Goal: Task Accomplishment & Management: Manage account settings

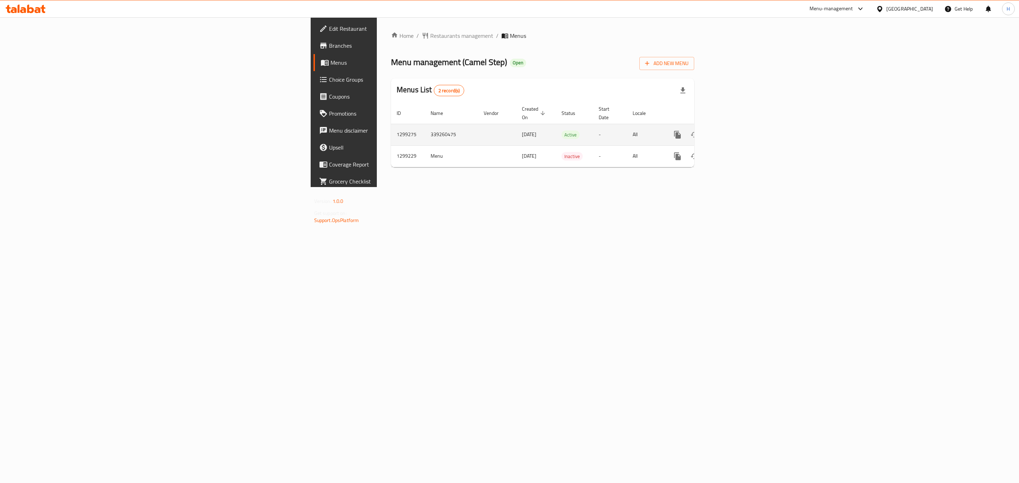
click at [732, 132] on icon "enhanced table" at bounding box center [729, 135] width 6 height 6
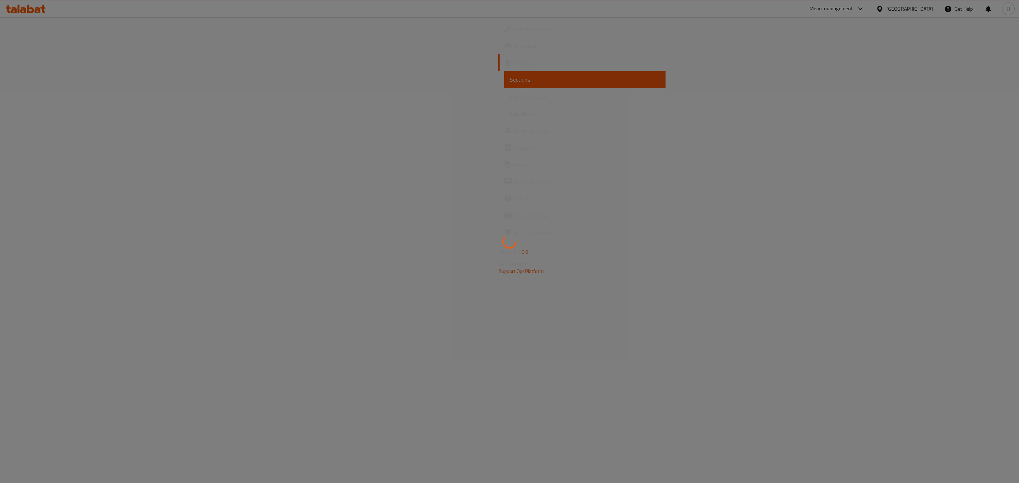
click at [990, 129] on div at bounding box center [509, 241] width 1019 height 483
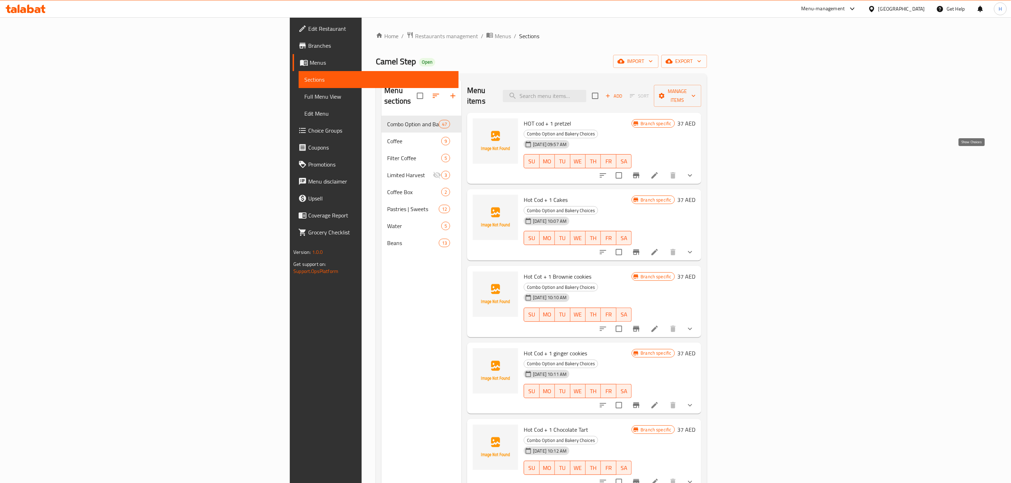
click at [694, 171] on icon "show more" at bounding box center [690, 175] width 8 height 8
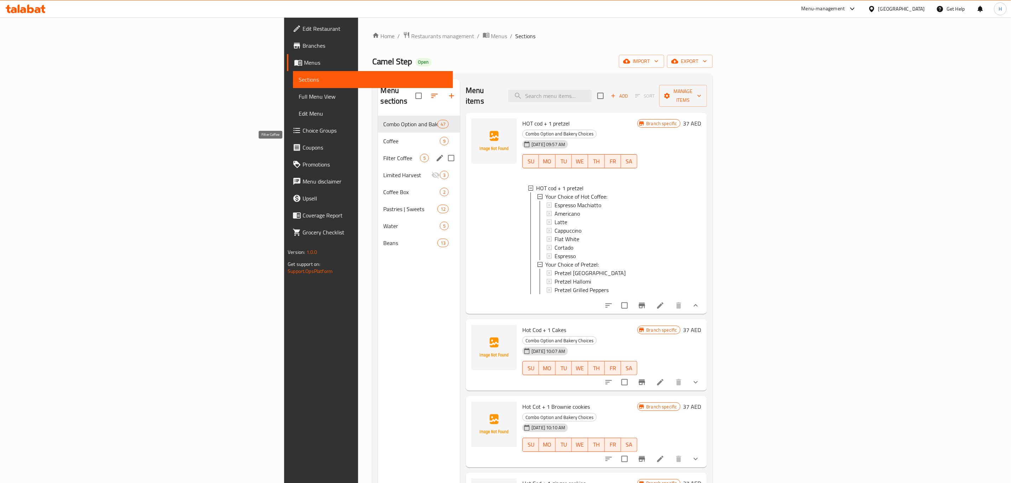
click at [384, 154] on span "Filter Coffee" at bounding box center [402, 158] width 36 height 8
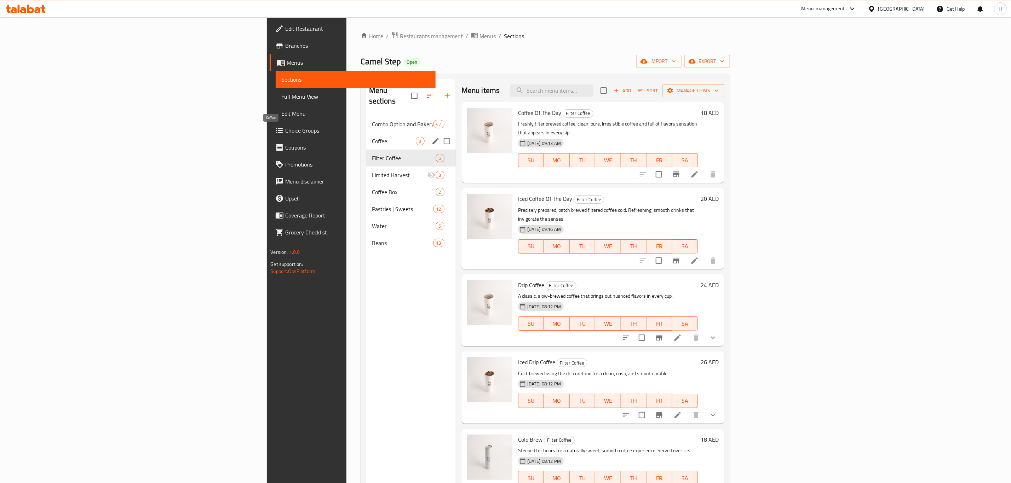
click at [372, 137] on span "Coffee" at bounding box center [394, 141] width 44 height 8
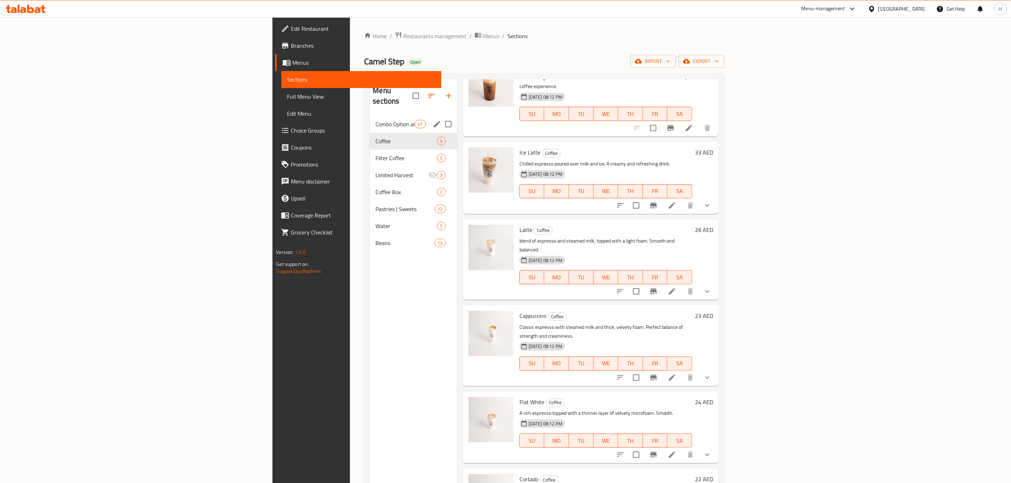
click at [376, 120] on span "Combo Option and Bakery Choices" at bounding box center [395, 124] width 39 height 8
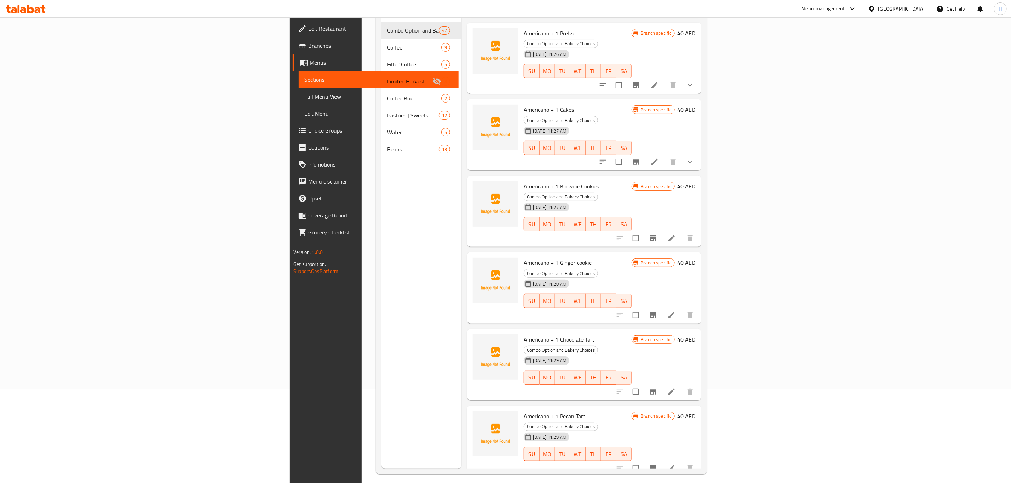
scroll to position [99, 0]
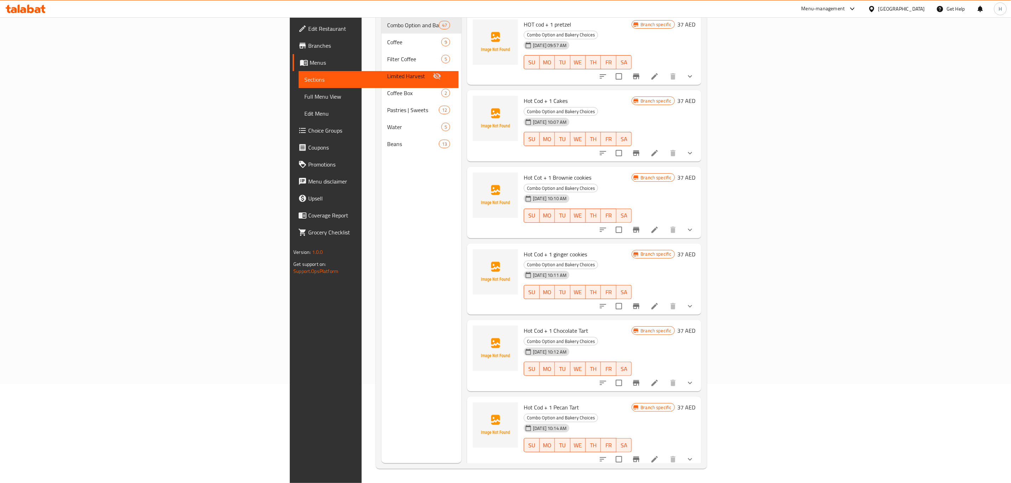
scroll to position [0, 0]
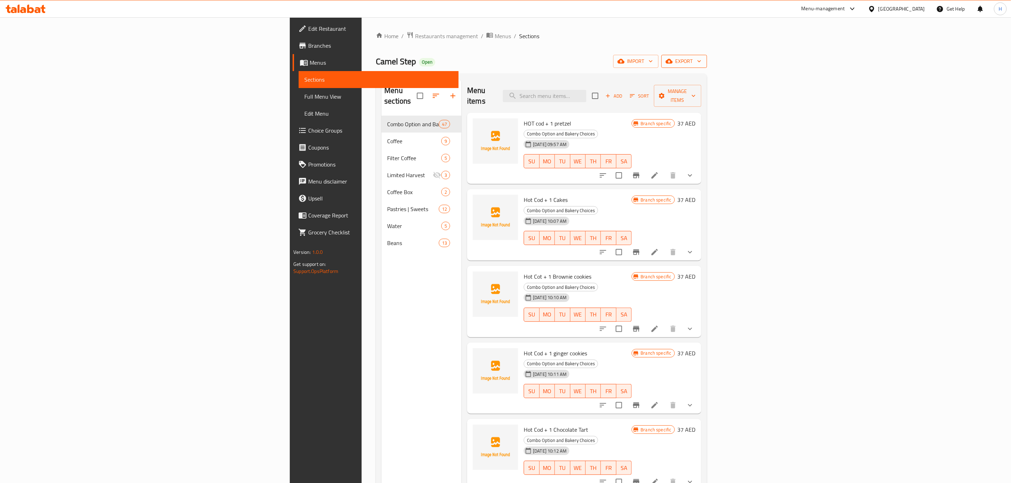
click at [701, 62] on span "export" at bounding box center [684, 61] width 34 height 9
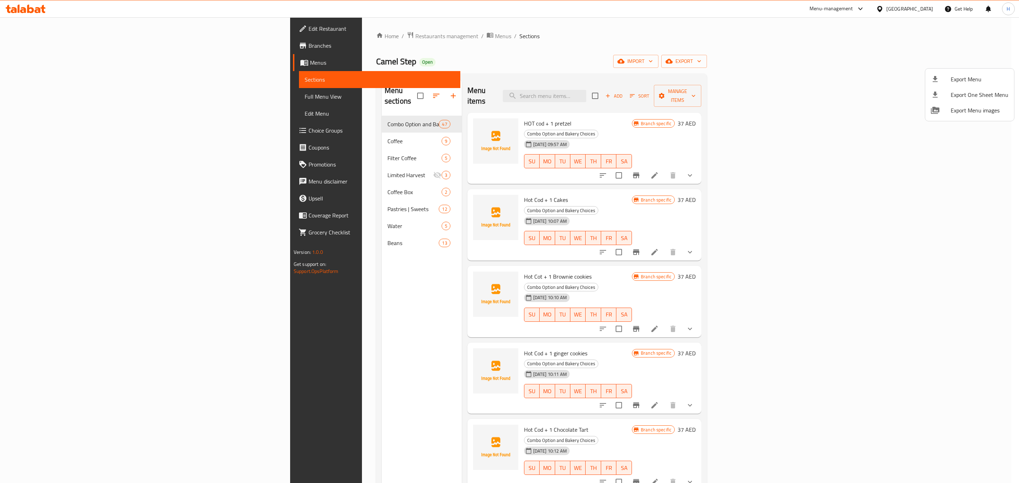
click at [967, 80] on span "Export Menu" at bounding box center [980, 79] width 58 height 8
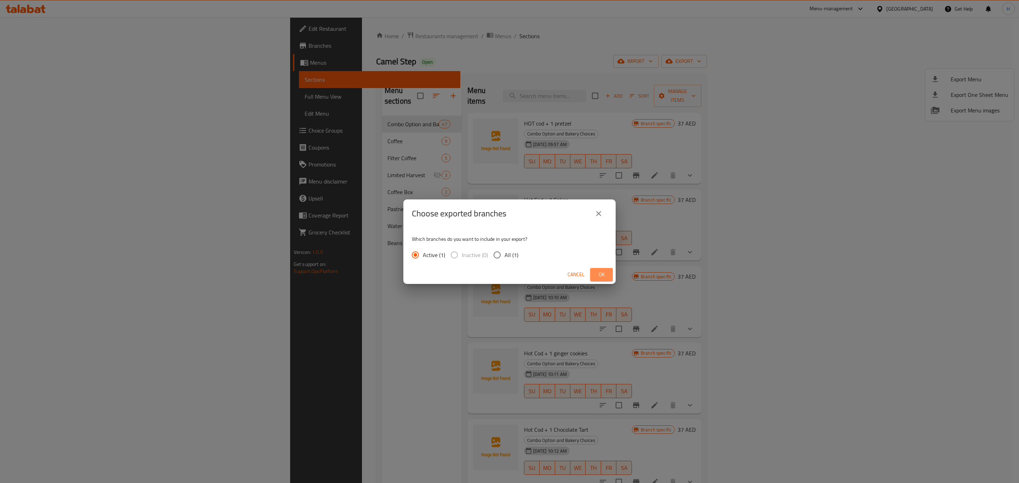
click at [607, 276] on span "Ok" at bounding box center [601, 274] width 11 height 9
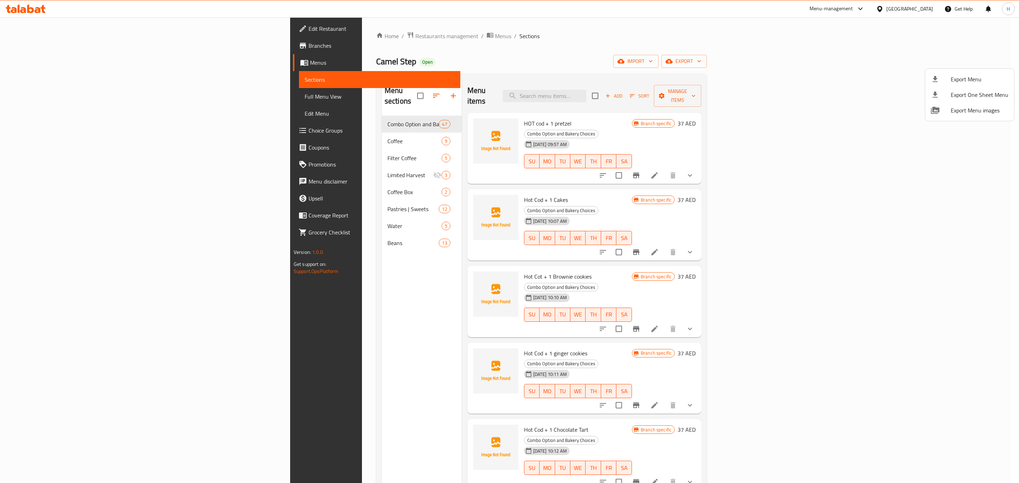
click at [652, 94] on div at bounding box center [509, 241] width 1019 height 483
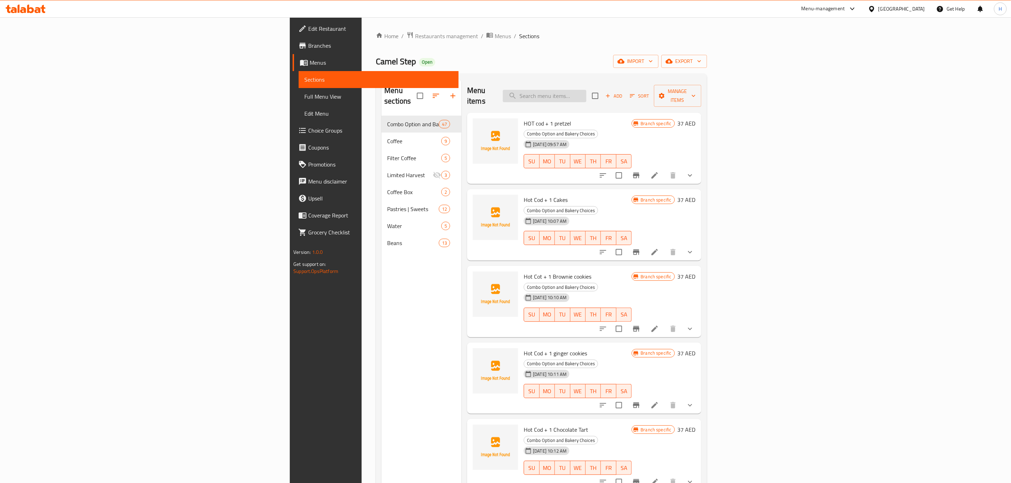
click at [586, 91] on input "search" at bounding box center [545, 96] width 84 height 12
click at [624, 93] on span "Add" at bounding box center [613, 96] width 19 height 8
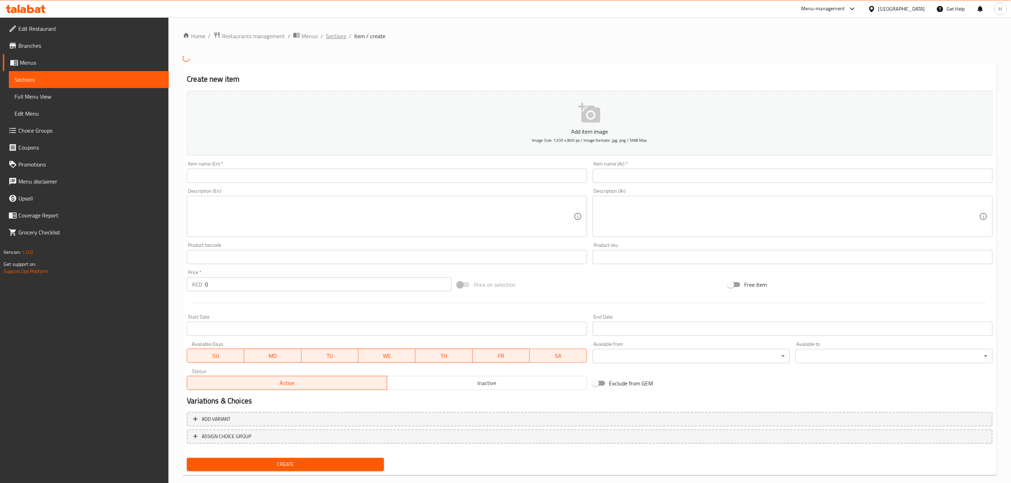
click at [328, 39] on span "Sections" at bounding box center [336, 36] width 20 height 8
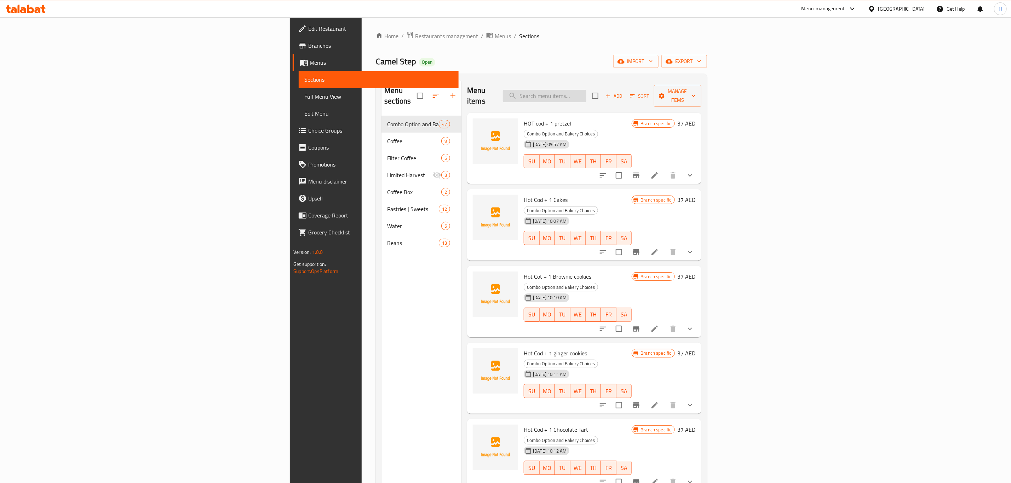
click at [586, 92] on input "search" at bounding box center [545, 96] width 84 height 12
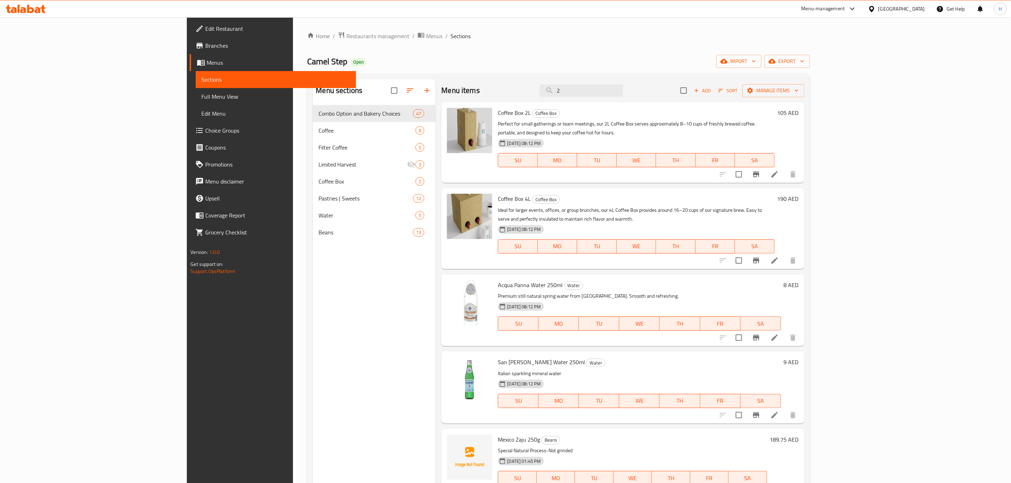
type input "2"
click at [205, 129] on span "Choice Groups" at bounding box center [277, 130] width 145 height 8
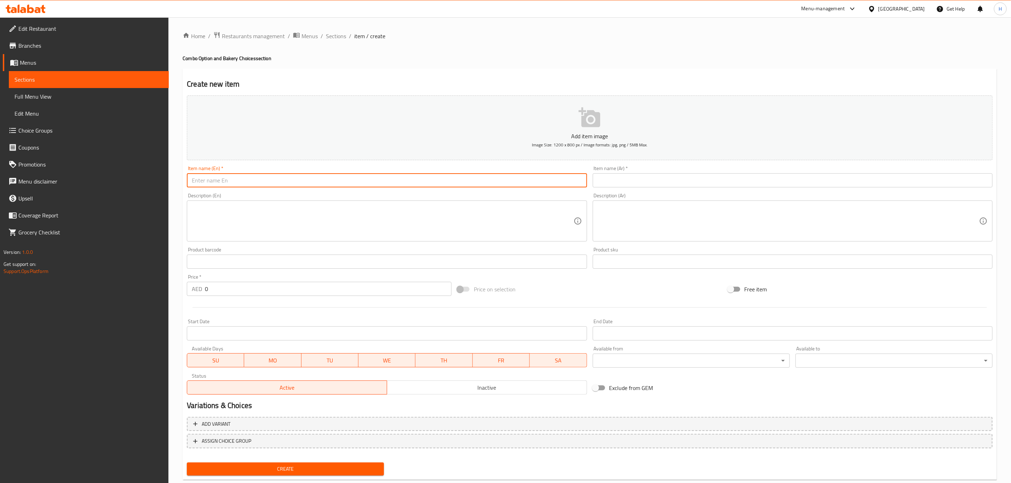
paste input "Coffee Box 2L + 3 Pretzel"
type input "Coffee Box 2L + 3 Pretzel"
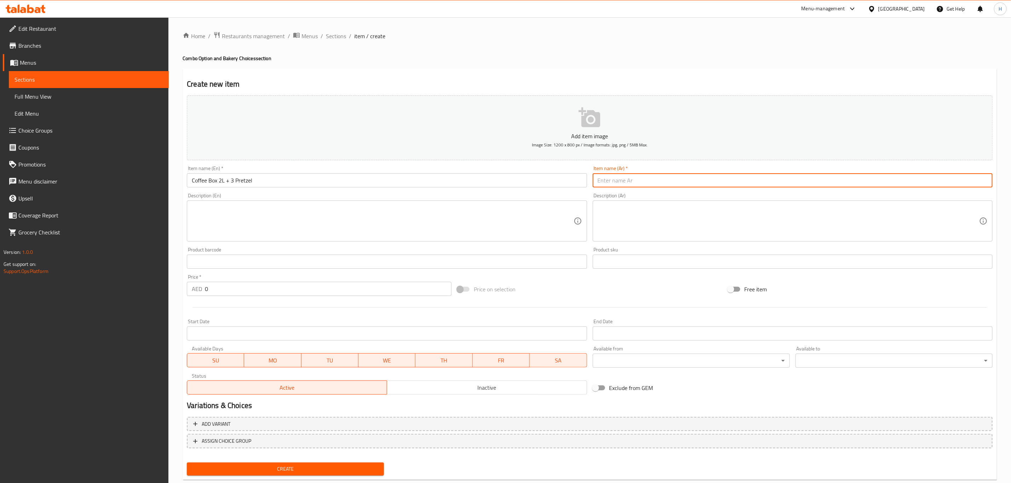
paste input "صندوق قهوة 2 لتر + 3 بريتزل"
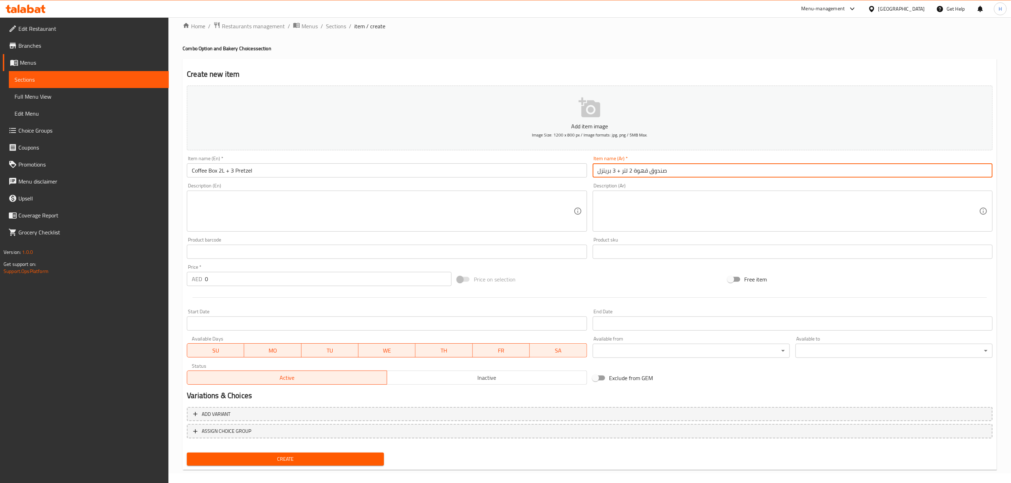
scroll to position [16, 0]
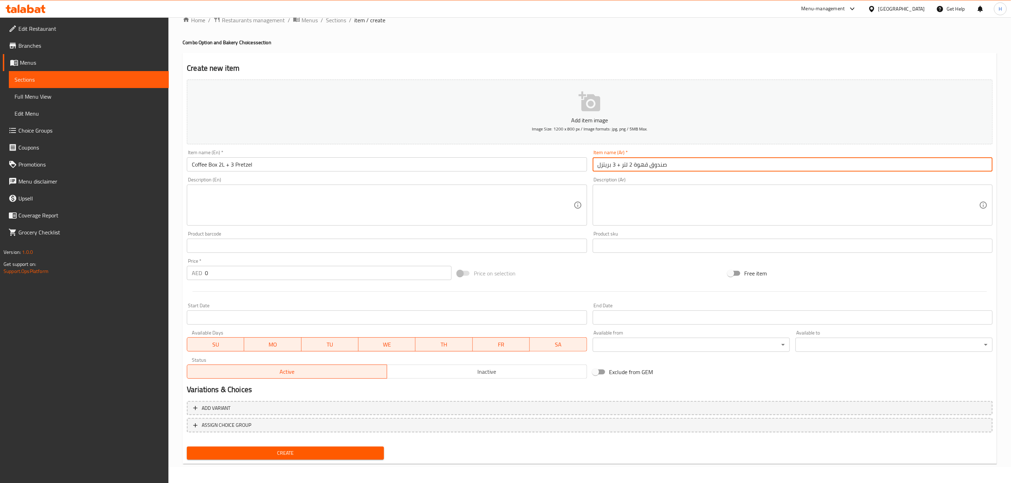
type input "صندوق قهوة 2 لتر + 3 بريتزل"
click at [259, 280] on input "0" at bounding box center [328, 273] width 247 height 14
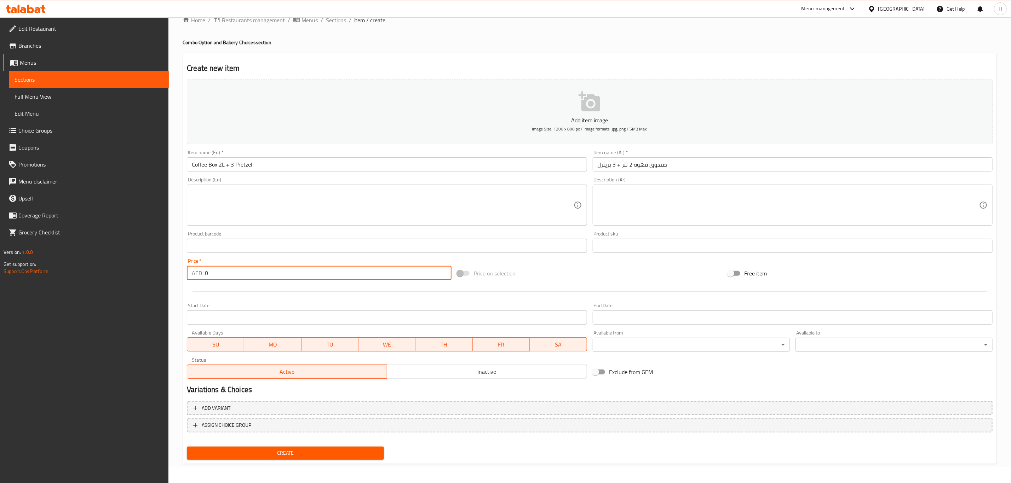
click at [259, 280] on input "0" at bounding box center [328, 273] width 247 height 14
type input "155"
click at [191, 162] on input "Coffee Box 2L + 3 Pretzel" at bounding box center [387, 164] width 400 height 14
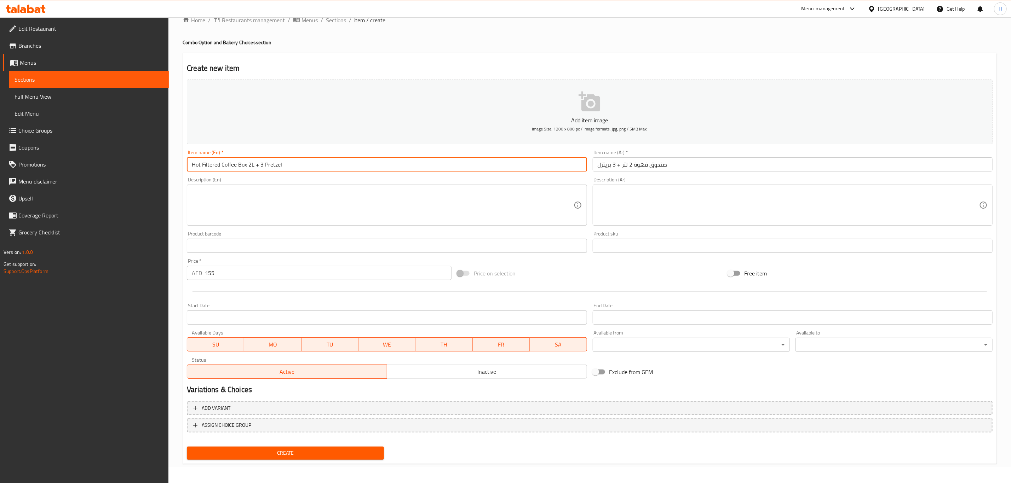
type input "Hot Filtered Coffee Box 2L + 3 Pretzel"
click at [634, 162] on input "صندوق قهوة 2 لتر + 3 بريتزل" at bounding box center [793, 164] width 400 height 14
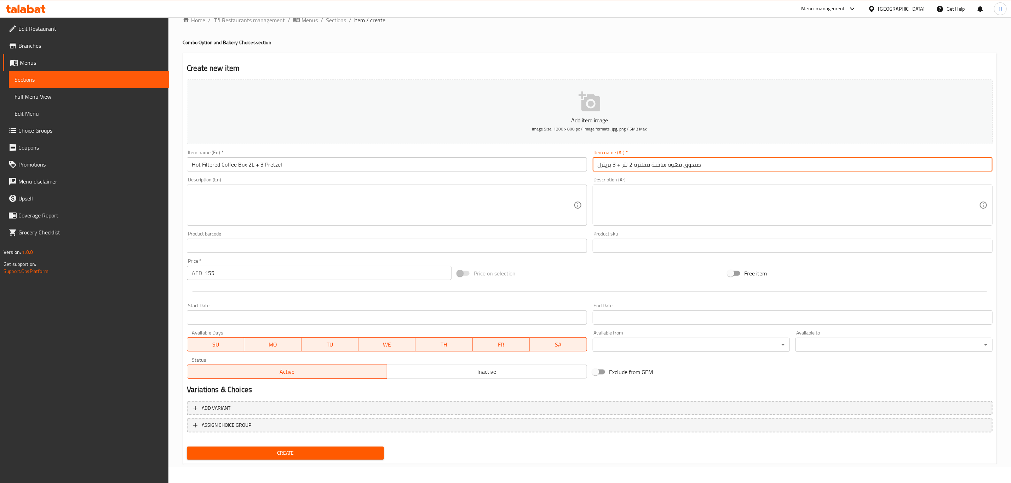
type input "صندوق قهوة ساخنة مفلترة 2 لتر + 3 بريتزل"
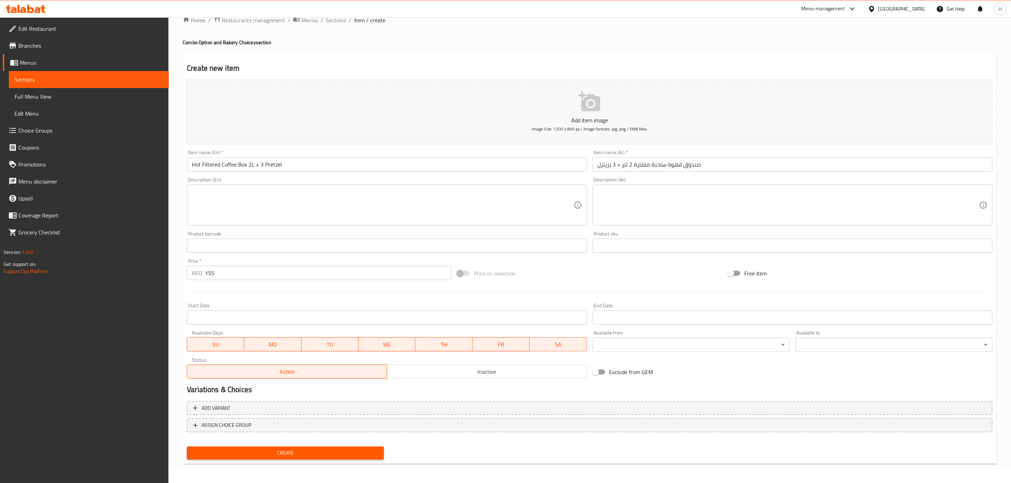
click at [319, 166] on input "Hot Filtered Coffee Box 2L + 3 Pretzel" at bounding box center [387, 164] width 400 height 14
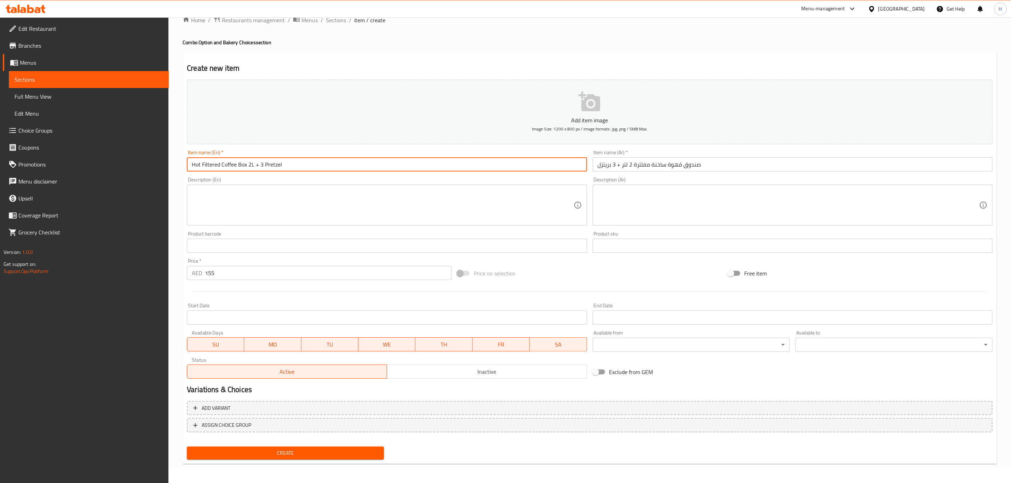
click at [319, 165] on input "Hot Filtered Coffee Box 2L + 3 Pretzel" at bounding box center [387, 164] width 400 height 14
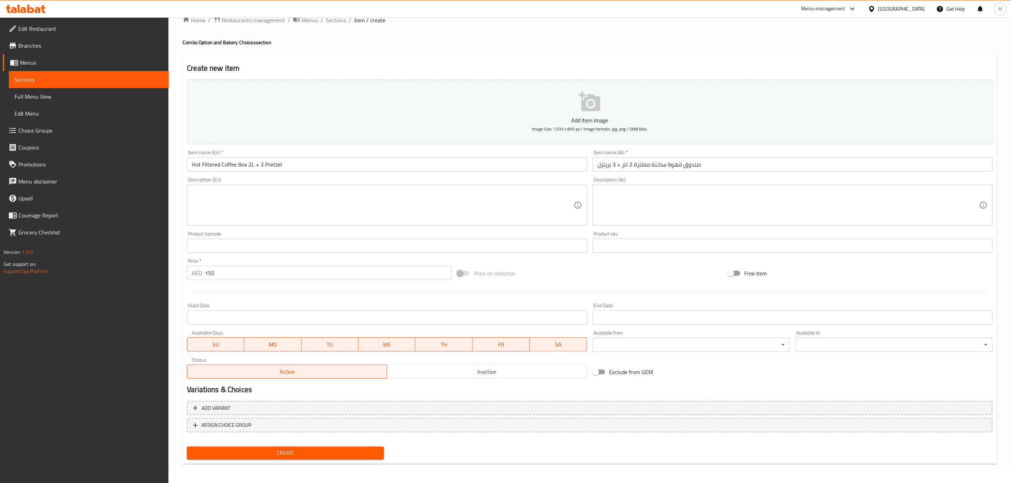
click at [642, 163] on input "صندوق قهوة ساخنة مفلترة 2 لتر + 3 بريتزل" at bounding box center [793, 164] width 400 height 14
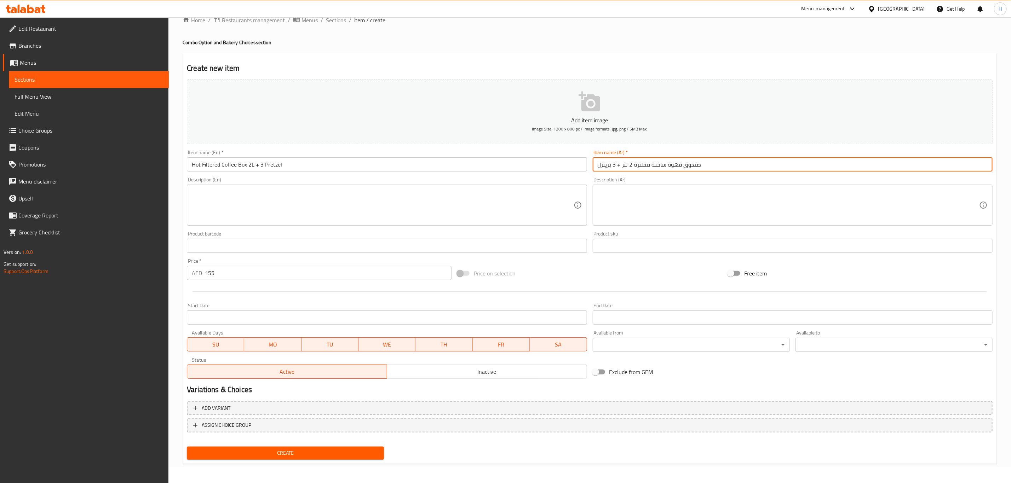
click at [642, 163] on input "صندوق قهوة ساخنة مفلترة 2 لتر + 3 بريتزل" at bounding box center [793, 164] width 400 height 14
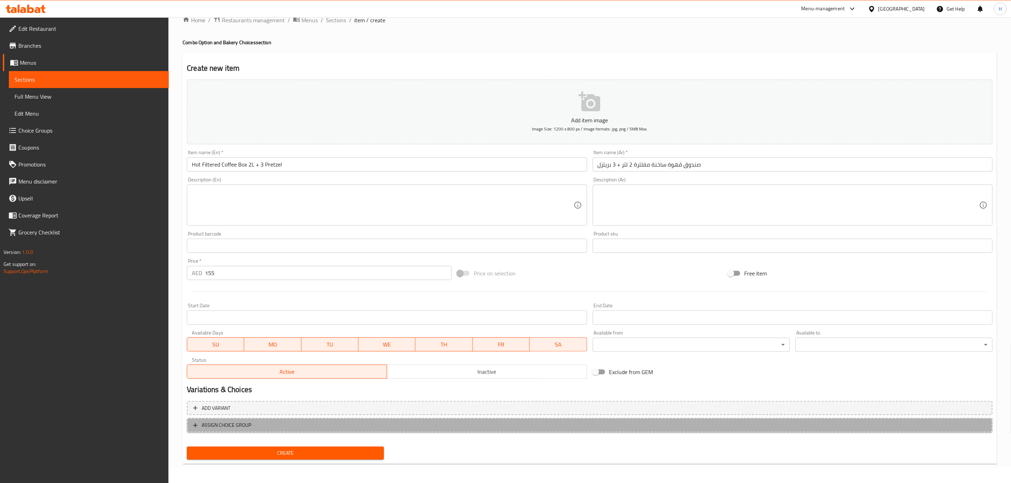
click at [298, 425] on span "ASSIGN CHOICE GROUP" at bounding box center [589, 425] width 793 height 9
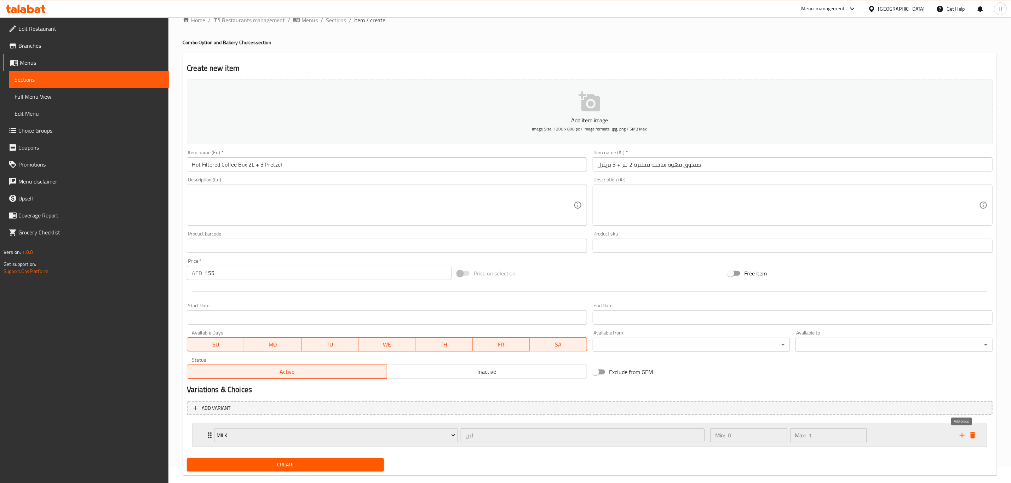
click at [963, 435] on icon "add" at bounding box center [962, 435] width 8 height 8
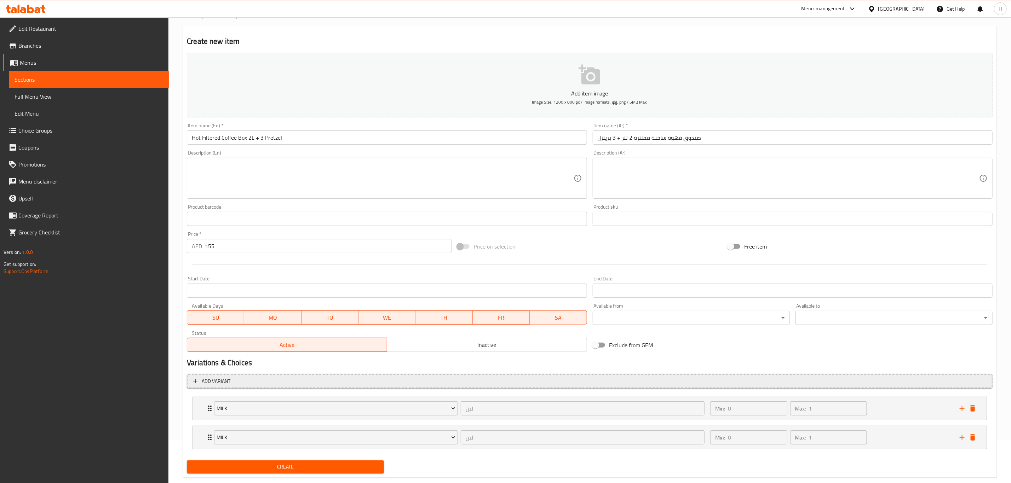
scroll to position [58, 0]
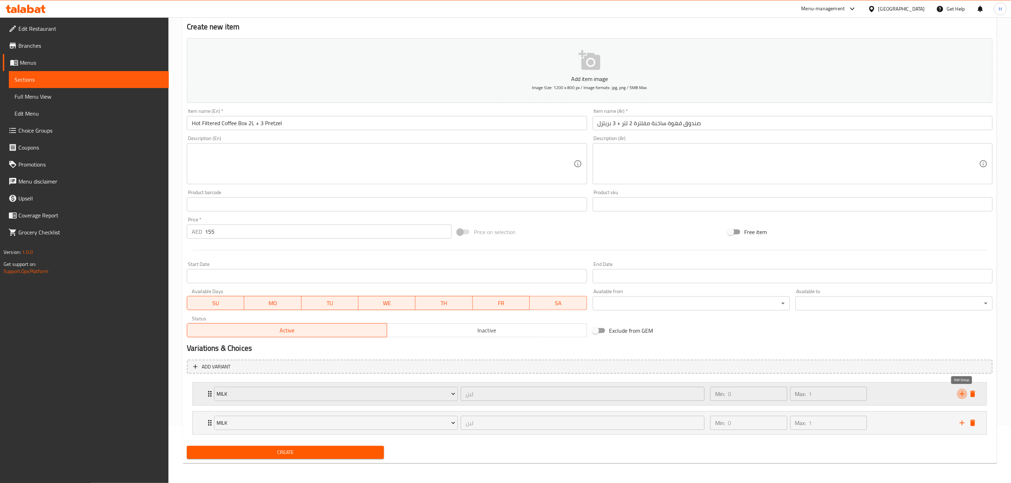
click at [960, 393] on icon "add" at bounding box center [962, 394] width 8 height 8
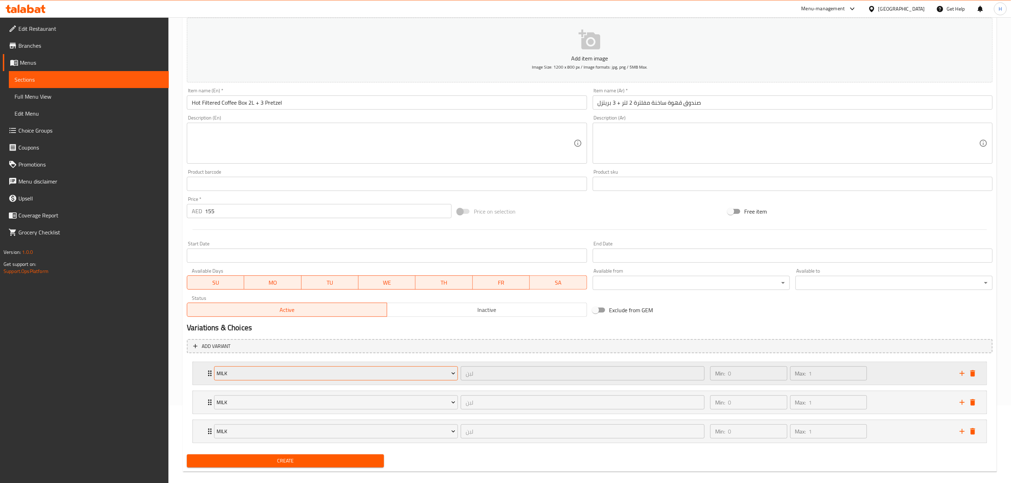
scroll to position [88, 0]
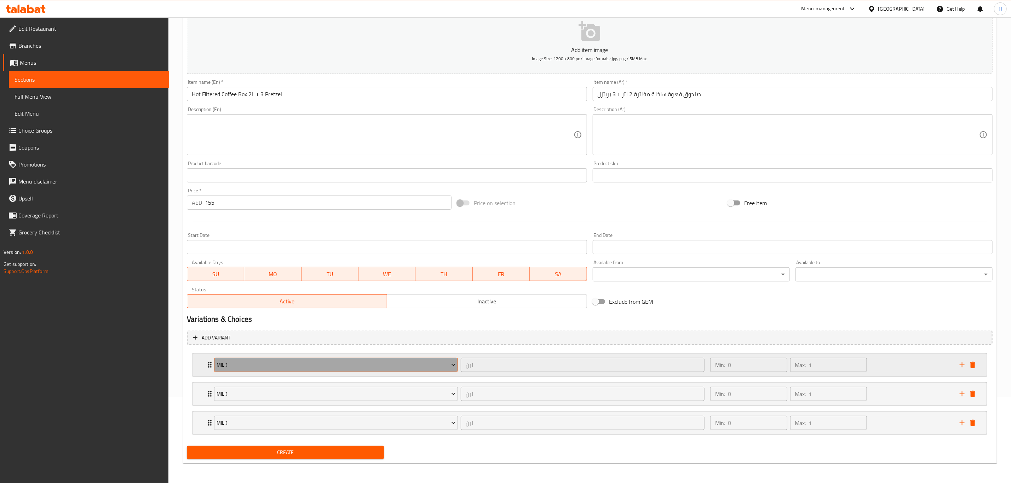
click at [356, 358] on button "Milk" at bounding box center [336, 365] width 244 height 14
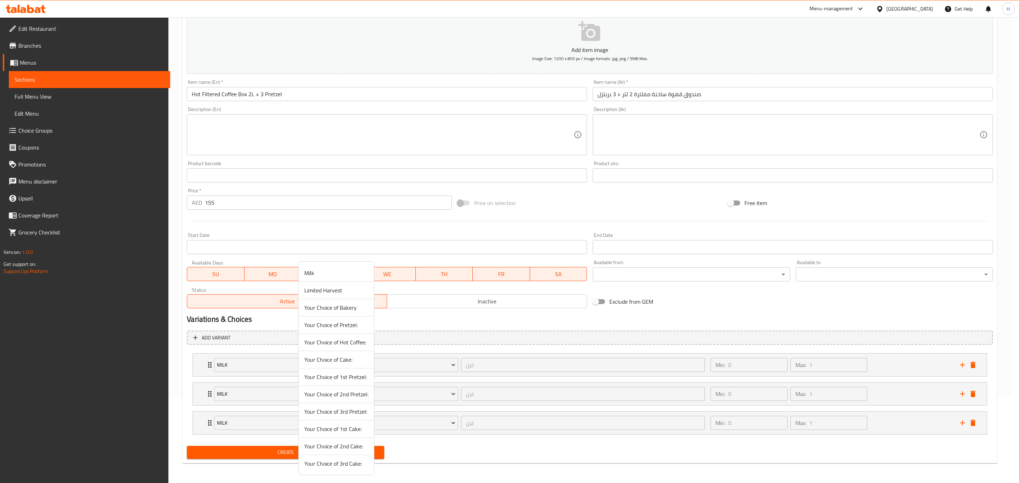
click at [339, 379] on span "Your Choice of 1st Pretzel:" at bounding box center [336, 377] width 64 height 8
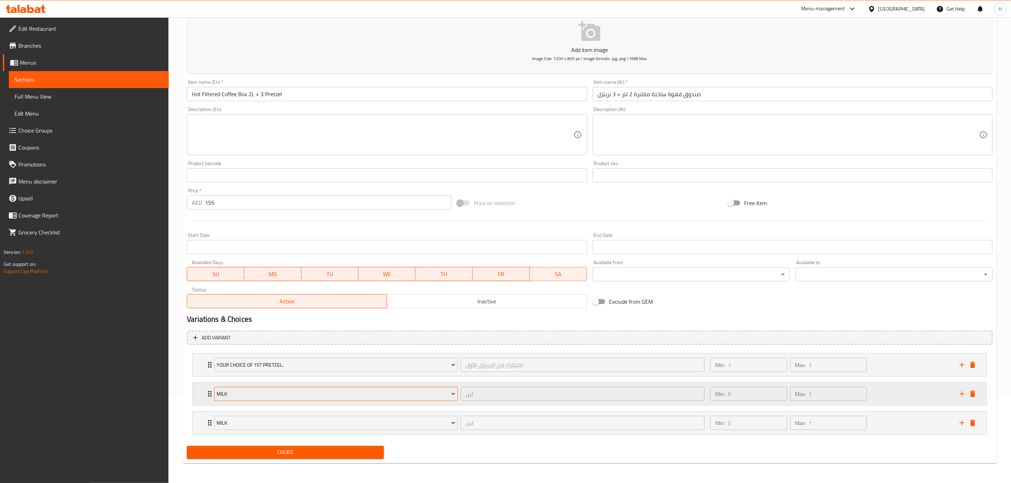
click at [281, 395] on span "Milk" at bounding box center [336, 394] width 239 height 9
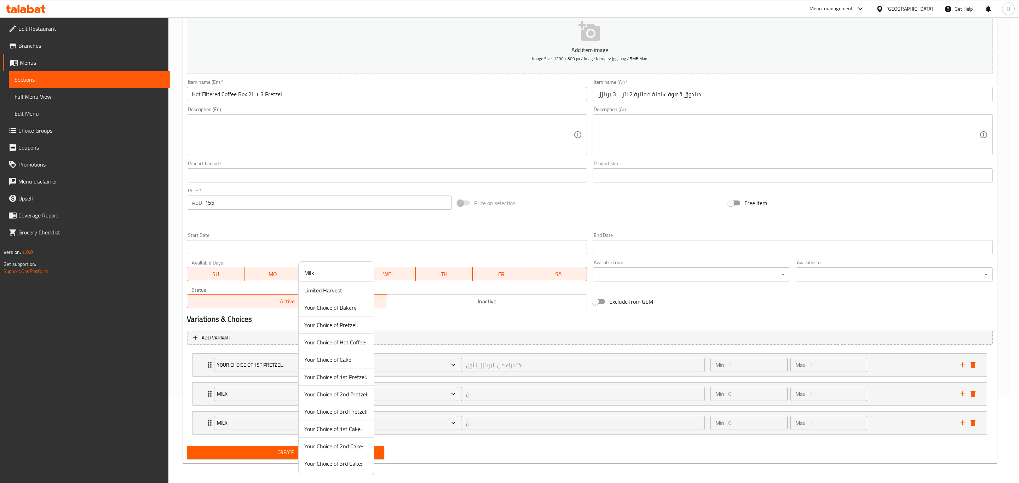
click at [349, 399] on span "Your Choice of 2nd Pretzel:" at bounding box center [336, 394] width 64 height 8
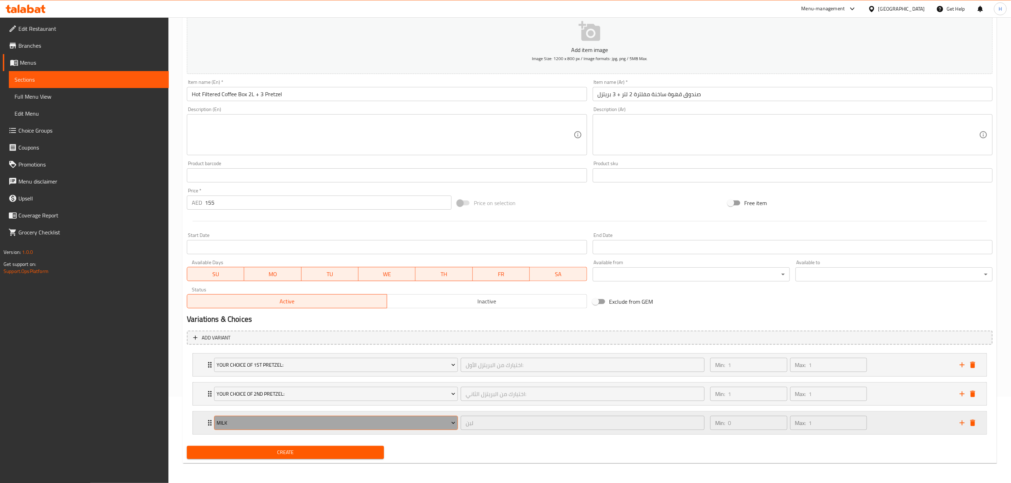
click at [293, 424] on span "Milk" at bounding box center [336, 423] width 239 height 9
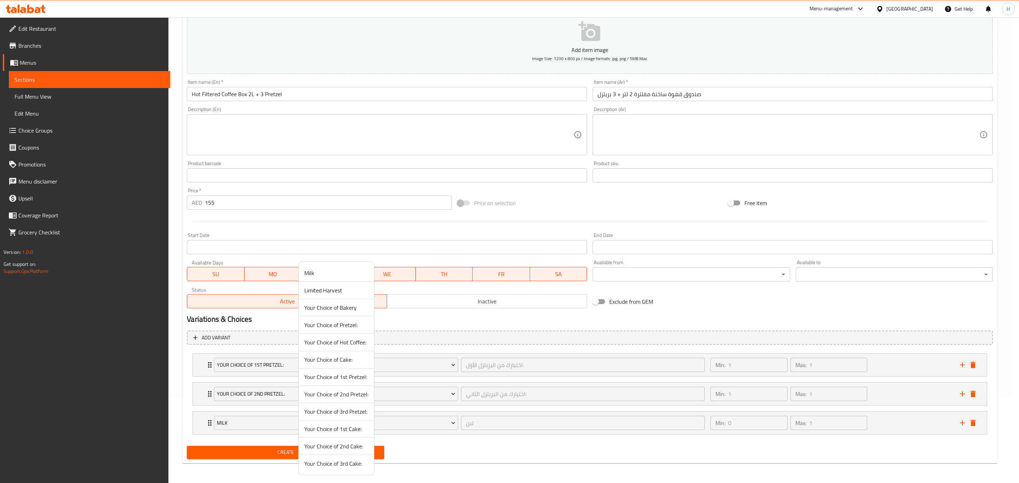
click at [350, 416] on span "Your Choice of 3rd Pretzel:" at bounding box center [336, 412] width 64 height 8
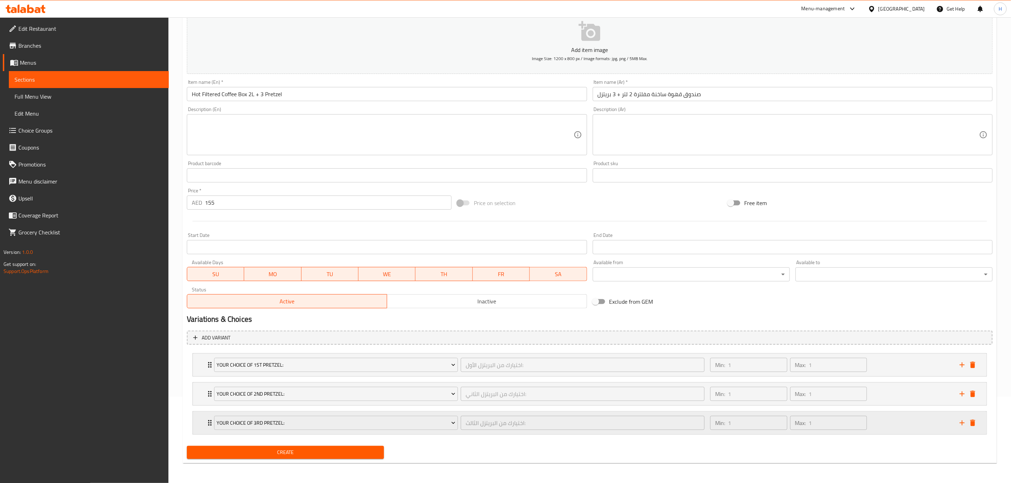
click at [208, 419] on icon "Expand" at bounding box center [210, 423] width 8 height 8
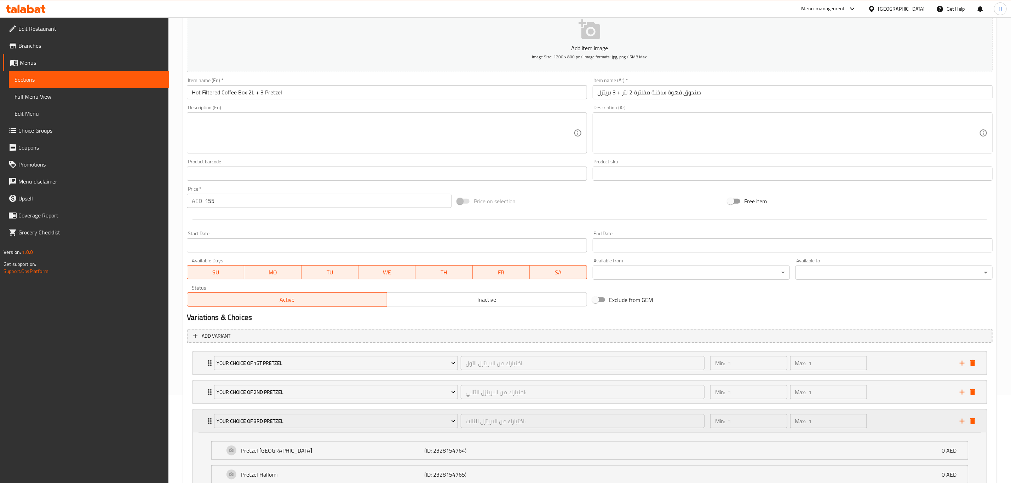
scroll to position [176, 0]
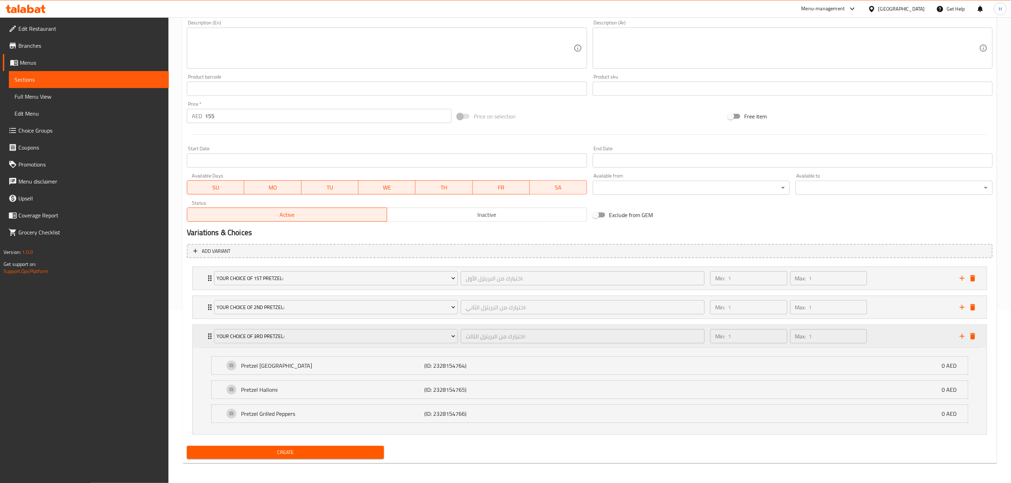
click at [207, 342] on div "Your Choice of 3rd Pretzel: اختيارك من البريتزل الثالث: ​ Min: 1 ​ Max: 1 ​" at bounding box center [592, 336] width 773 height 23
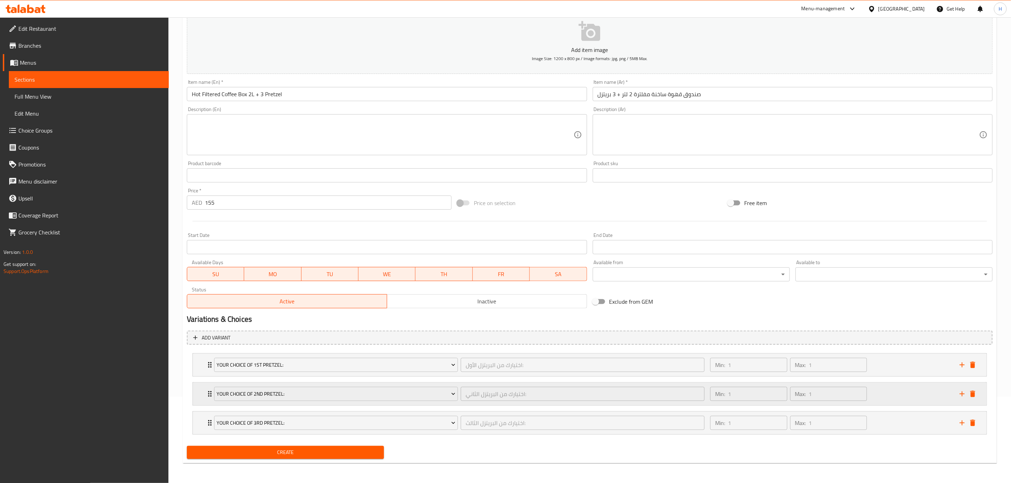
click at [201, 386] on div "Your Choice of 2nd Pretzel: اختيارك من البريتزل الثاني: ​ Min: 1 ​ Max: 1 ​" at bounding box center [590, 394] width 794 height 23
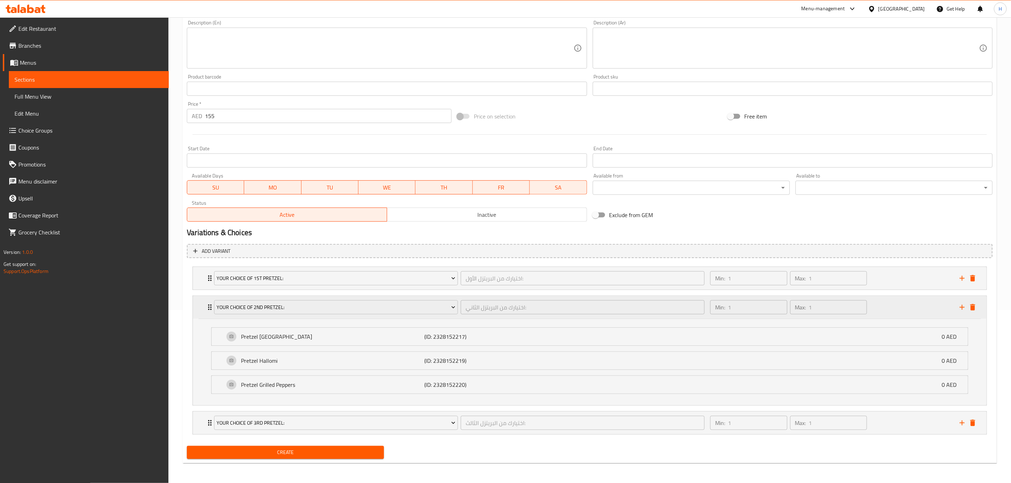
click at [204, 310] on div "Your Choice of 2nd Pretzel: اختيارك من البريتزل الثاني: ​ Min: 1 ​ Max: 1 ​" at bounding box center [590, 307] width 794 height 23
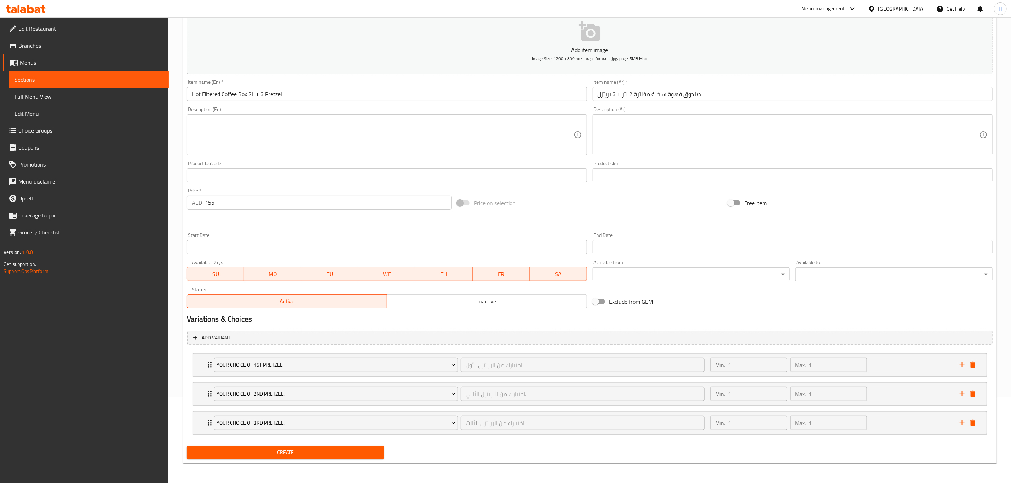
scroll to position [88, 0]
click at [320, 451] on span "Create" at bounding box center [286, 452] width 186 height 9
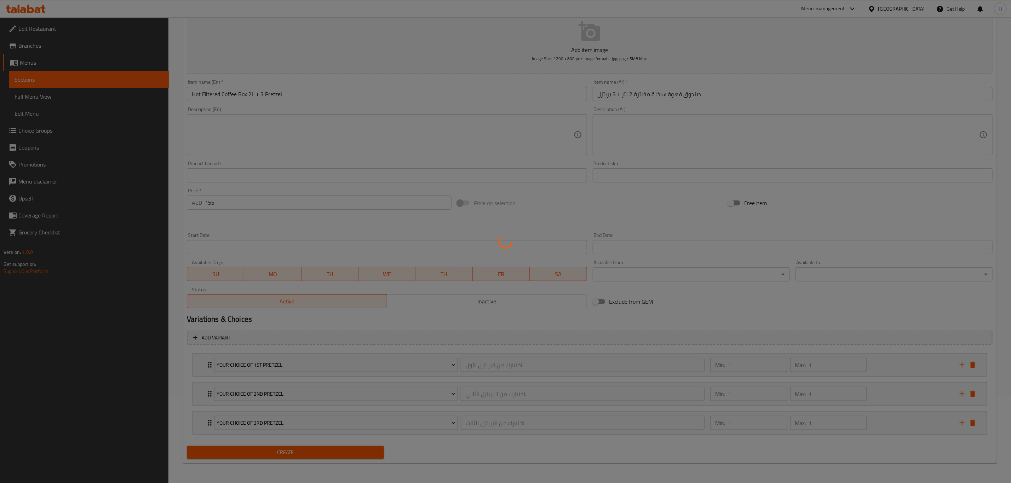
type input "0"
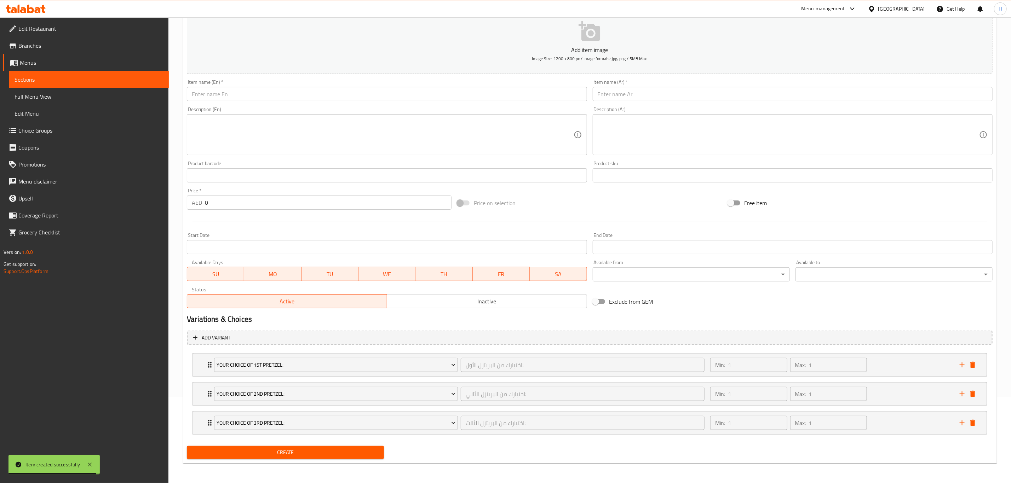
click at [322, 98] on input "text" at bounding box center [387, 94] width 400 height 14
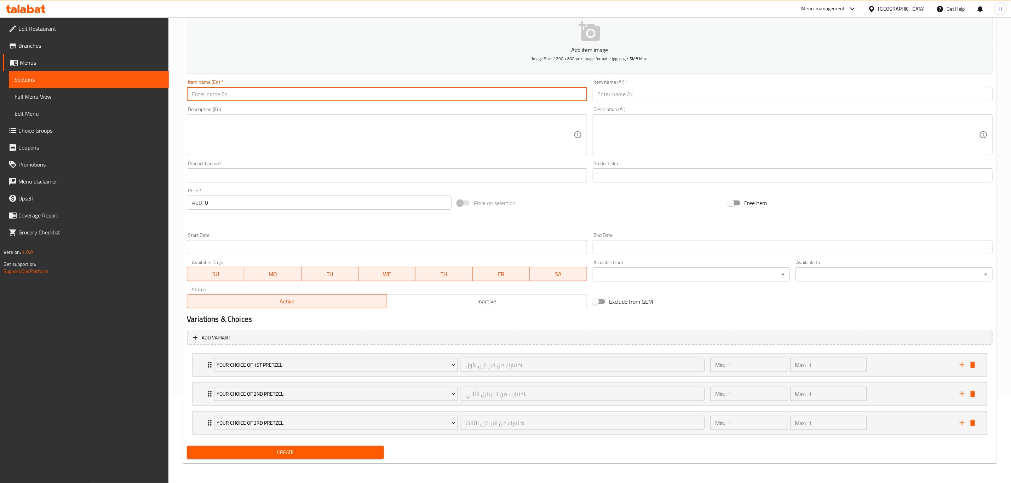
paste input "Hot Filtered Coffee Box 2L +"
click at [310, 94] on input "Hot Filtered Coffee Box 2L +" at bounding box center [387, 94] width 400 height 14
paste input "3 Cakes"
click at [261, 92] on input "Hot Filtered Coffee Box 2L + 3 Cakes" at bounding box center [387, 94] width 400 height 14
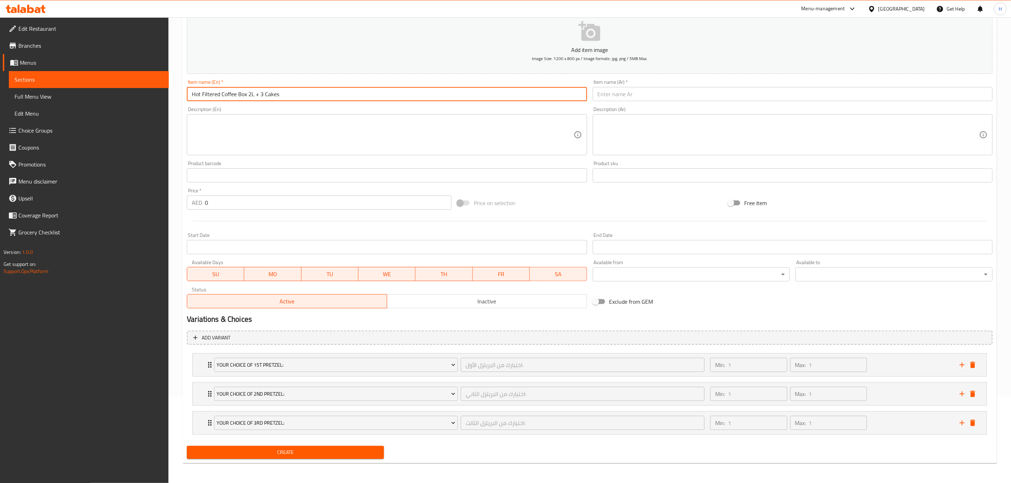
click at [323, 94] on input "Hot Filtered Coffee Box 2L + 3 Cakes" at bounding box center [387, 94] width 400 height 14
click at [343, 94] on input "Hot Filtered Coffee Box 2L + 3 Cakes" at bounding box center [387, 94] width 400 height 14
type input "Hot Filtered Coffee Box 2L + 3 Cakes"
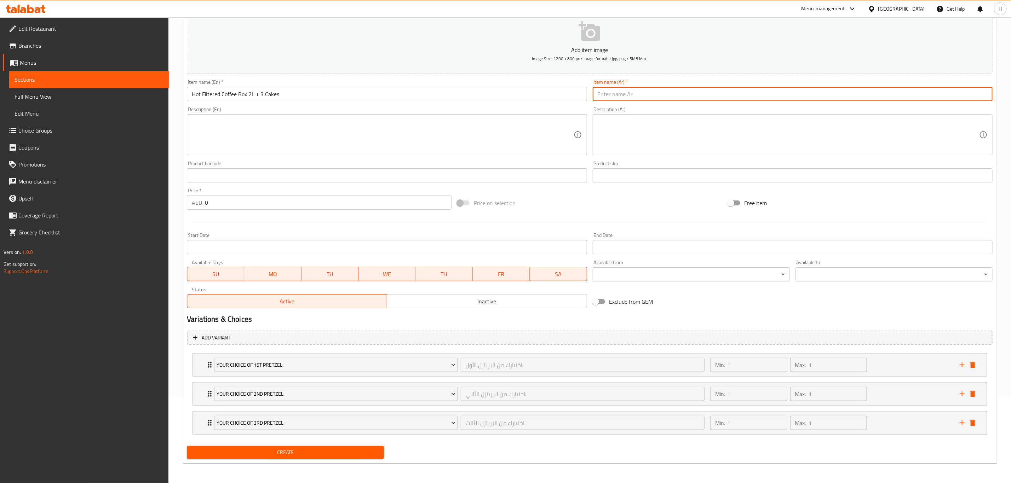
click at [630, 91] on input "text" at bounding box center [793, 94] width 400 height 14
paste input "علبة قهوة ساخنة مفلترة سعة 2 لتر + 3 كيكات"
type input "علبة قهوة ساخنة مفلترة سعة 2 لتر + 3 كيكات"
click at [668, 221] on div at bounding box center [590, 221] width 812 height 17
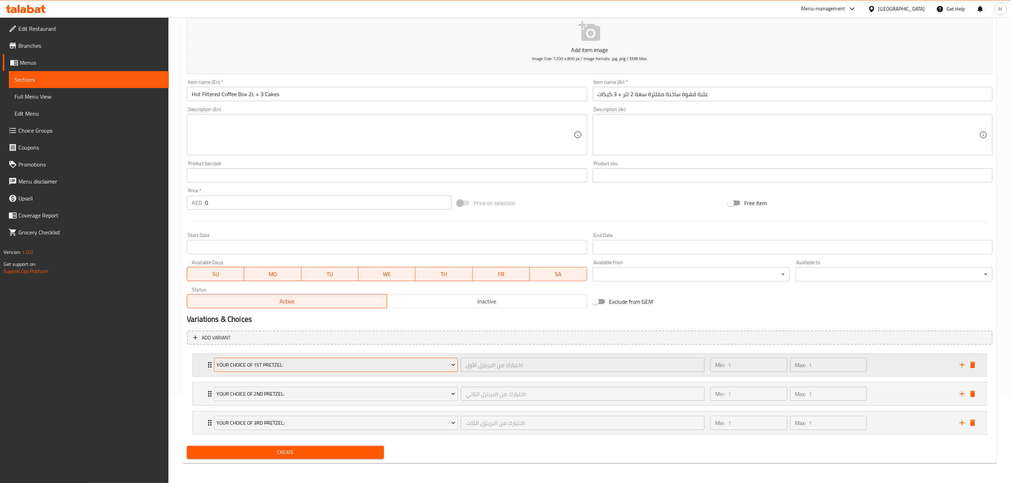
click at [373, 362] on span "Your Choice of 1st Pretzel:" at bounding box center [336, 365] width 239 height 9
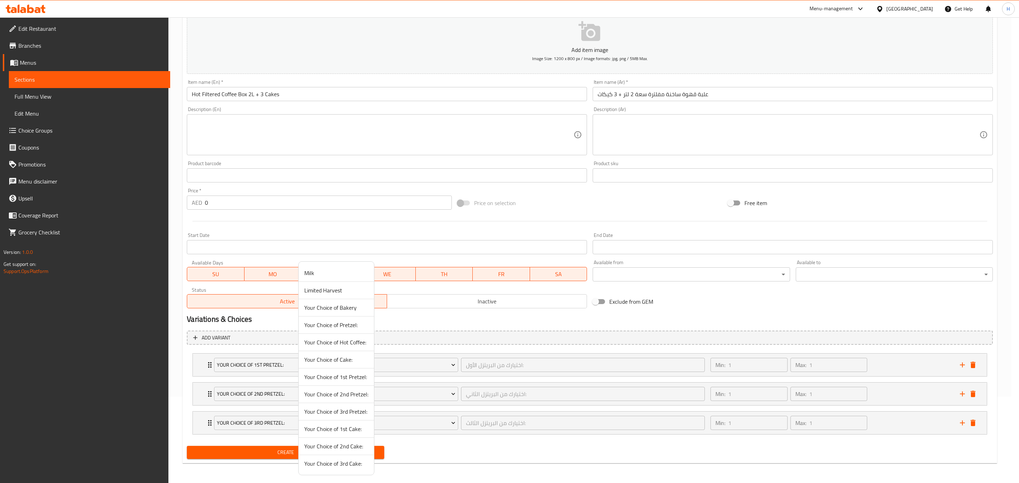
click at [339, 434] on span "Your Choice of 1st Cake:" at bounding box center [336, 429] width 64 height 8
click at [339, 435] on div "Your Choice of 3rd Pretzel: اختيارك من البريتزل الثالث: ​ Min: 1 ​ Max: 1 ​ Pre…" at bounding box center [590, 423] width 795 height 23
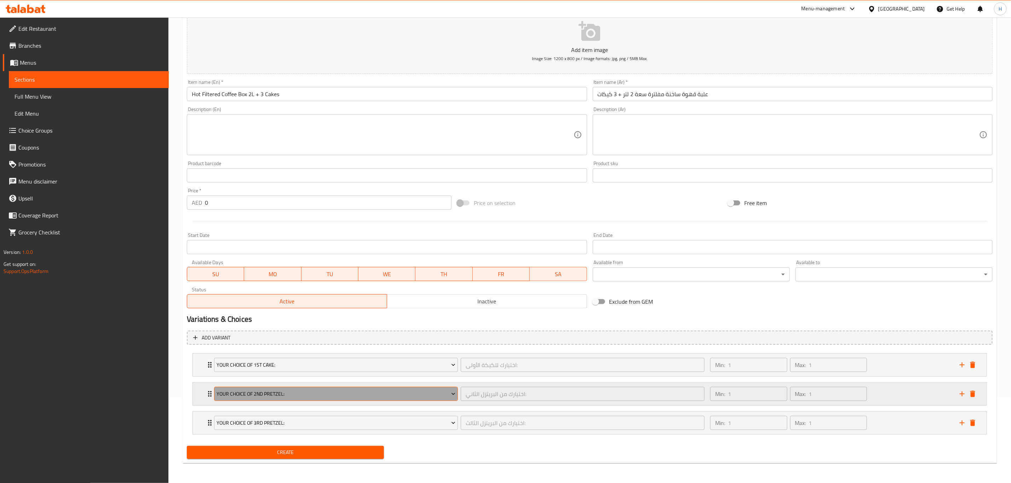
click at [314, 390] on span "Your Choice of 2nd Pretzel:" at bounding box center [336, 394] width 239 height 9
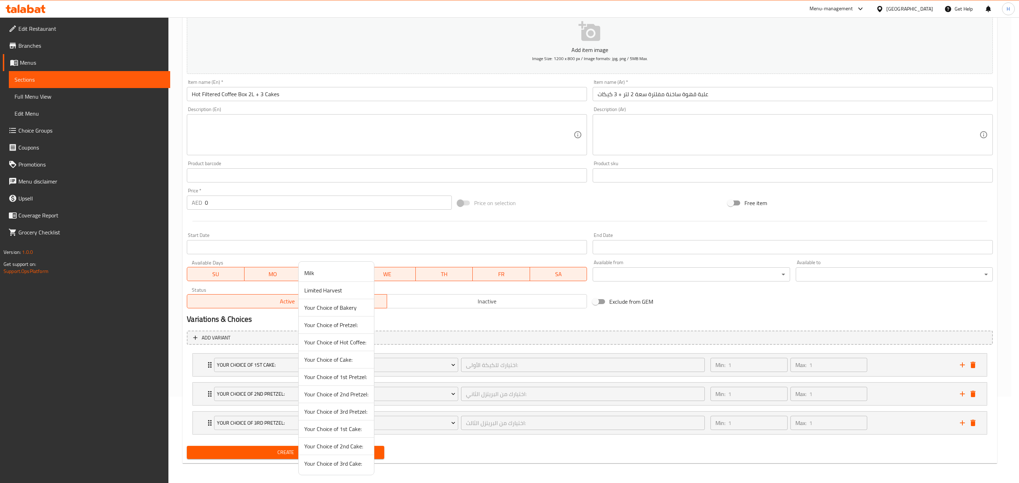
click at [345, 398] on span "Your Choice of 2nd Pretzel:" at bounding box center [336, 394] width 64 height 8
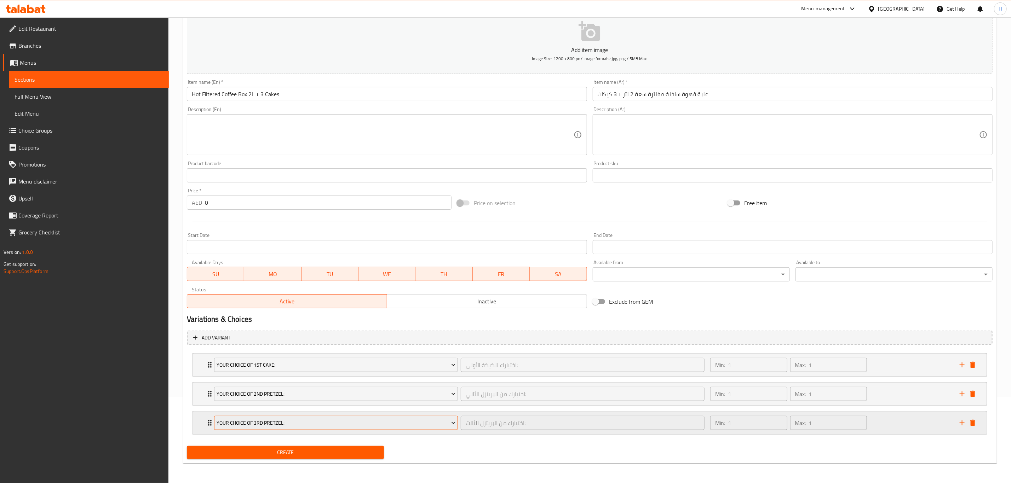
click at [289, 426] on span "Your Choice of 3rd Pretzel:" at bounding box center [336, 423] width 239 height 9
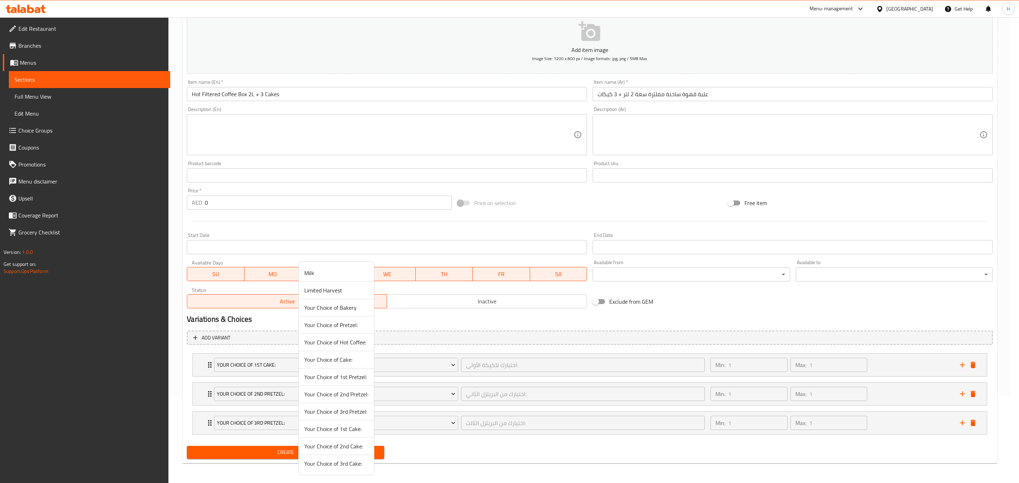
click at [272, 395] on div at bounding box center [509, 241] width 1019 height 483
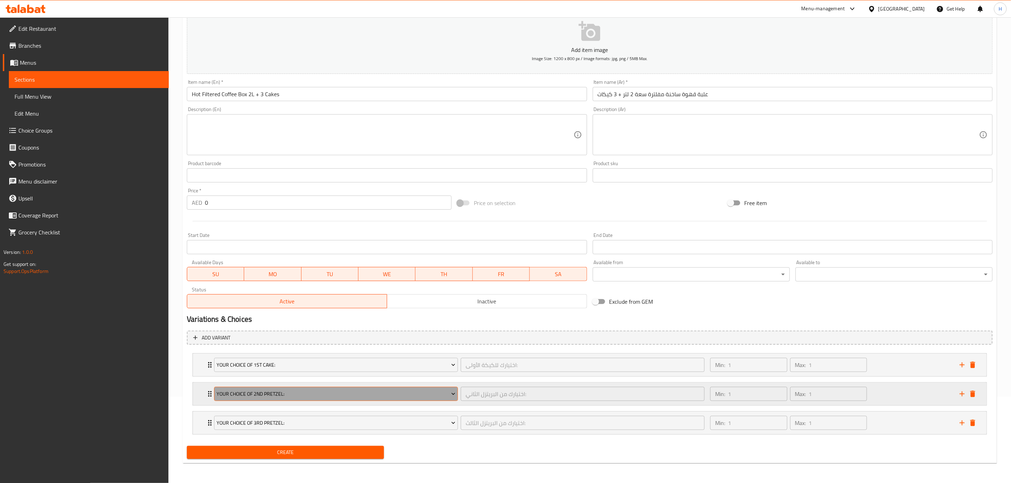
click at [299, 395] on span "Your Choice of 2nd Pretzel:" at bounding box center [336, 394] width 239 height 9
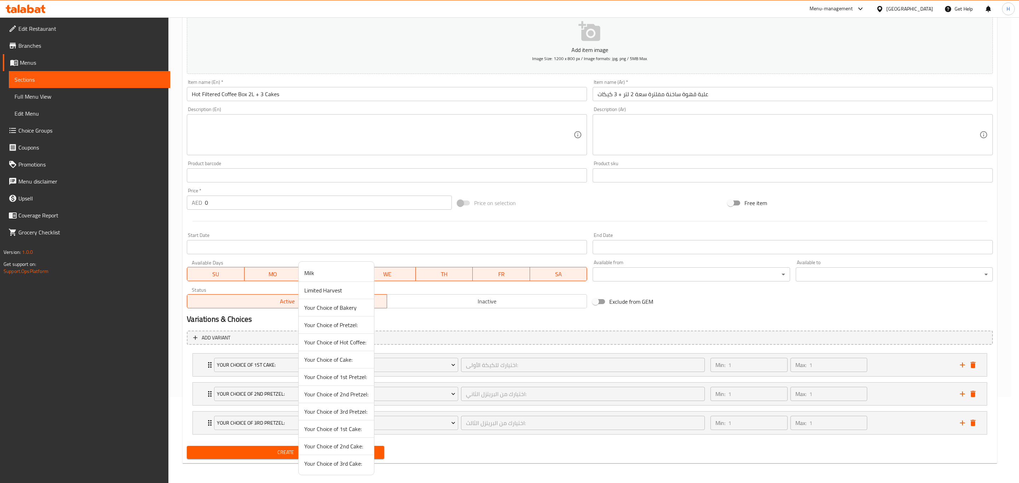
click at [342, 451] on span "Your Choice of 2nd Cake:" at bounding box center [336, 446] width 64 height 8
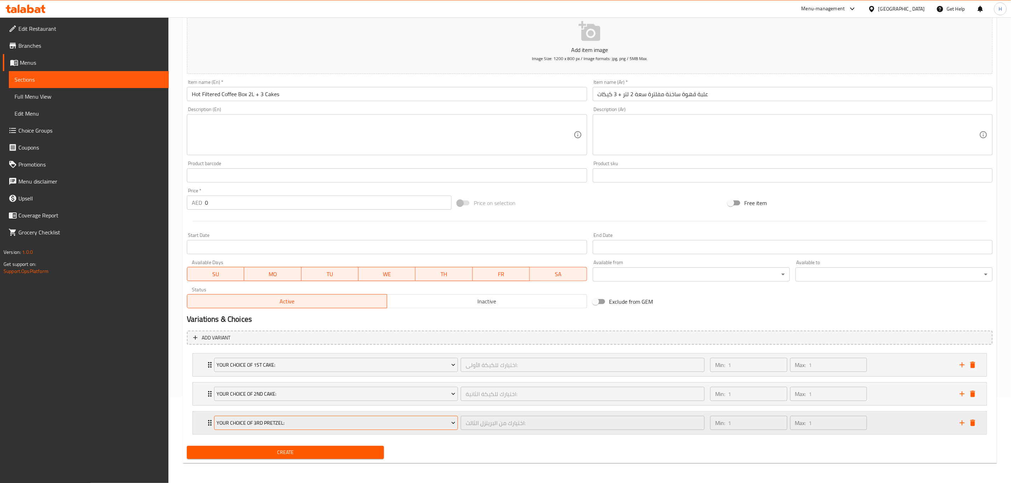
click at [308, 418] on button "Your Choice of 3rd Pretzel:" at bounding box center [336, 423] width 244 height 14
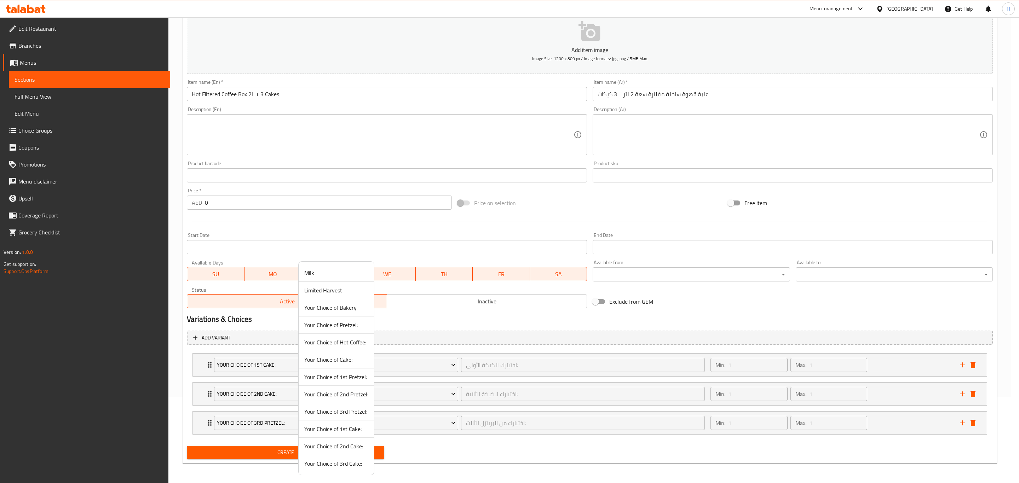
click at [324, 472] on li "Your Choice of 3rd Cake:" at bounding box center [336, 463] width 75 height 17
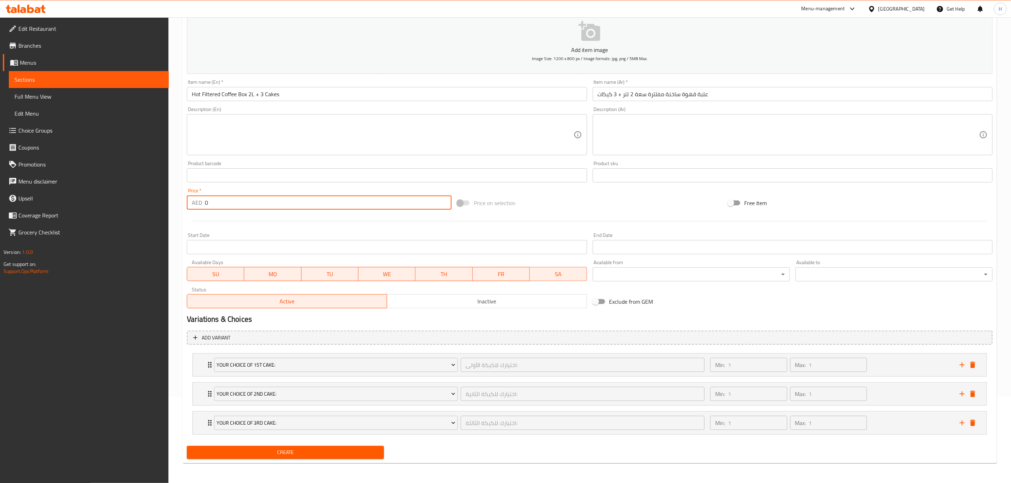
click at [294, 199] on input "0" at bounding box center [328, 203] width 247 height 14
click at [202, 360] on div "Your Choice of 1st Cake: اختيارك للكيكة الأولى: ​ Min: 1 ​ Max: 1 ​" at bounding box center [590, 365] width 794 height 23
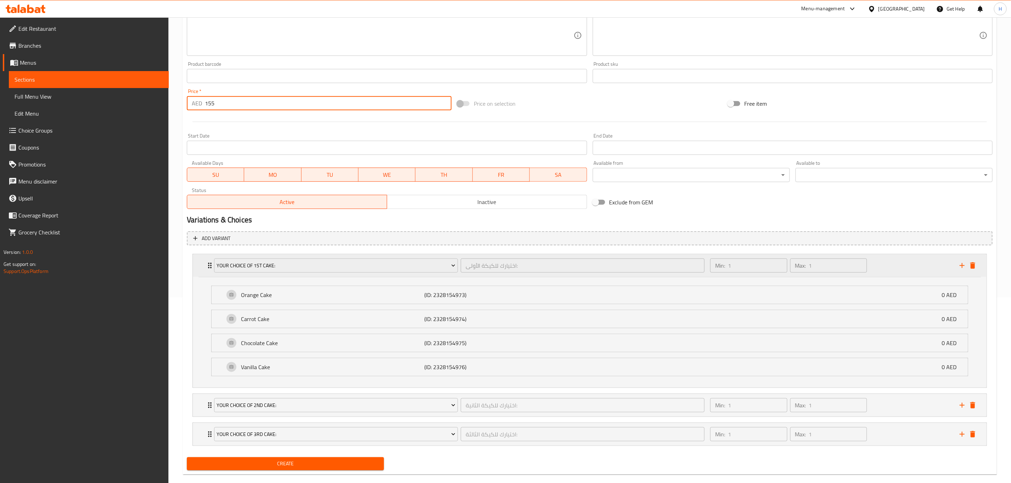
scroll to position [200, 0]
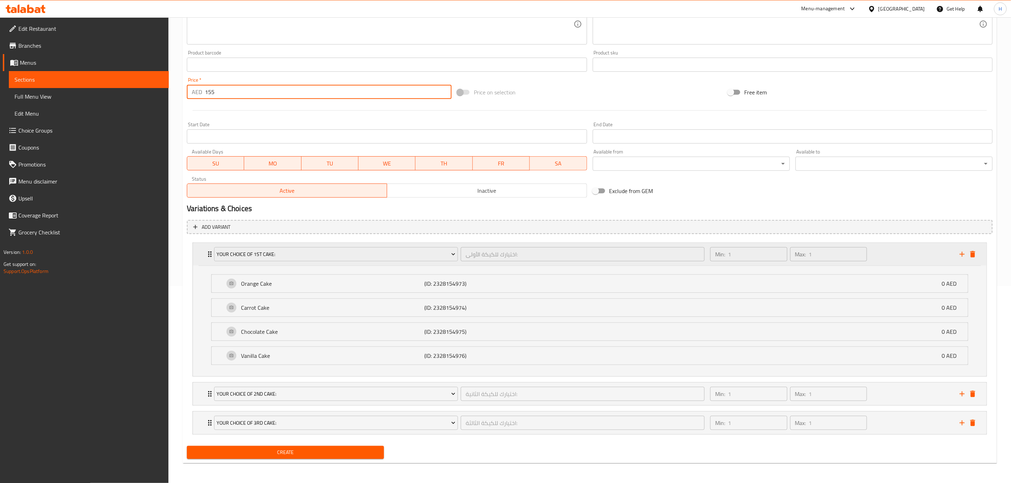
click at [207, 250] on icon "Expand" at bounding box center [210, 254] width 8 height 8
click at [206, 252] on icon "Expand" at bounding box center [210, 254] width 8 height 8
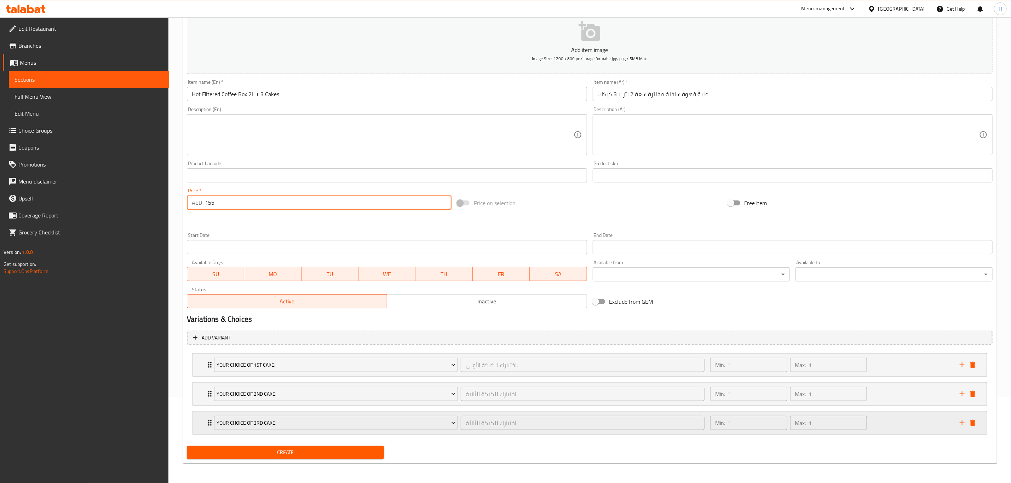
scroll to position [88, 0]
type input "155"
click at [641, 94] on input "علبة قهوة ساخنة مفلترة سعة 2 لتر + 3 كيكات" at bounding box center [793, 94] width 400 height 14
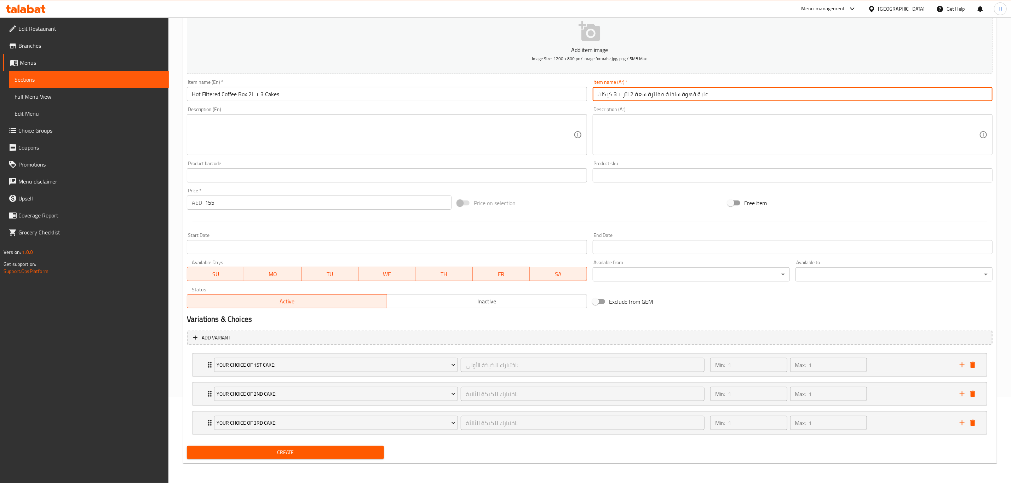
click at [641, 94] on input "علبة قهوة ساخنة مفلترة سعة 2 لتر + 3 كيكات" at bounding box center [793, 94] width 400 height 14
type input "علبة قهوة ساخنة مفلترة 2 لتر + 3 كيكات"
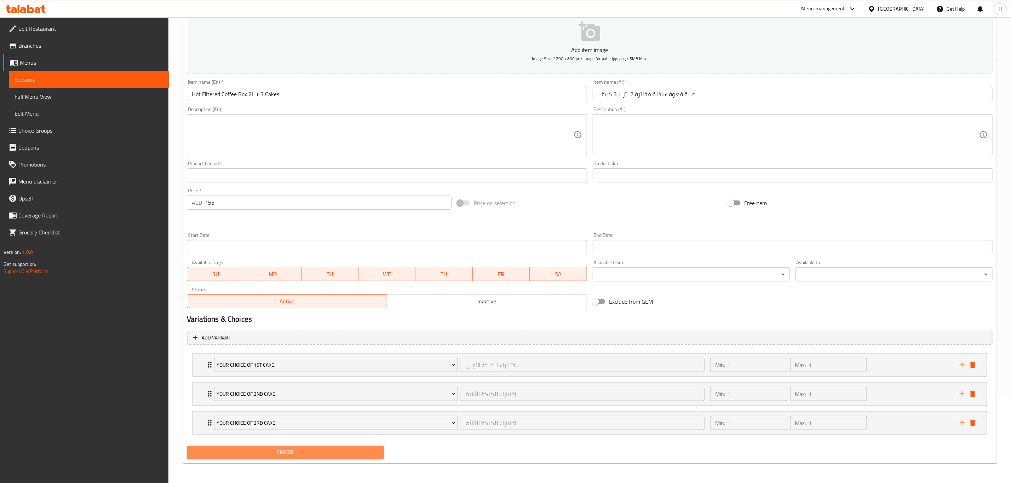
click at [289, 456] on span "Create" at bounding box center [286, 452] width 186 height 9
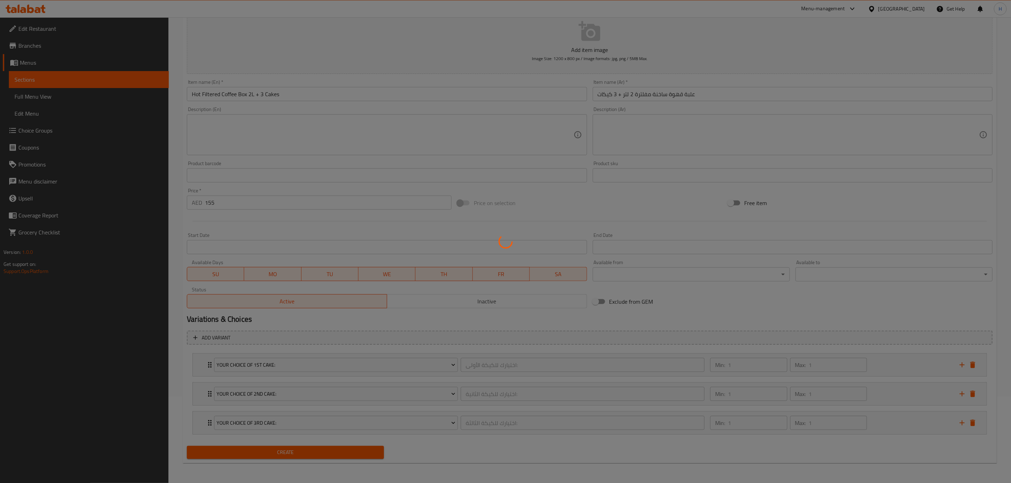
type input "0"
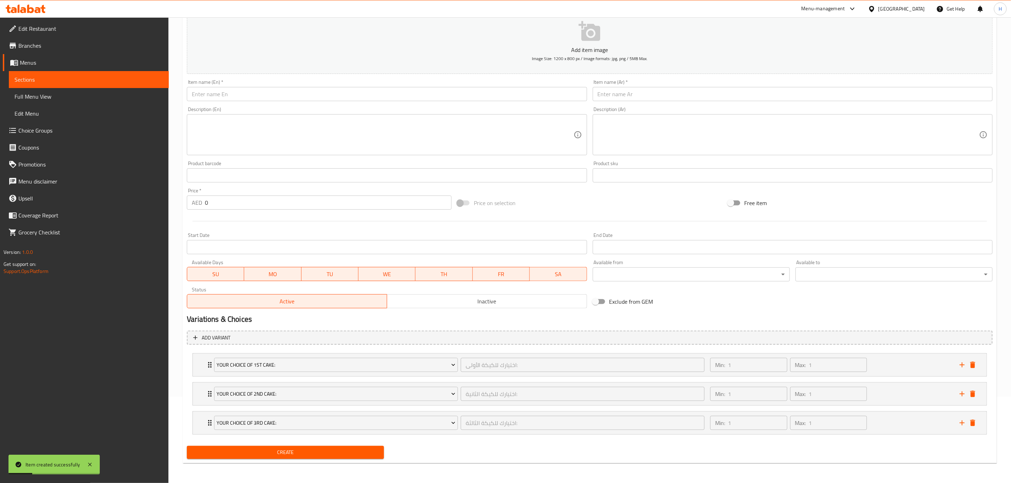
click at [275, 96] on input "text" at bounding box center [387, 94] width 400 height 14
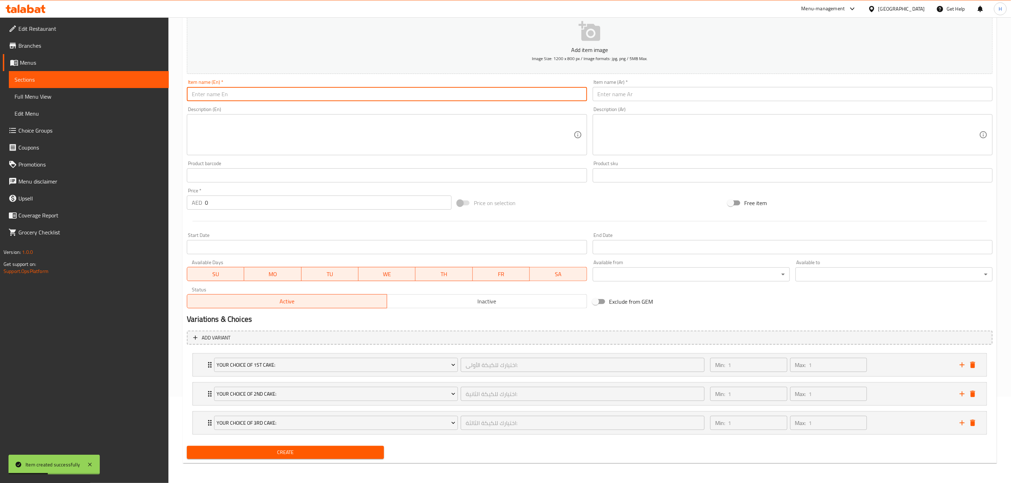
paste input "Coffee Box 2L + 3 Brownie Cookies"
type input "Coffee Box 2L + 3 Brownie Cookies"
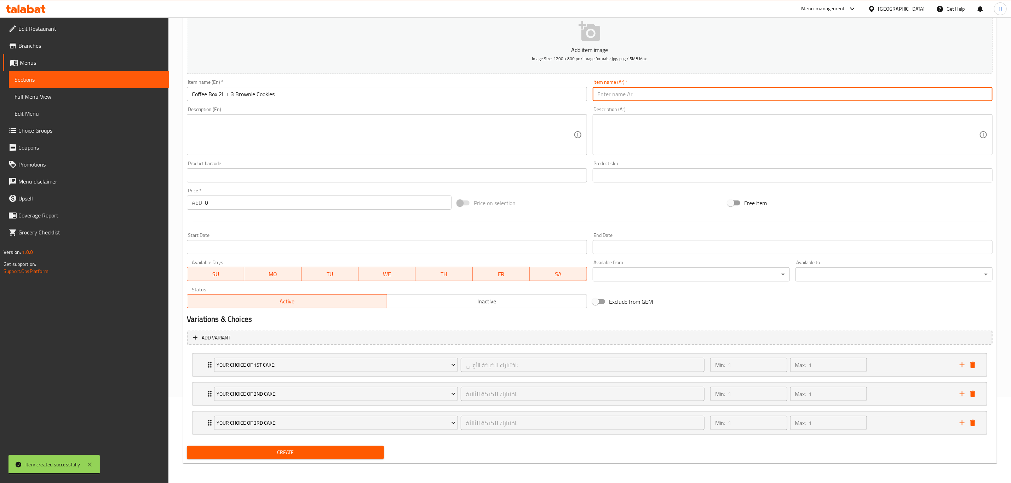
paste input "صندوق قهوة 2 لتر + 3 قطع براوني كوكيز"
click at [680, 216] on div at bounding box center [590, 221] width 812 height 17
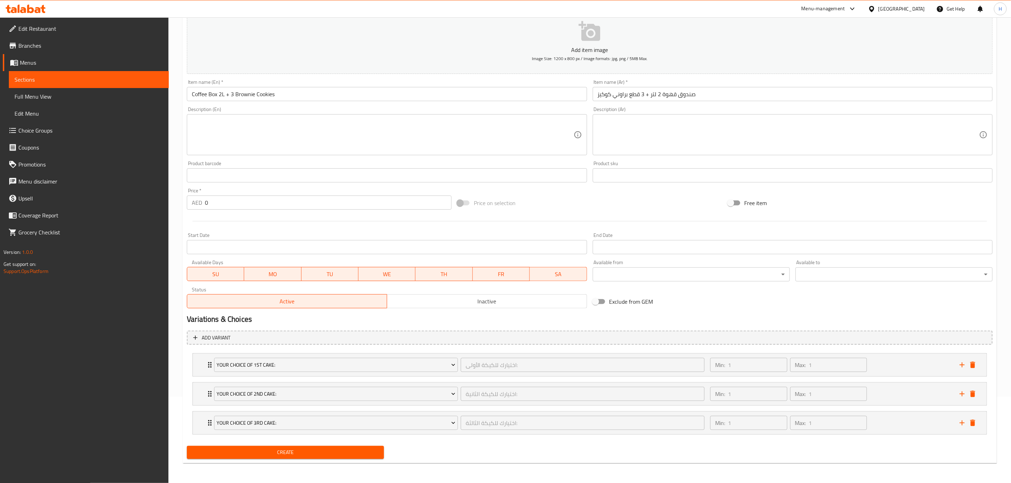
click at [647, 449] on div "Create" at bounding box center [590, 452] width 812 height 19
click at [660, 432] on div "Your Choice of 3rd Cake: اختيارك للكيكة الثالثة: ​" at bounding box center [459, 423] width 499 height 23
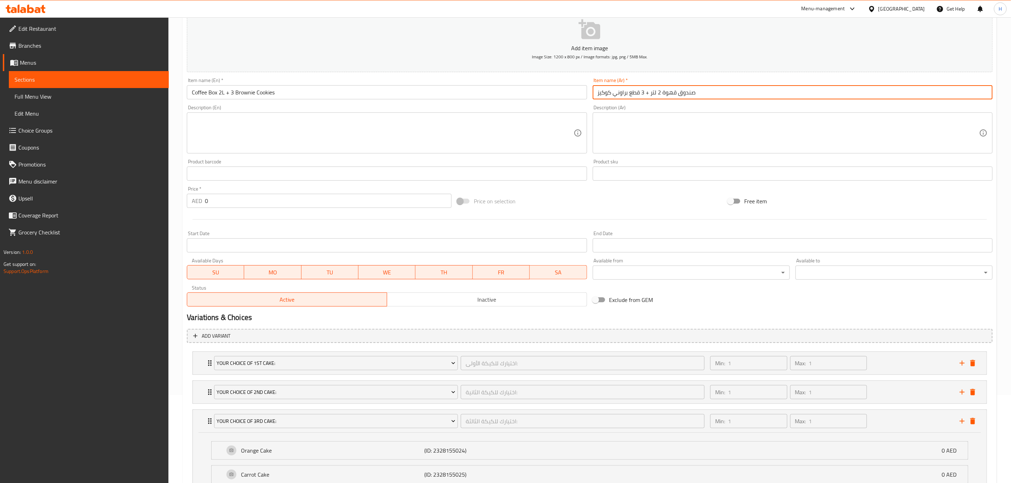
click at [689, 94] on input "صندوق قهوة 2 لتر + 3 قطع براوني كوكيز" at bounding box center [793, 92] width 400 height 14
click at [680, 442] on li "Orange Cake (ID: 2328155024) 0 AED Name (En) Orange Cake Name (En) Name (Ar) كع…" at bounding box center [590, 451] width 768 height 24
drag, startPoint x: 676, startPoint y: 94, endPoint x: 651, endPoint y: 94, distance: 24.4
click at [651, 94] on input "علبة قهوة 2 لتر + 3 قطع براوني كوكيز" at bounding box center [793, 92] width 400 height 14
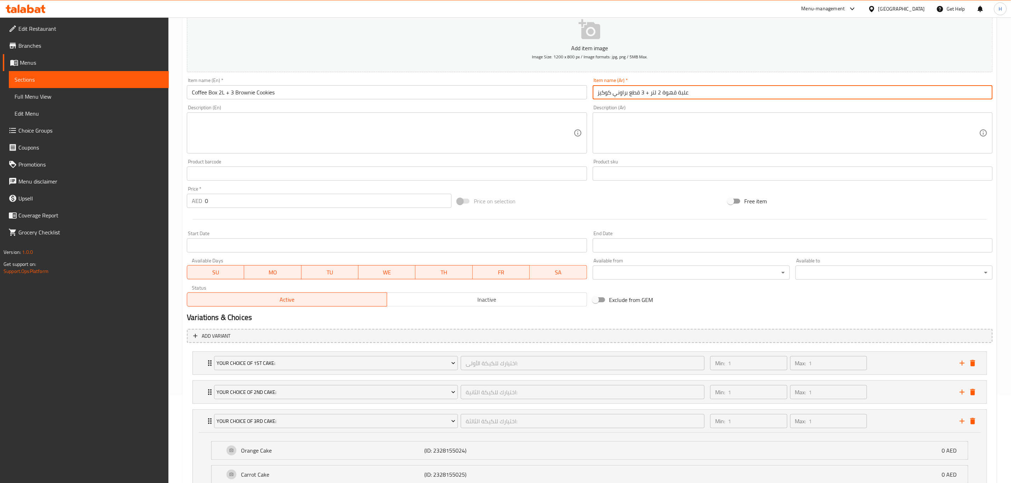
paste input "ساخنة مفلترة"
click at [671, 94] on input "علبة قهوة 2 لتر + 3 قطع براوني كوكيز" at bounding box center [793, 92] width 400 height 14
paste input "ساخنة مفلترة"
drag, startPoint x: 663, startPoint y: 93, endPoint x: 677, endPoint y: 94, distance: 13.8
click at [677, 94] on input "علبة قهوة ساخنة مفلترة 2 لتر + 3 قطع براوني كوكيز" at bounding box center [793, 92] width 400 height 14
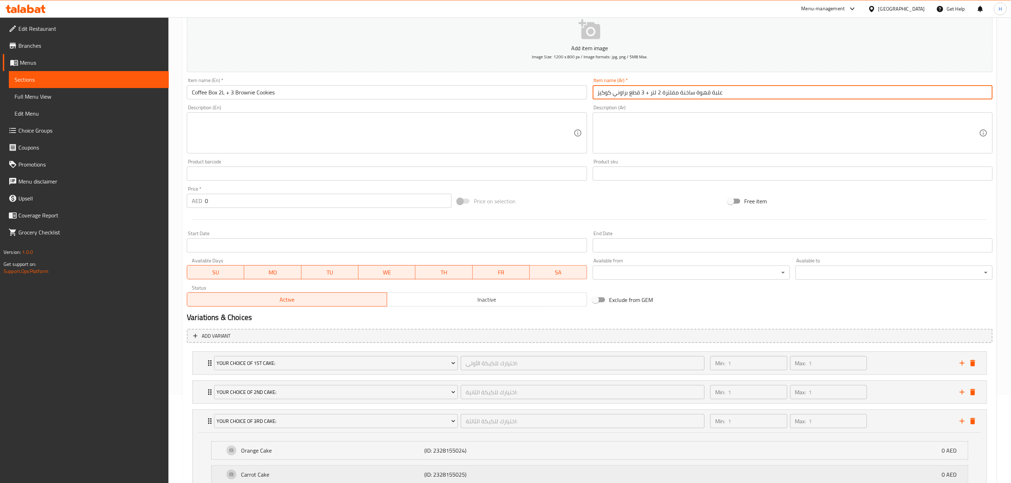
type input "علبة قهوة ساخنة مفلترة 2 لتر + 3 قطع براوني كوكيز"
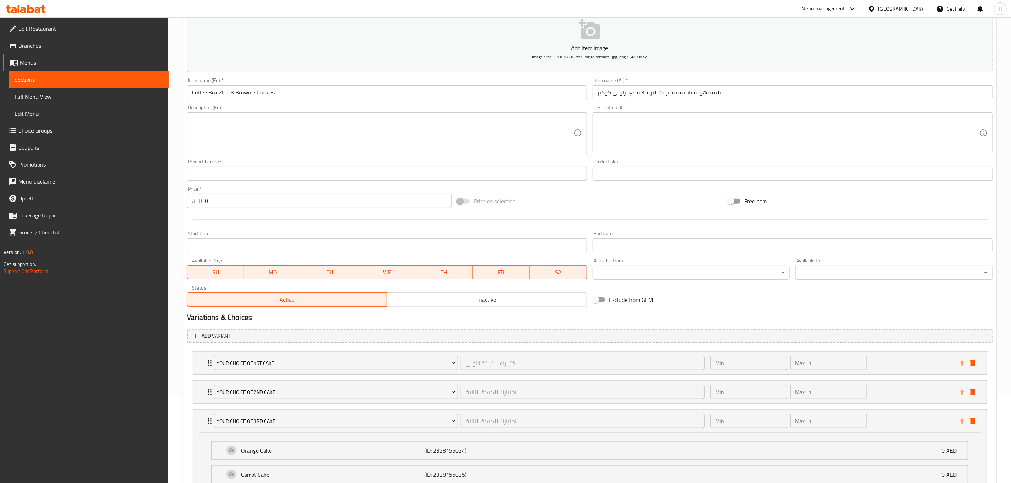
click at [195, 93] on input "Coffee Box 2L + 3 Brownie Cookies" at bounding box center [387, 92] width 400 height 14
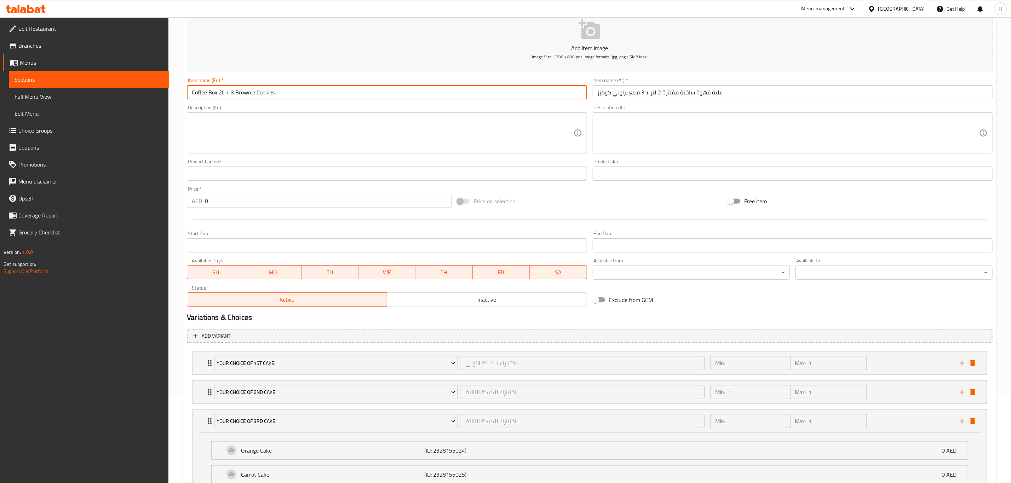
click at [195, 93] on input "Coffee Box 2L + 3 Brownie Cookies" at bounding box center [387, 92] width 400 height 14
click at [198, 93] on input "Coffee Box 2L + 3 Brownie Cookies" at bounding box center [387, 92] width 400 height 14
paste input "Hot Filtered Coffee"
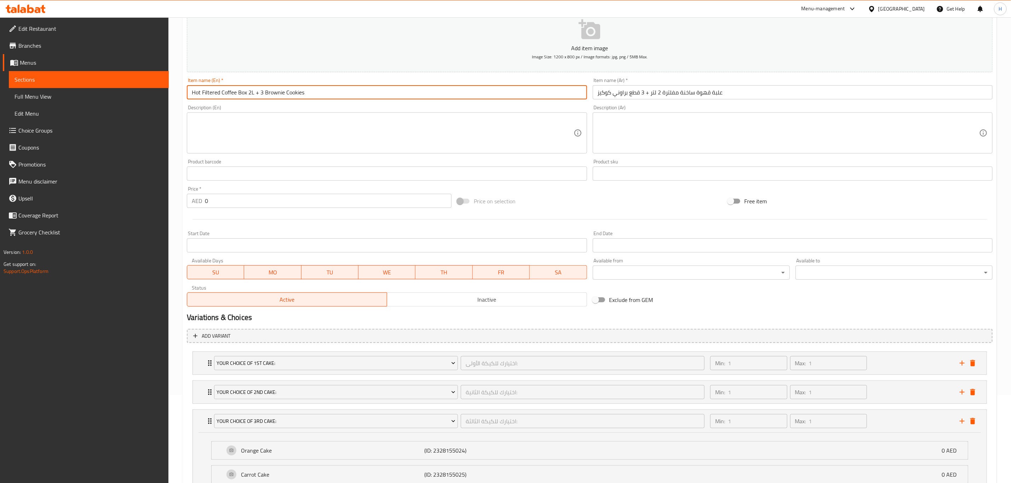
type input "Hot Filtered Coffee Box 2L + 3 Brownie Cookies"
click at [257, 202] on input "0" at bounding box center [328, 201] width 247 height 14
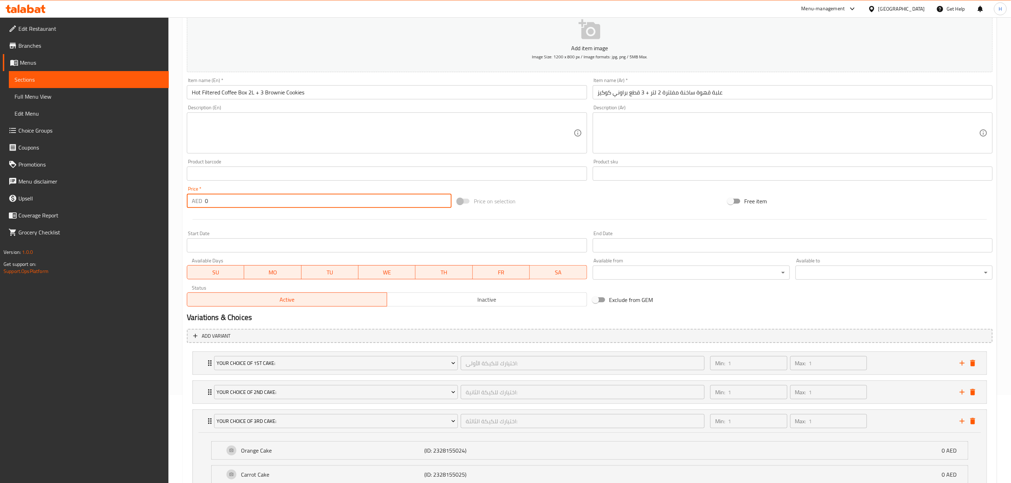
click at [257, 202] on input "0" at bounding box center [328, 201] width 247 height 14
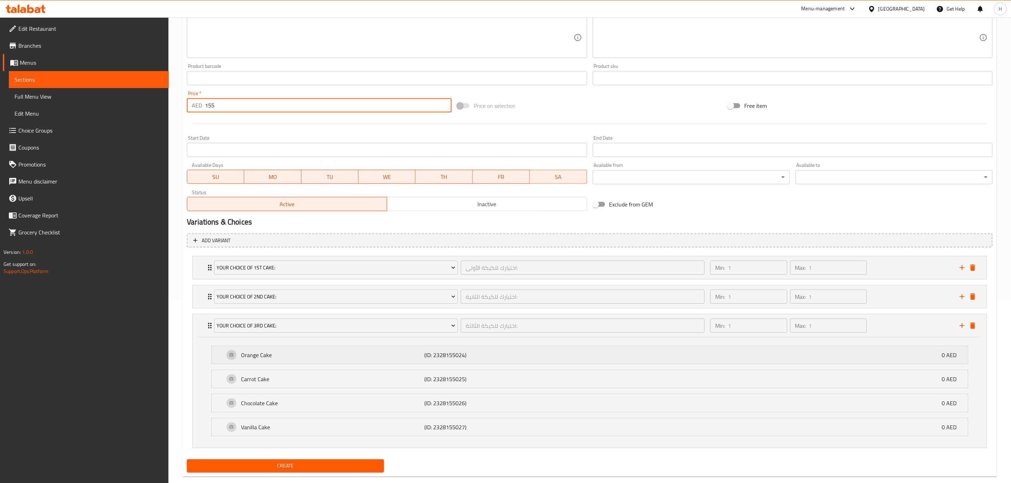
scroll to position [194, 0]
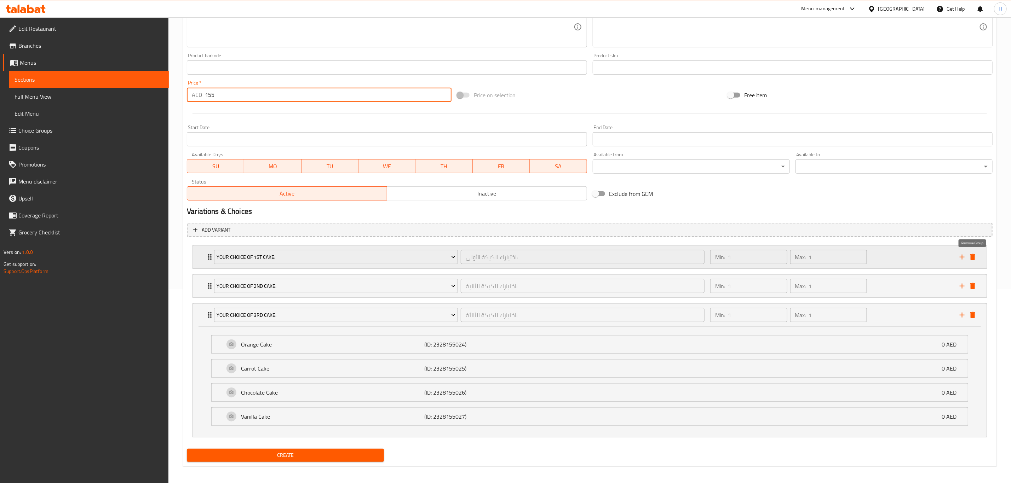
type input "155"
click at [978, 257] on button "delete" at bounding box center [973, 257] width 11 height 11
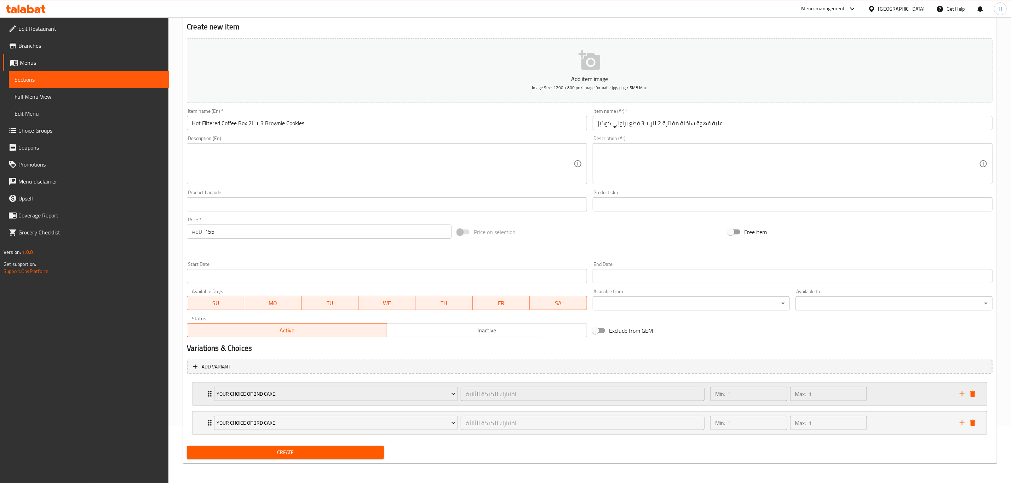
click at [971, 388] on div "Your Choice of 2nd Cake: اختيارك للكيكة الثانية: ​ Min: 1 ​ Max: 1 ​" at bounding box center [592, 394] width 773 height 23
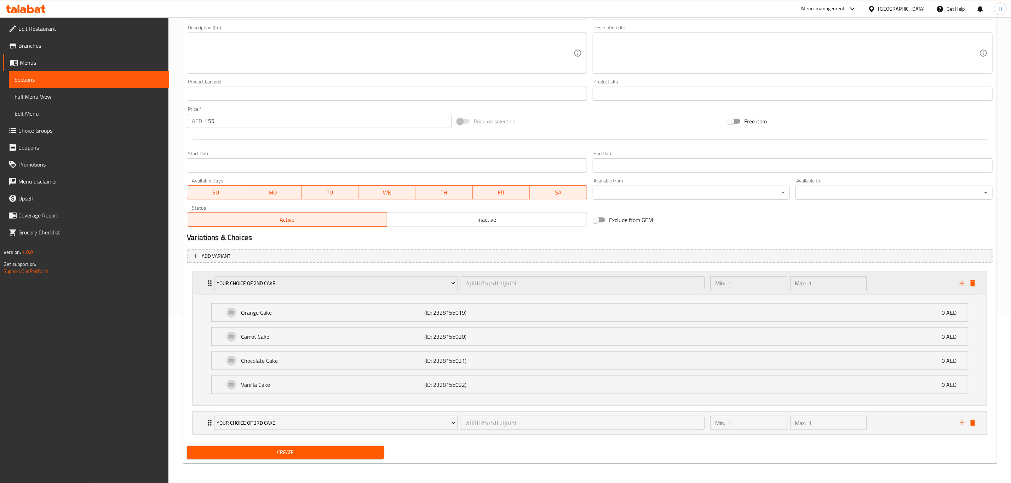
click at [976, 291] on div "Your Choice of 2nd Cake: اختيارك للكيكة الثانية: ​ Min: 1 ​ Max: 1 ​" at bounding box center [592, 283] width 773 height 23
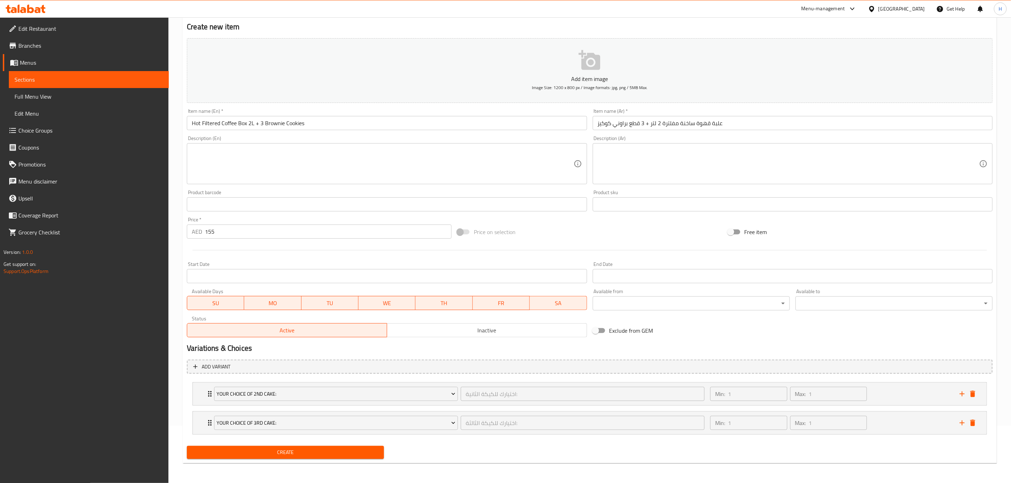
scroll to position [58, 0]
click at [975, 392] on icon "delete" at bounding box center [972, 394] width 5 height 6
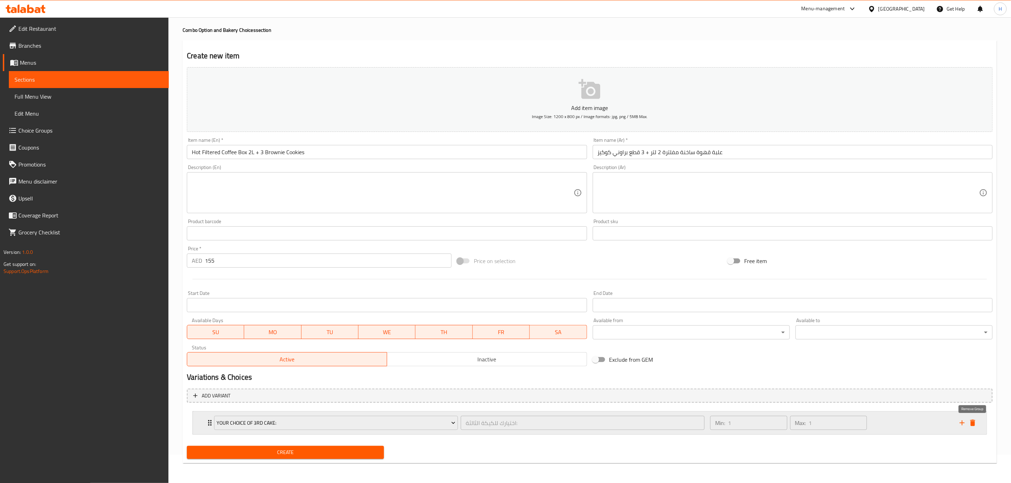
click at [974, 428] on button "delete" at bounding box center [973, 423] width 11 height 11
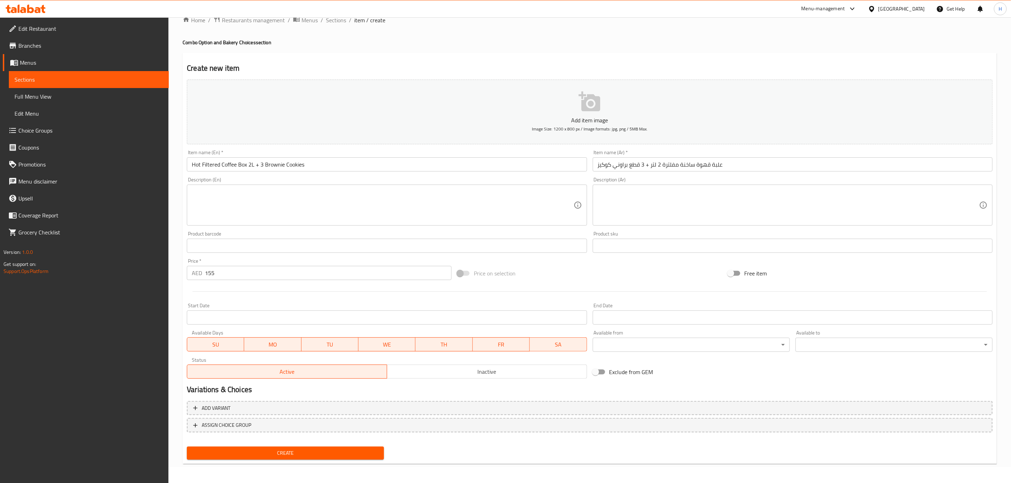
click at [306, 455] on span "Create" at bounding box center [286, 453] width 186 height 9
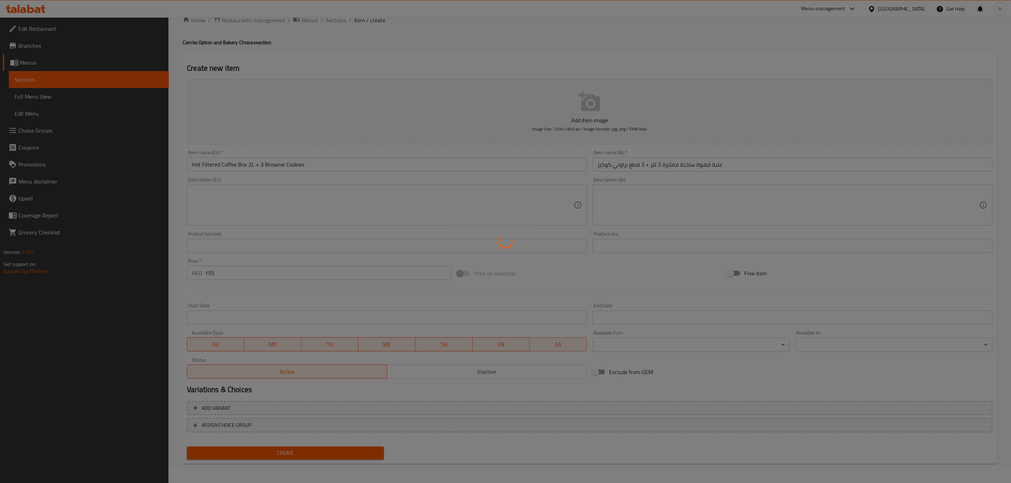
type input "0"
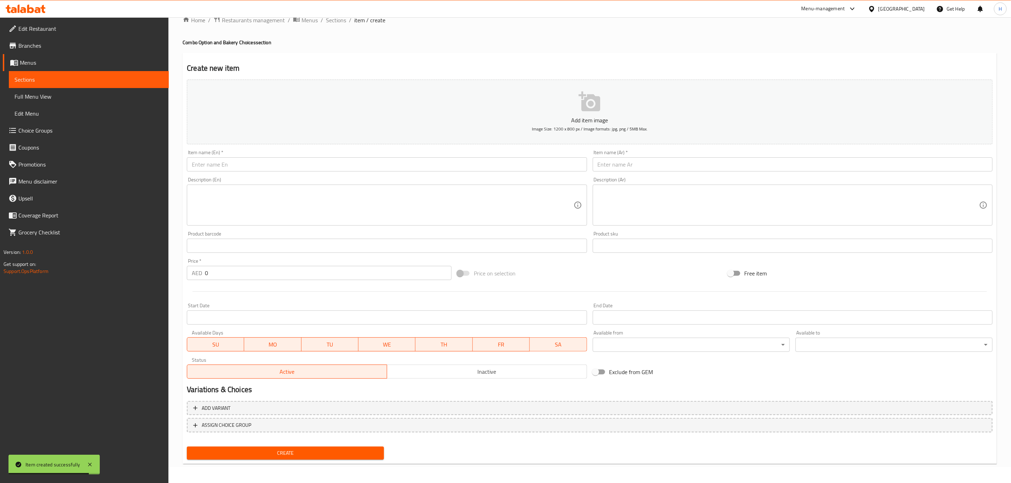
click at [299, 166] on input "text" at bounding box center [387, 164] width 400 height 14
paste input "Coffee Box 2L + 3 Ginger cookie"
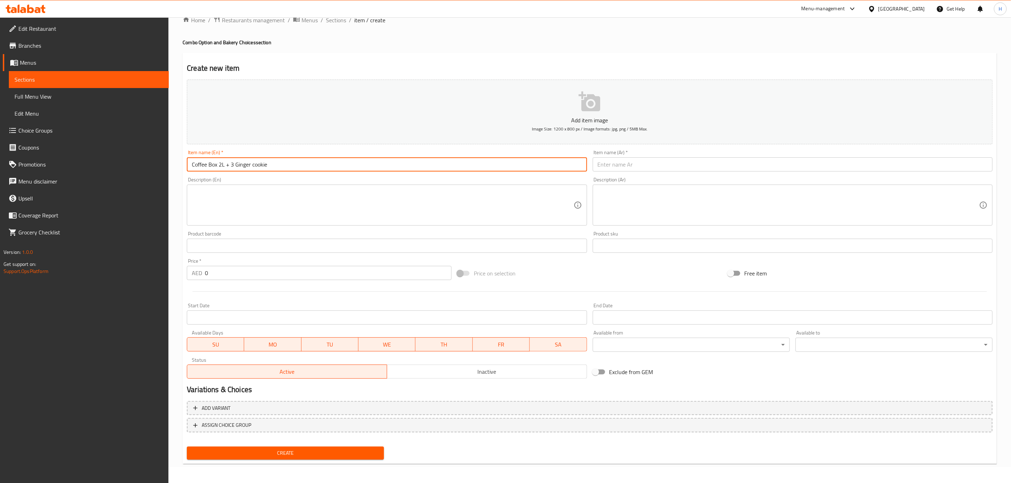
type input "Coffee Box 2L + 3 Ginger cookie"
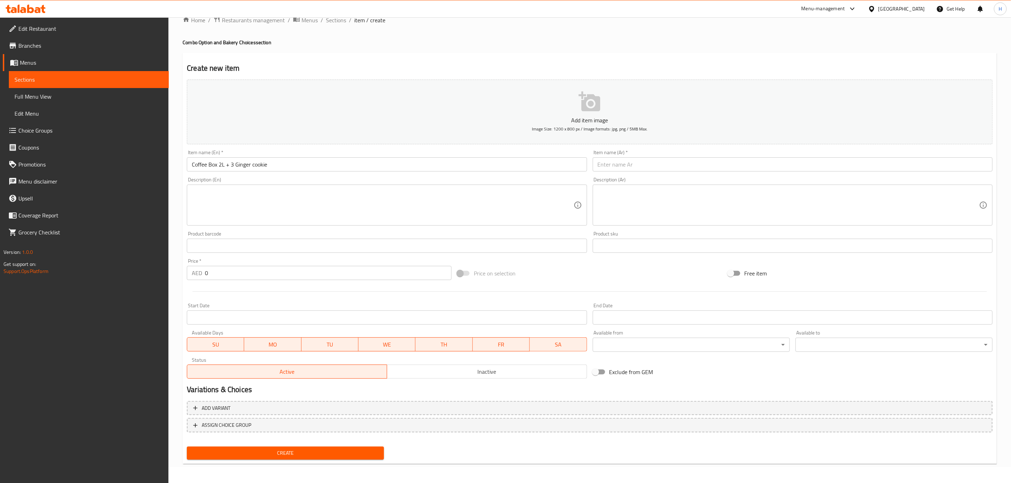
click at [281, 170] on input "Coffee Box 2L + 3 Ginger cookie" at bounding box center [387, 164] width 400 height 14
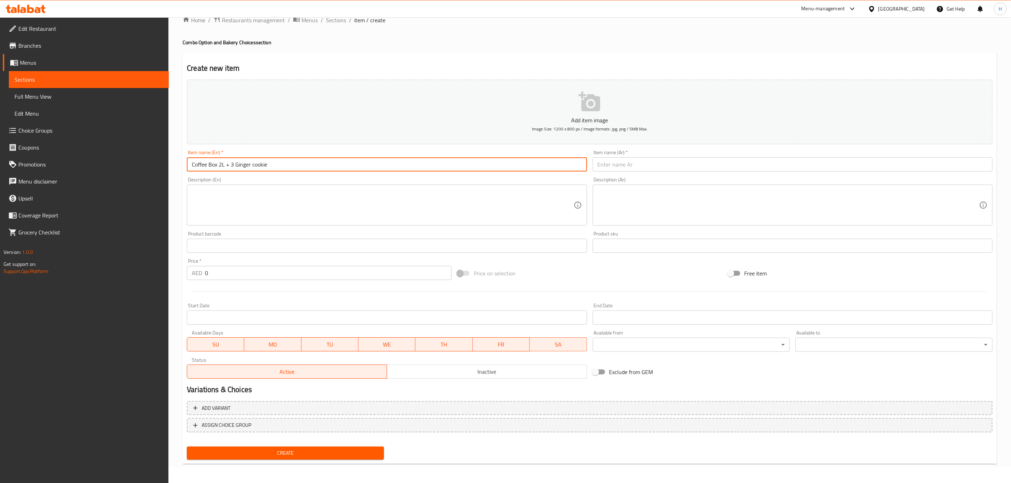
click at [281, 170] on input "Coffee Box 2L + 3 Ginger cookie" at bounding box center [387, 164] width 400 height 14
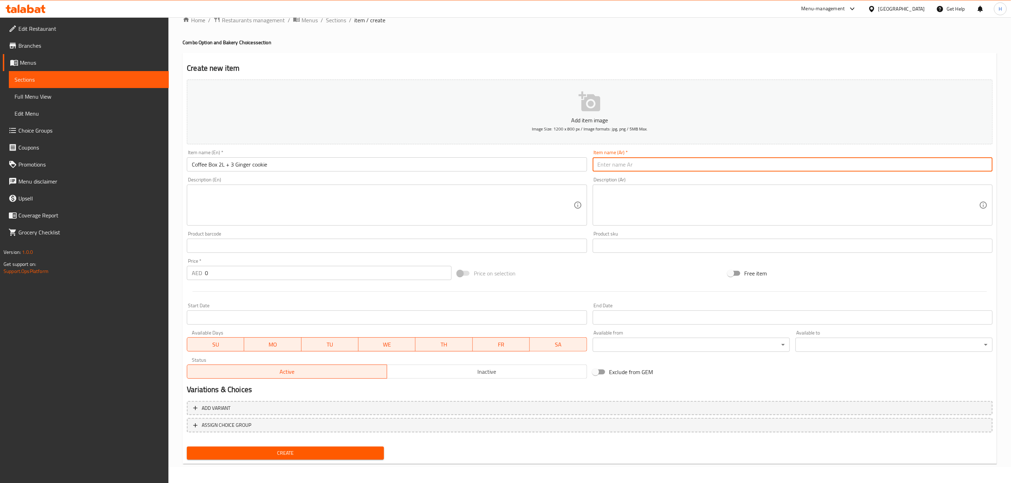
click at [690, 165] on input "text" at bounding box center [793, 164] width 400 height 14
paste input "صندوق قهوة 2 لتر + 3 بسكويت الزنجبيل"
click at [626, 165] on input "صندوق قهوة 2 لتر + 3 بسكويت الزنجبيل" at bounding box center [793, 164] width 400 height 14
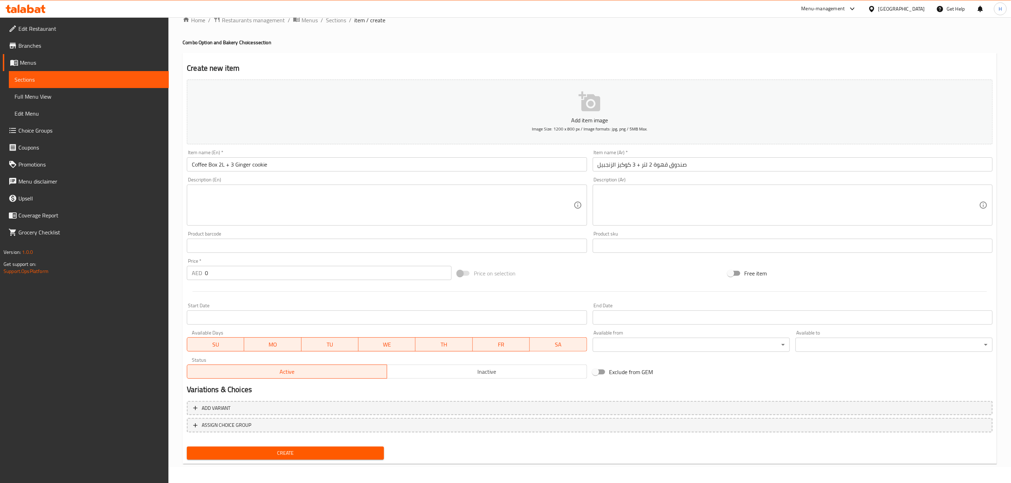
click at [655, 195] on textarea at bounding box center [789, 206] width 382 height 34
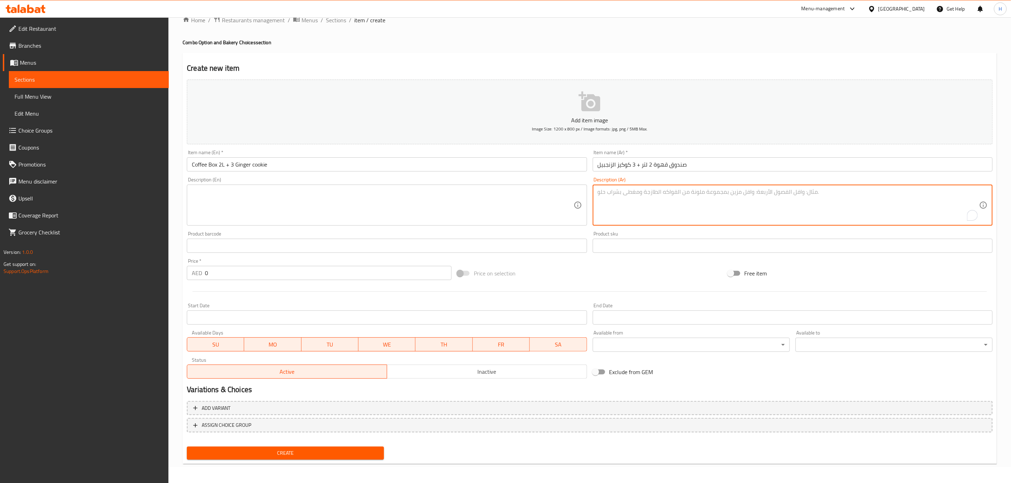
click at [679, 166] on input "صندوق قهوة 2 لتر + 3 كوكيز الزنجبيل" at bounding box center [793, 164] width 400 height 14
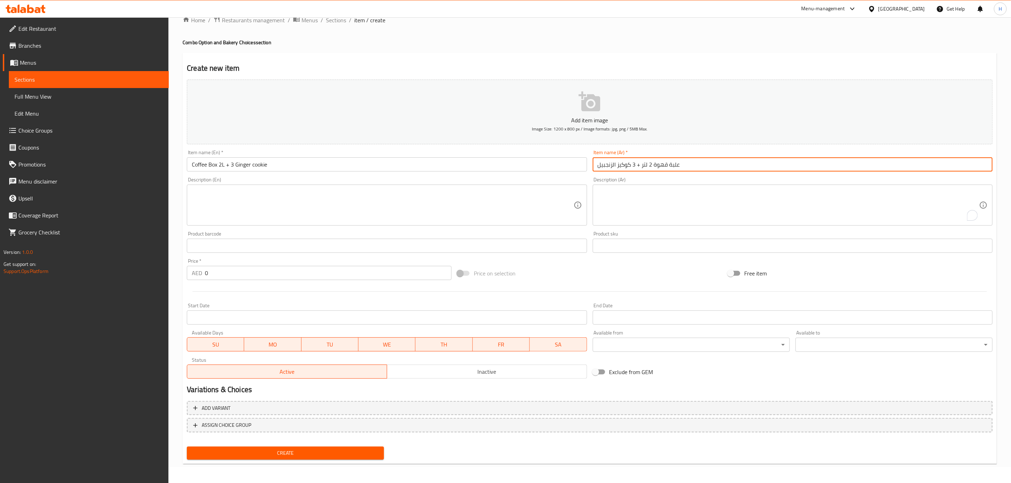
click at [662, 167] on input "علبة قهوة 2 لتر + 3 كوكيز الزنجبيل" at bounding box center [793, 164] width 400 height 14
paste input "ساخنة مفلترة"
type input "علبة قهوة ساخنة مفلترة 2 لتر + 3 كوكيز الزنجبيل"
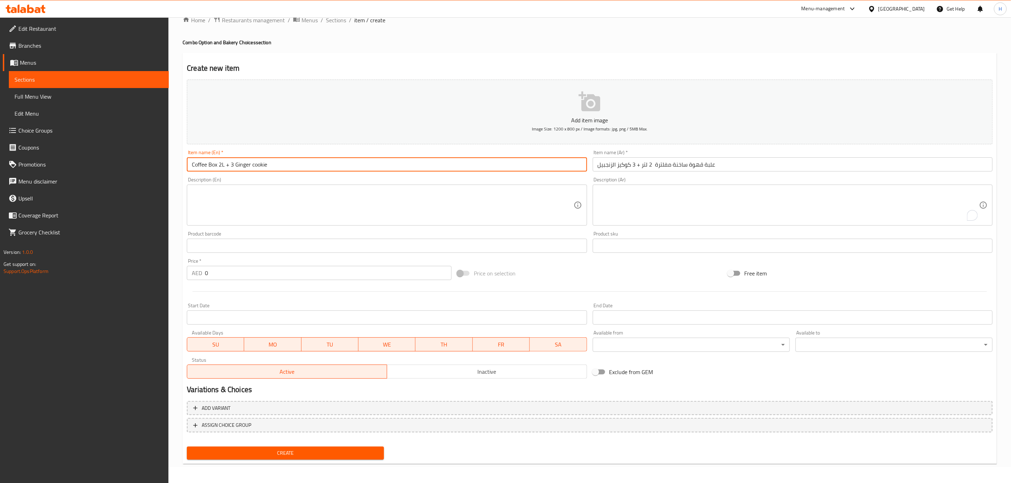
drag, startPoint x: 192, startPoint y: 165, endPoint x: 218, endPoint y: 166, distance: 25.9
click at [218, 166] on input "Coffee Box 2L + 3 Ginger cookie" at bounding box center [387, 164] width 400 height 14
paste input "Hot Filtered Coffee Box"
type input "Coffee Box Hot Filtered Coffee Box 2L + 3 Ginger cookie"
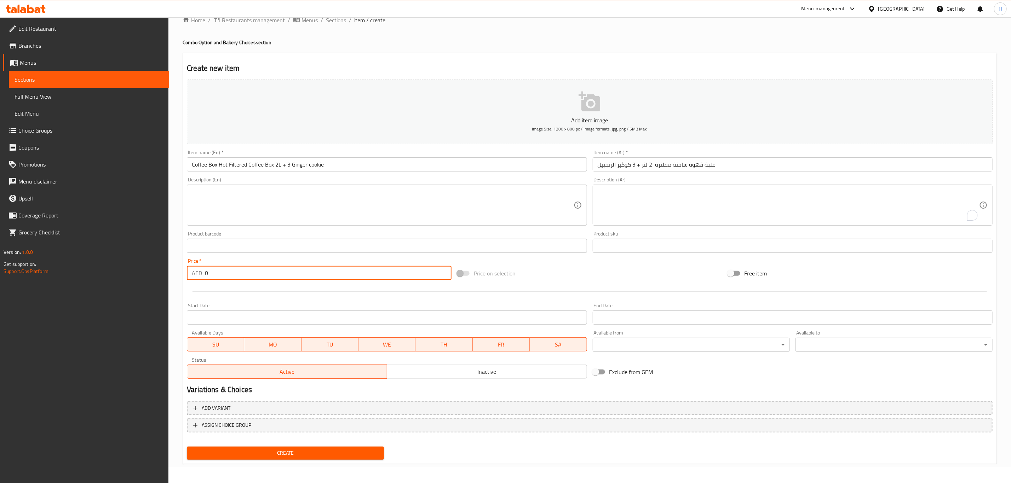
click at [264, 274] on input "0" at bounding box center [328, 273] width 247 height 14
type input "155"
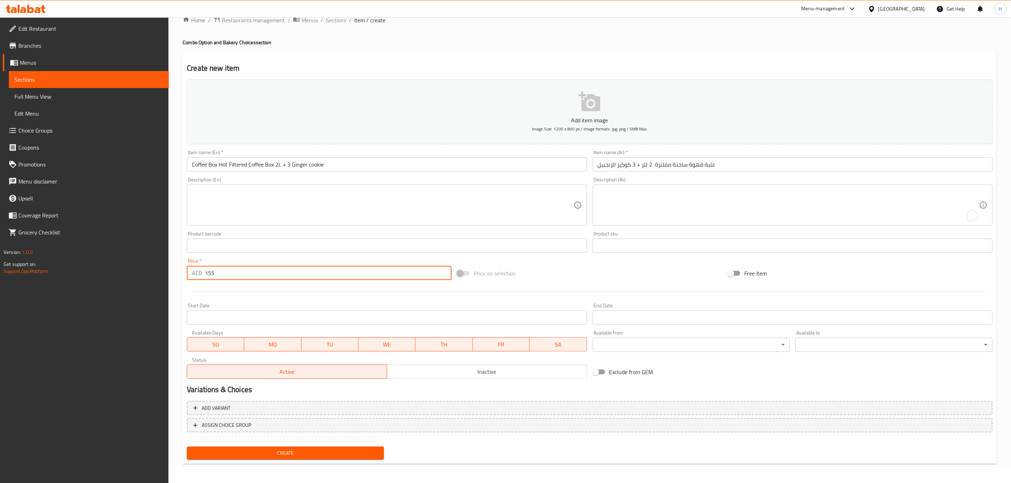
click at [187, 447] on button "Create" at bounding box center [285, 453] width 197 height 13
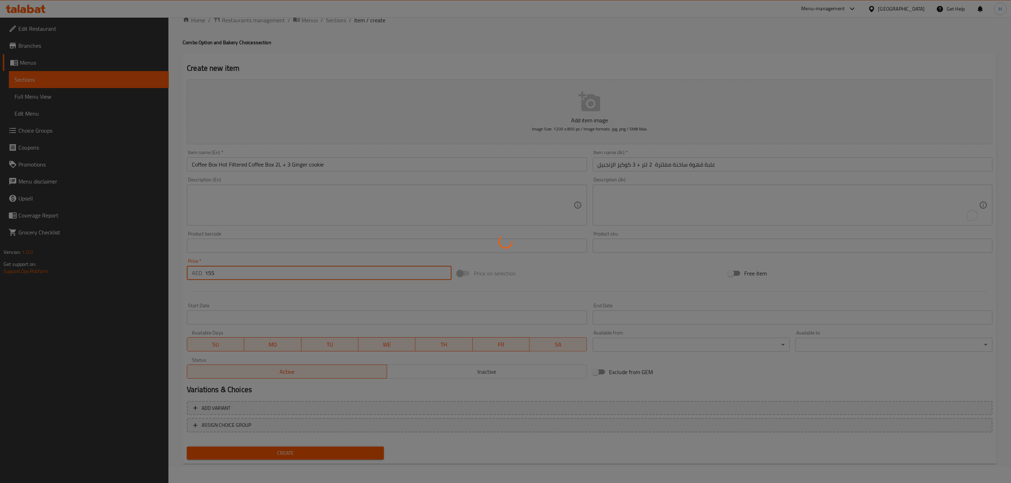
type input "0"
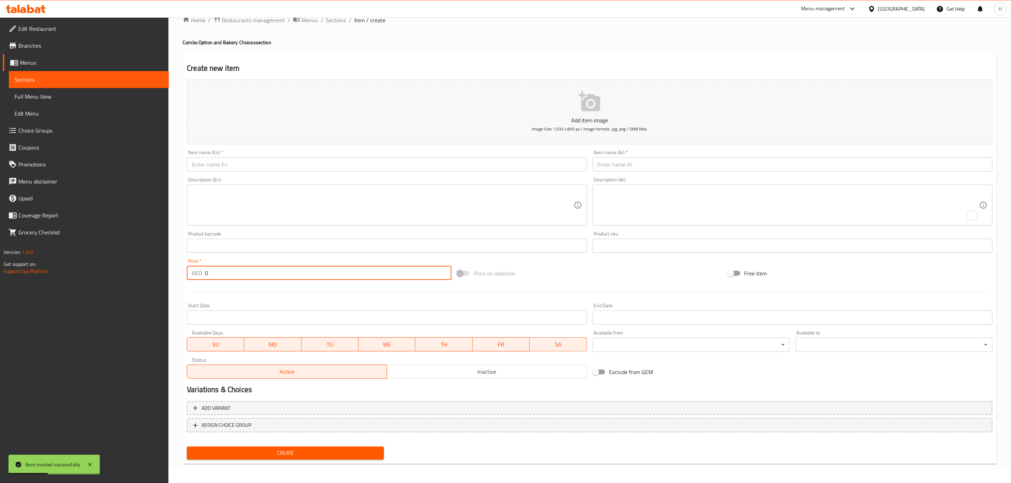
click at [337, 161] on input "text" at bounding box center [387, 164] width 400 height 14
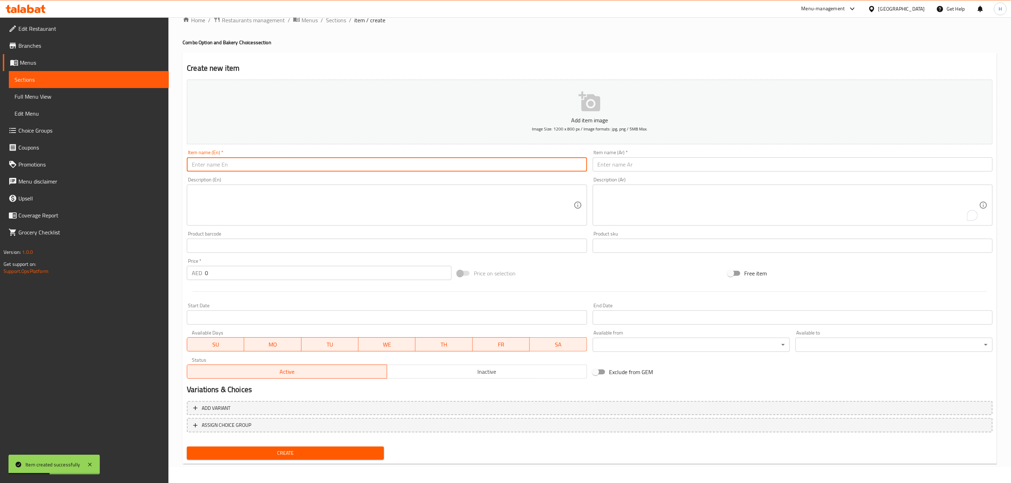
paste input "Coffee Box 2L + 3 Chocolate Tart"
drag, startPoint x: 218, startPoint y: 165, endPoint x: 178, endPoint y: 164, distance: 39.3
click at [178, 164] on div "Home / Restaurants management / Menus / Sections / item / create Combo Option a…" at bounding box center [589, 242] width 843 height 483
paste input "2L + 3 Chocolate Tart"
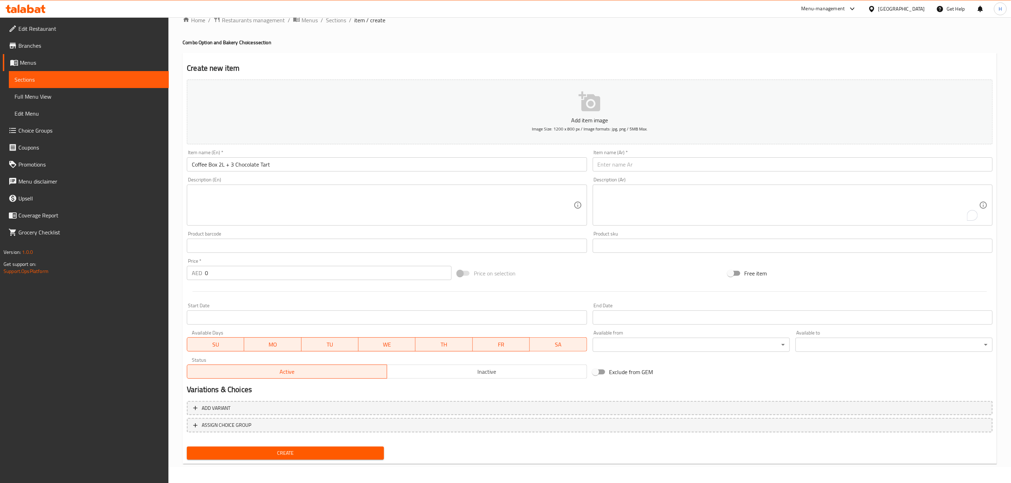
click at [213, 168] on input "Coffee Box 2L + 3 Chocolate Tart" at bounding box center [387, 164] width 400 height 14
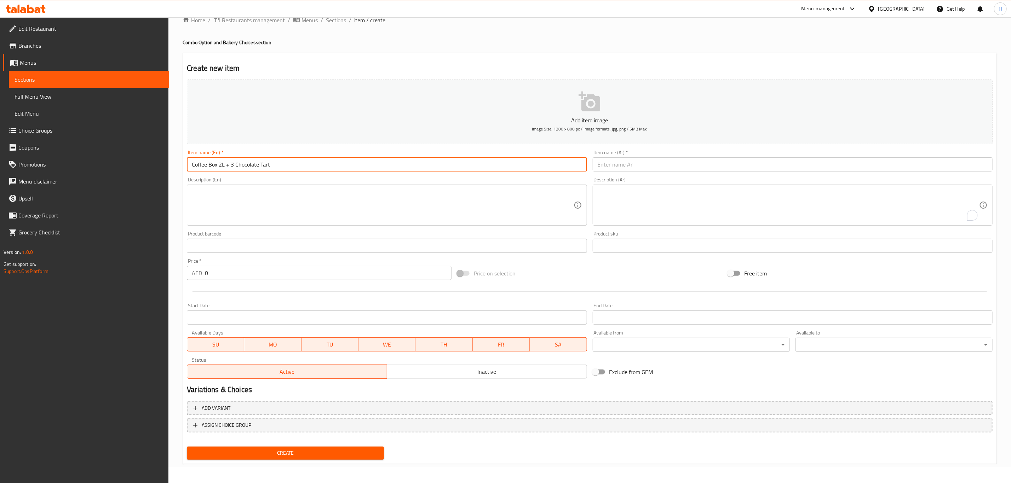
drag, startPoint x: 219, startPoint y: 166, endPoint x: 179, endPoint y: 168, distance: 40.0
click at [179, 168] on div "Home / Restaurants management / Menus / Sections / item / create Combo Option a…" at bounding box center [589, 242] width 843 height 483
paste input "Hot Filtered Coffee Box"
click at [392, 167] on input "Hot Filtered Coffee Box 2L + 3 Chocolate Tart" at bounding box center [387, 164] width 400 height 14
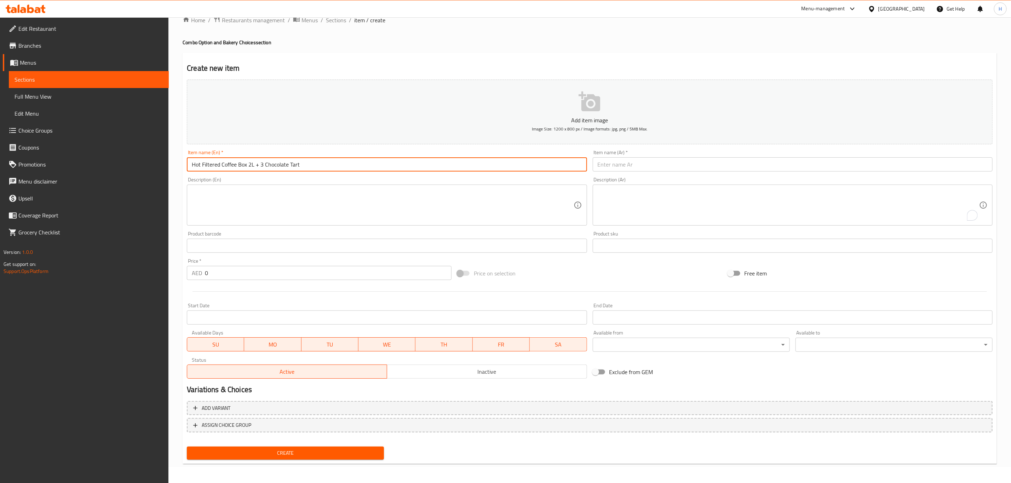
click at [392, 167] on input "Hot Filtered Coffee Box 2L + 3 Chocolate Tart" at bounding box center [387, 164] width 400 height 14
type input "Hot Filtered Coffee Box 2L + 3 Chocolate Tart"
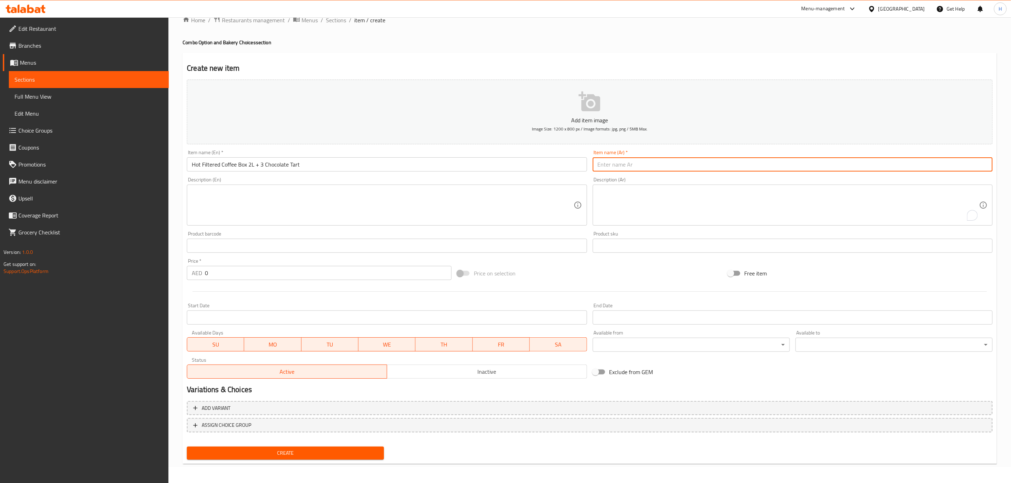
click at [631, 170] on input "text" at bounding box center [793, 164] width 400 height 14
paste input "علبة قهوة ساخنة مفلترة سعة 2 لتر + 3 تارت شوكولاتة"
type input "علبة قهوة ساخنة مفلترة سعة 2 لتر + 3 تارت شوكولاتة"
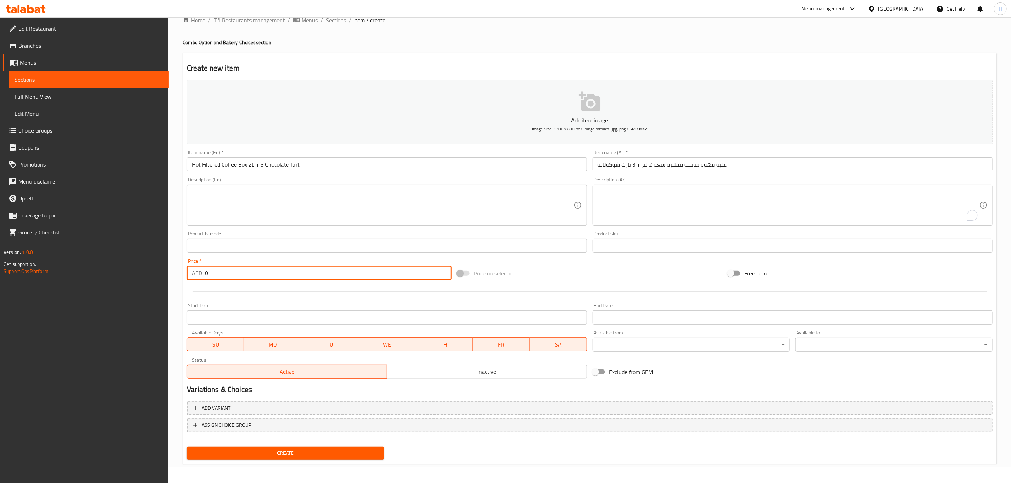
click at [246, 273] on input "0" at bounding box center [328, 273] width 247 height 14
type input "155"
click at [316, 455] on span "Create" at bounding box center [286, 453] width 186 height 9
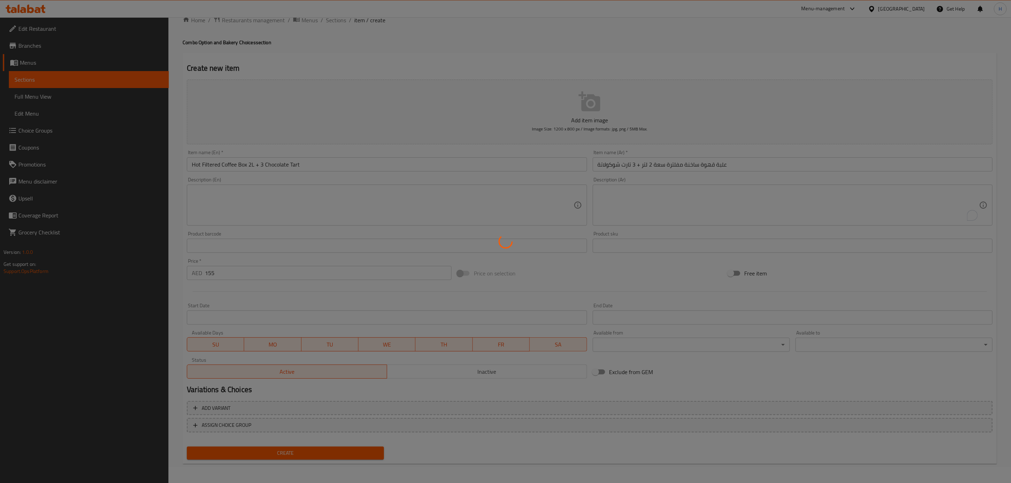
type input "0"
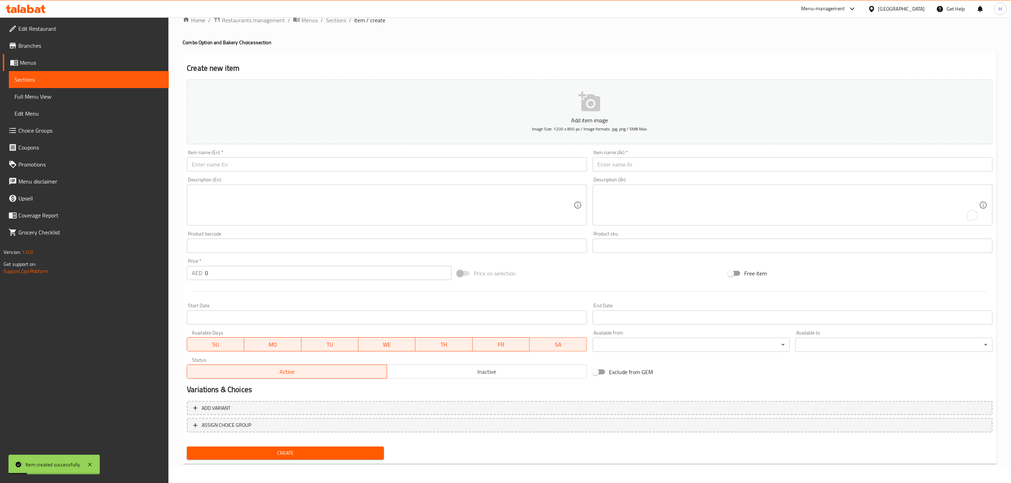
click at [291, 165] on input "text" at bounding box center [387, 164] width 400 height 14
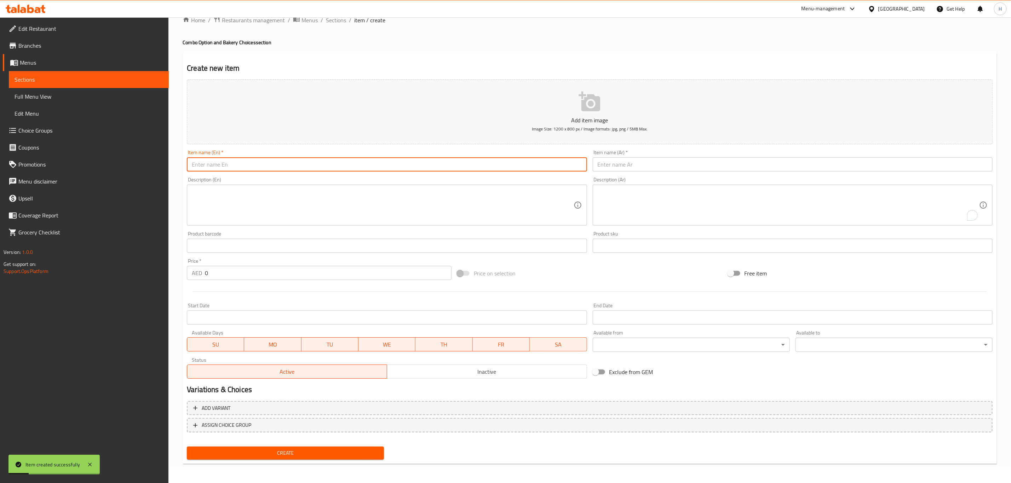
paste input "Coffee Box 2L + 3 Pecan Tart"
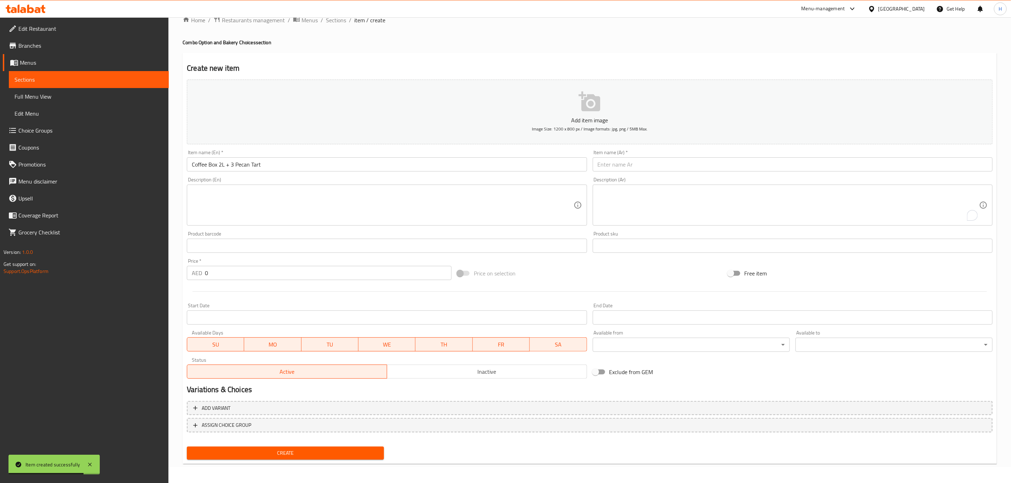
click at [206, 164] on input "Coffee Box 2L + 3 Pecan Tart" at bounding box center [387, 164] width 400 height 14
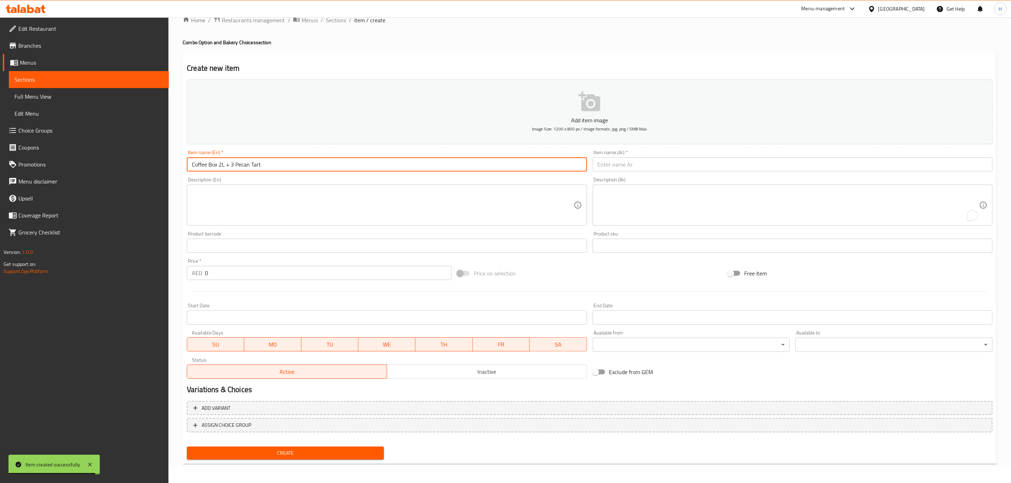
drag, startPoint x: 216, startPoint y: 166, endPoint x: 176, endPoint y: 164, distance: 40.4
click at [176, 164] on div "Home / Restaurants management / Menus / Sections / item / create Combo Option a…" at bounding box center [589, 242] width 843 height 483
click at [217, 164] on input "Coffee Box 2L + 3 Pecan Tart" at bounding box center [387, 164] width 400 height 14
drag, startPoint x: 217, startPoint y: 164, endPoint x: 139, endPoint y: 159, distance: 78.0
click at [139, 159] on div "Edit Restaurant Branches Menus Sections Full Menu View Edit Menu Choice Groups …" at bounding box center [505, 242] width 1011 height 483
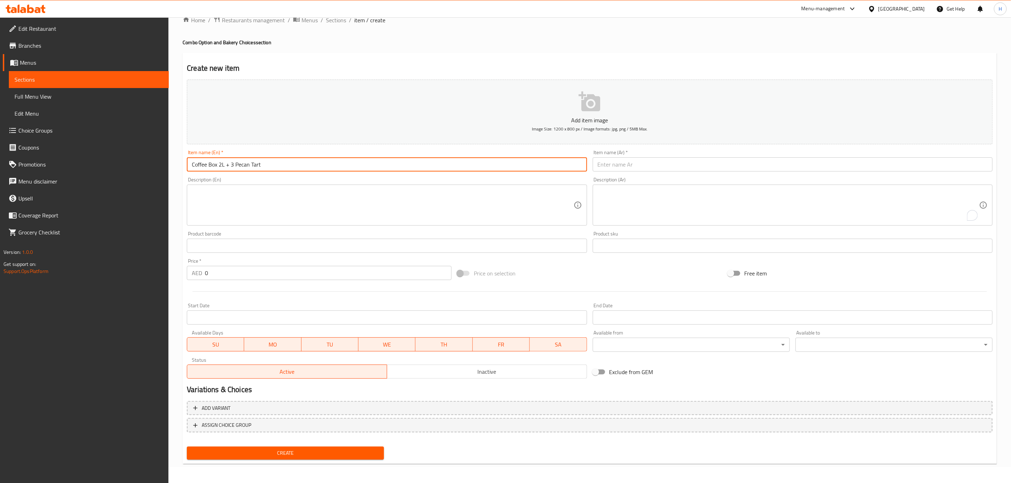
paste input "Hot Filtered"
click at [320, 170] on input "Hot Filtered Coffee Box 2L + 3 Pecan Tart" at bounding box center [387, 164] width 400 height 14
type input "Hot Filtered Coffee Box 2L + 3 Pecan Tart"
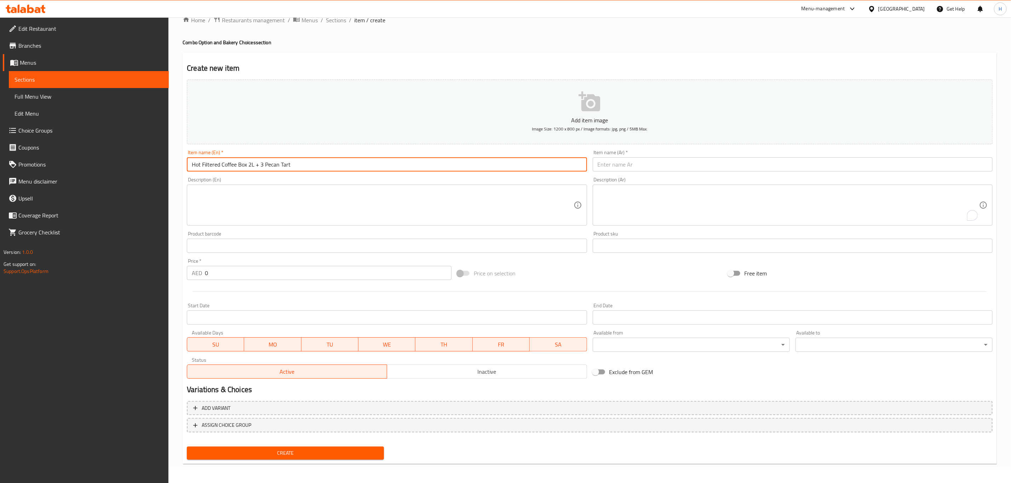
click at [664, 167] on input "text" at bounding box center [793, 164] width 400 height 14
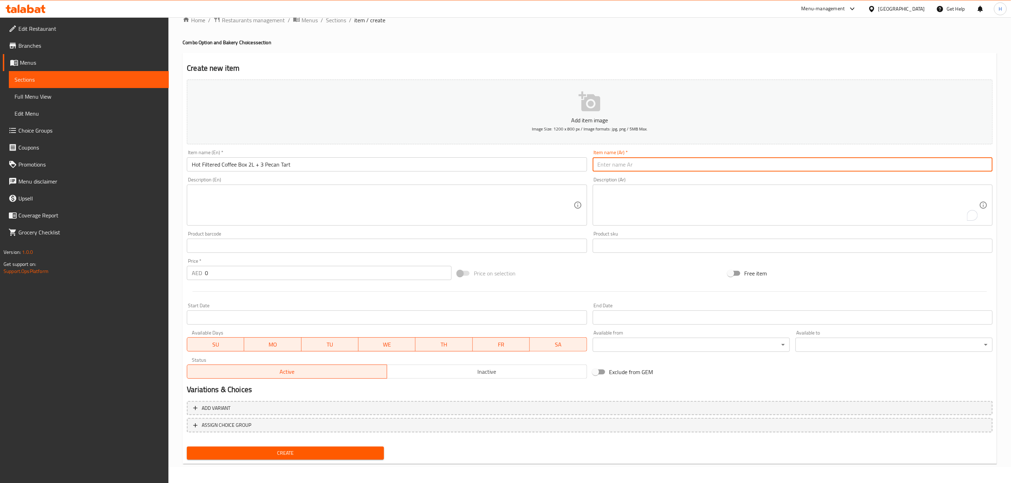
paste input "علبة قهوة ساخنة مفلترة سعة 2 لتر + 3 قطع تارت البقان"
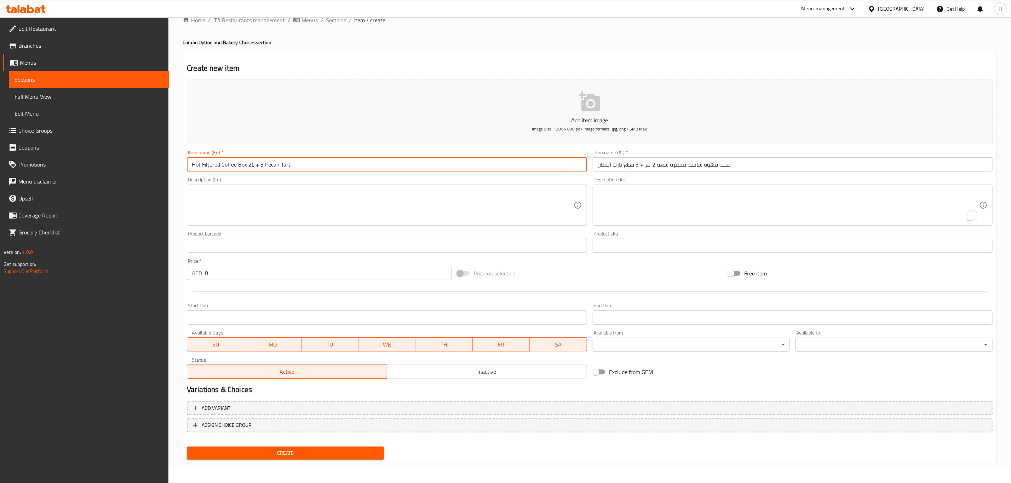
click at [271, 166] on input "Hot Filtered Coffee Box 2L + 3 Pecan Tart" at bounding box center [387, 164] width 400 height 14
click at [626, 166] on input "علبة قهوة ساخنة مفلترة سعة 2 لتر + 3 قطع تارت البقان" at bounding box center [793, 164] width 400 height 14
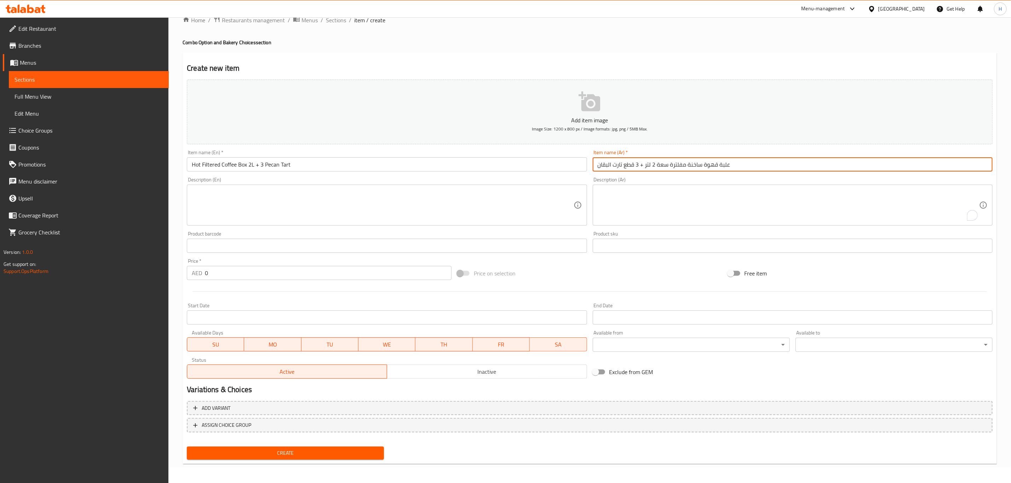
click at [630, 167] on input "علبة قهوة ساخنة مفلترة سعة 2 لتر + 3 قطع تارت البقان" at bounding box center [793, 164] width 400 height 14
drag, startPoint x: 613, startPoint y: 165, endPoint x: 569, endPoint y: 161, distance: 43.3
click at [569, 161] on div "Add item image Image Size: 1200 x 800 px / Image formats: jpg, png / 5MB Max. I…" at bounding box center [590, 229] width 812 height 305
paste input "بيكان‎"
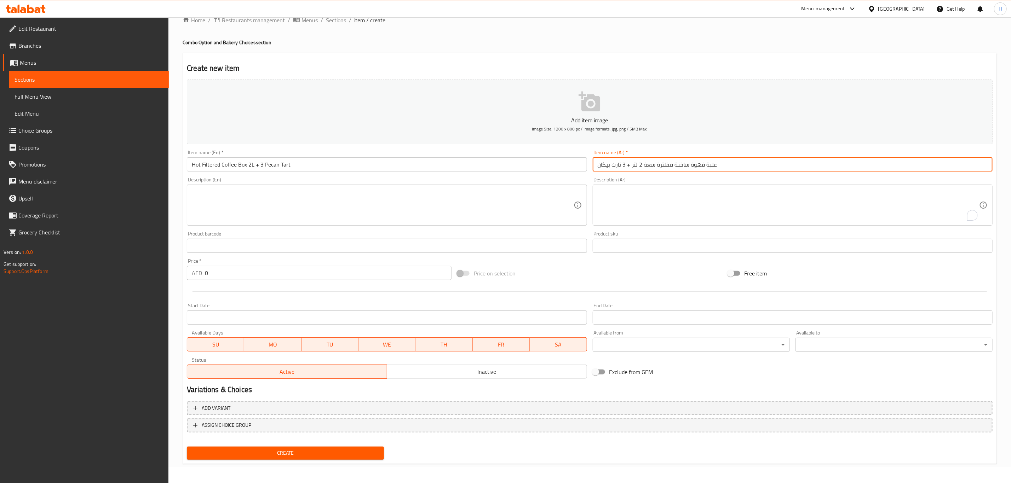
type input "علبة قهوة ساخنة مفلترة سعة 2 لتر + 3 تارت بيكان"
click at [230, 271] on input "0" at bounding box center [328, 273] width 247 height 14
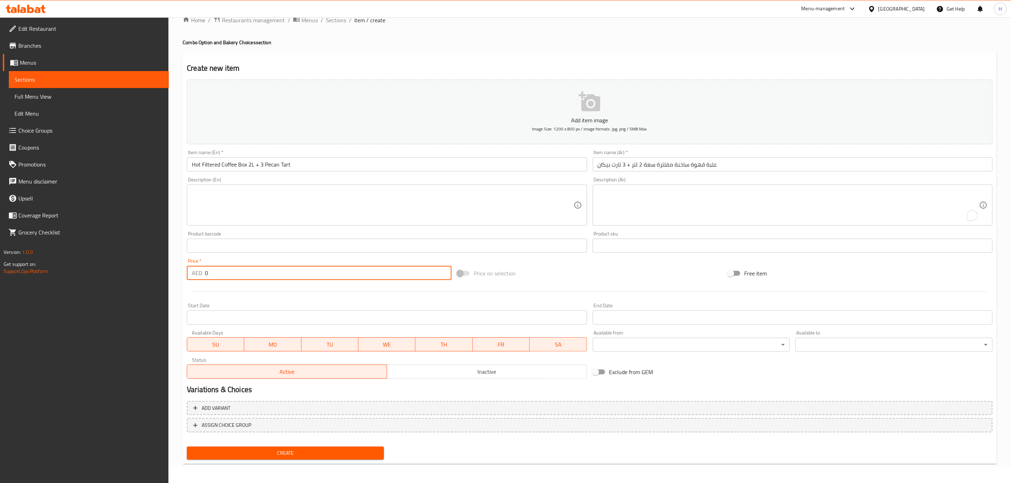
click at [230, 271] on input "0" at bounding box center [328, 273] width 247 height 14
click at [231, 271] on input "0" at bounding box center [328, 273] width 247 height 14
type input "155"
click at [187, 447] on button "Create" at bounding box center [285, 453] width 197 height 13
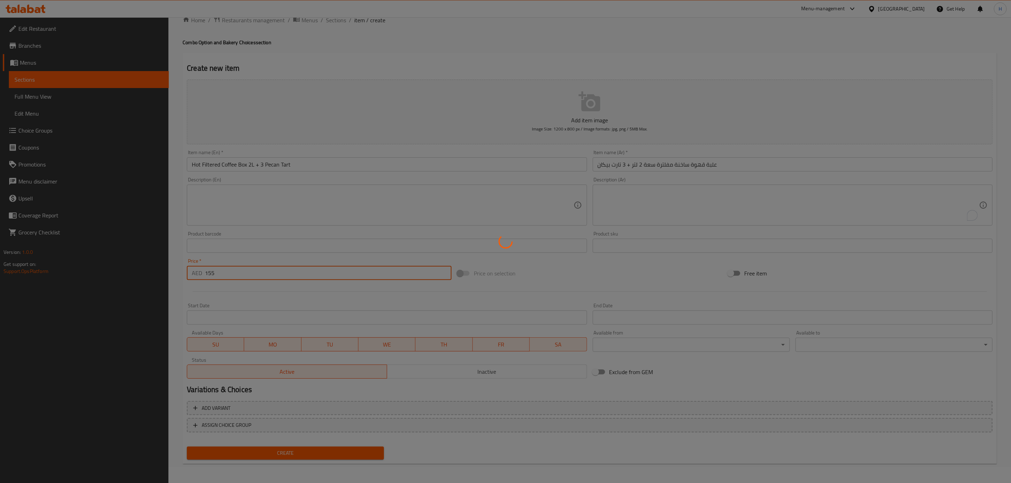
type input "0"
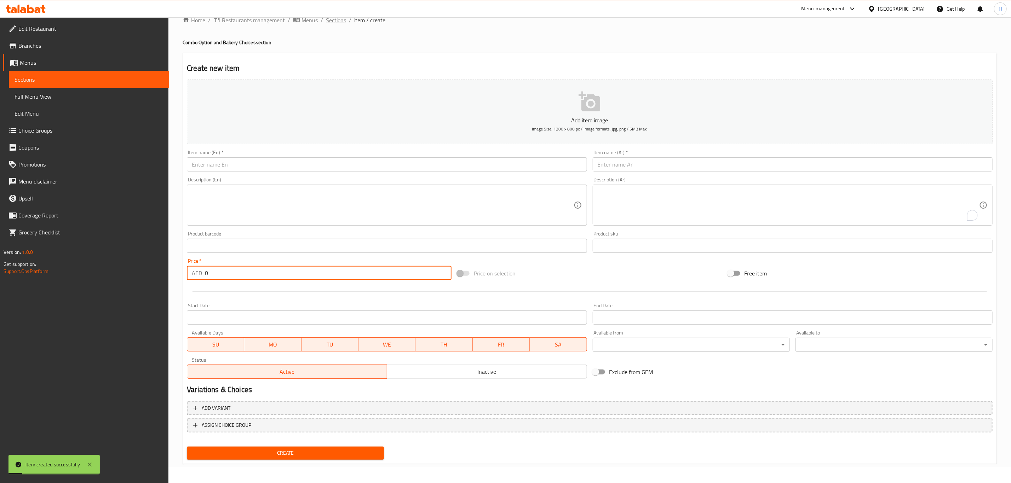
click at [330, 21] on span "Sections" at bounding box center [336, 20] width 20 height 8
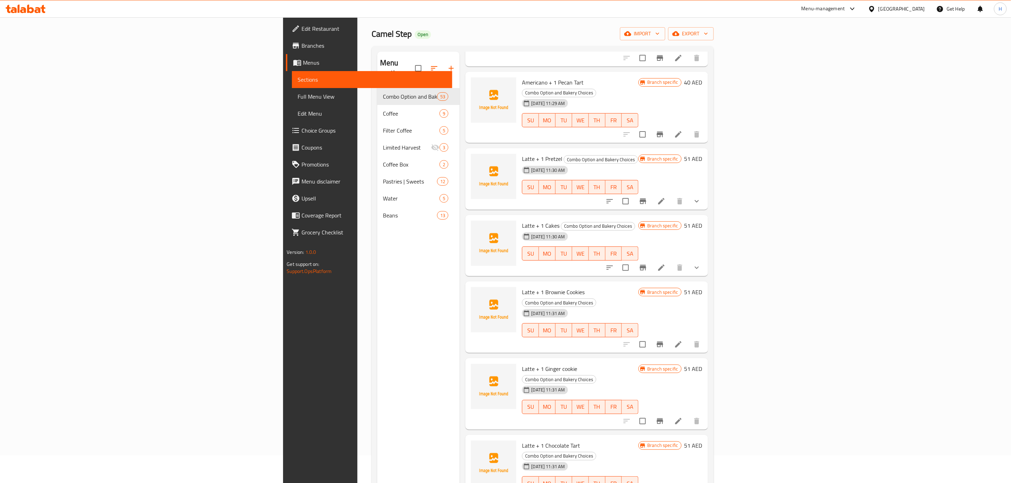
scroll to position [53, 0]
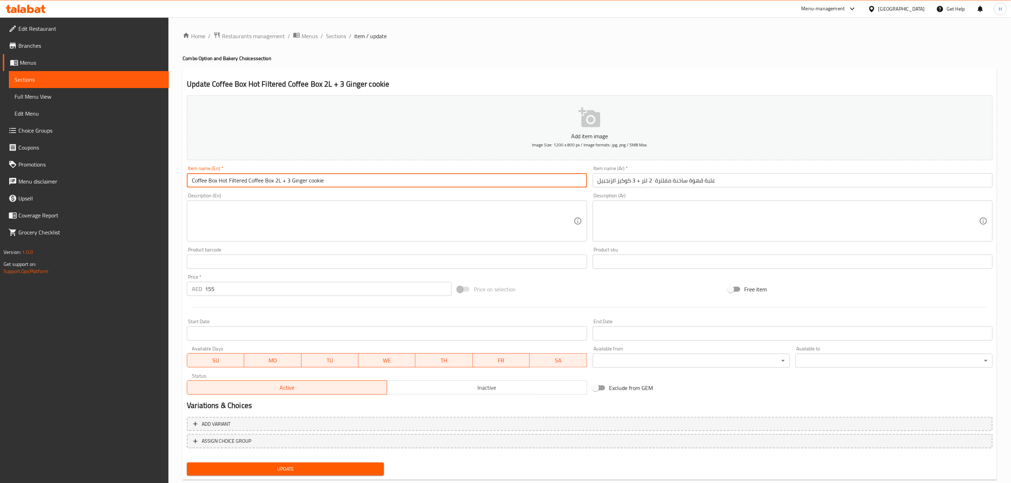
drag, startPoint x: 218, startPoint y: 182, endPoint x: 165, endPoint y: 179, distance: 53.1
click at [165, 179] on div "Edit Restaurant Branches Menus Sections Full Menu View Edit Menu Choice Groups …" at bounding box center [505, 258] width 1011 height 483
type input "Hot Filtered Coffee Box 2L + 3 Ginger cookie"
click at [187, 463] on button "Update" at bounding box center [285, 469] width 197 height 13
click at [335, 40] on span "Sections" at bounding box center [336, 36] width 20 height 8
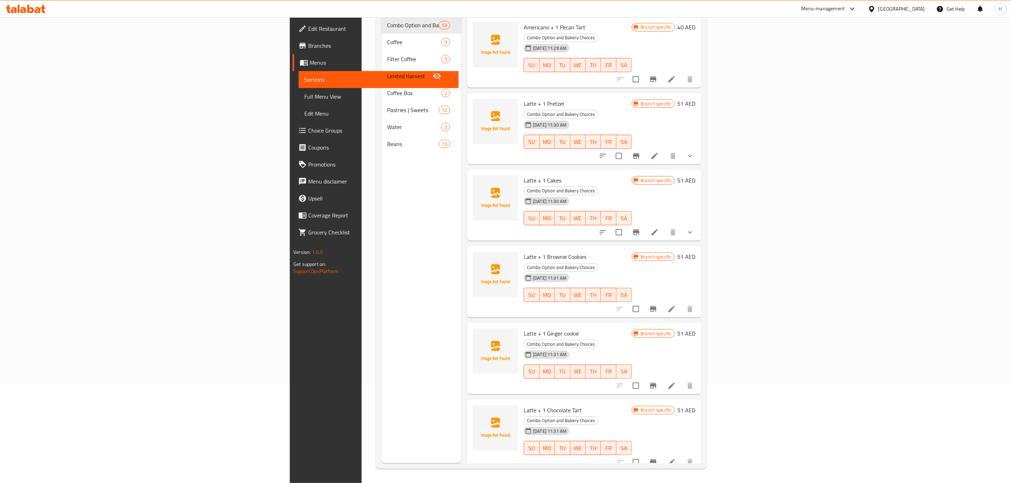
scroll to position [3070, 0]
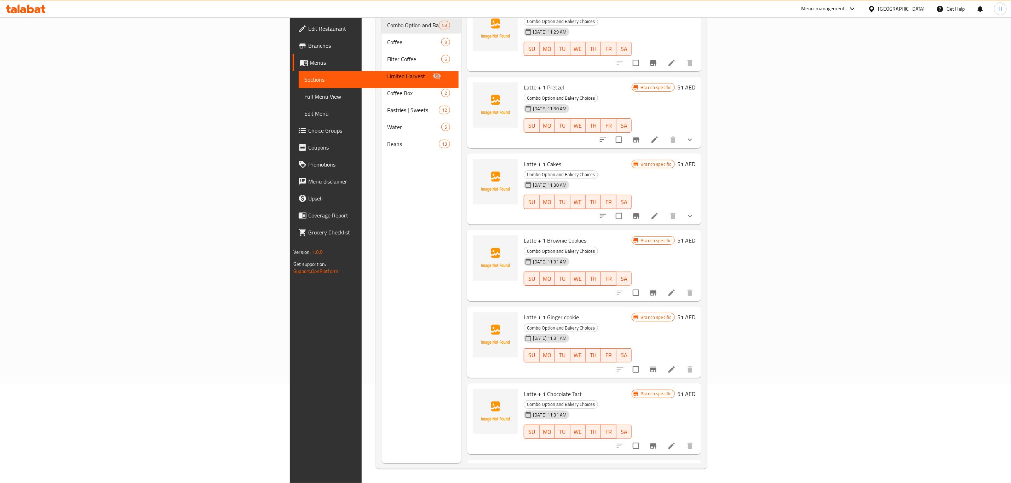
drag, startPoint x: 75, startPoint y: 96, endPoint x: 168, endPoint y: 110, distance: 93.4
click at [304, 96] on span "Full Menu View" at bounding box center [378, 96] width 149 height 8
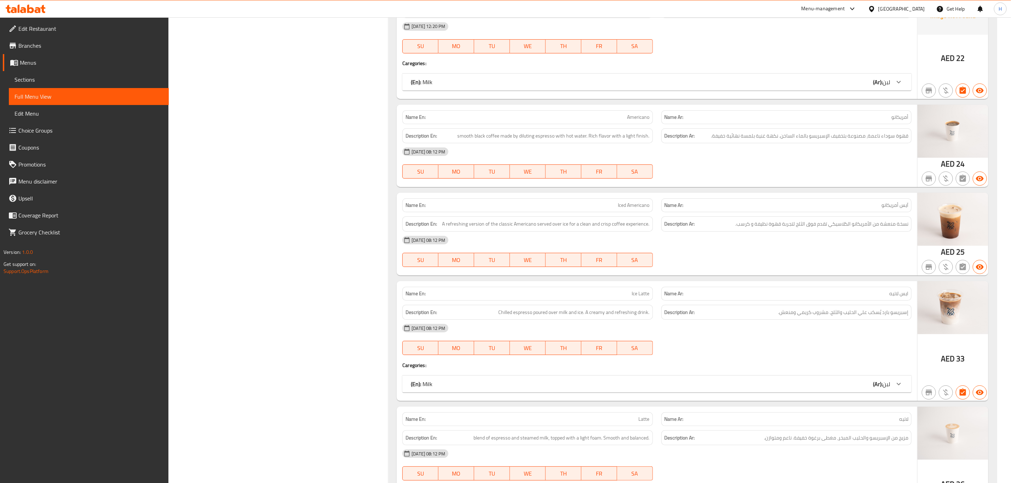
scroll to position [5840, 0]
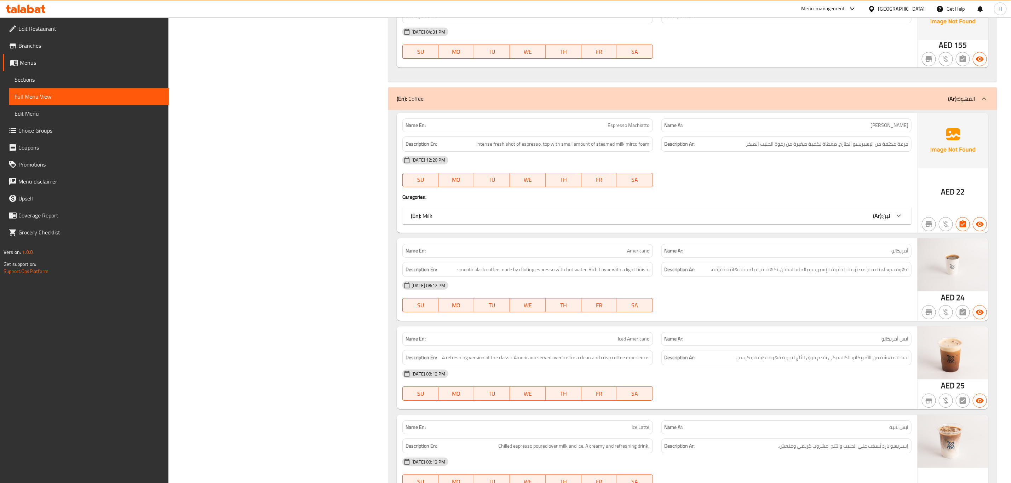
click at [893, 103] on div "(En): Coffee (Ar): القهوة" at bounding box center [686, 98] width 579 height 8
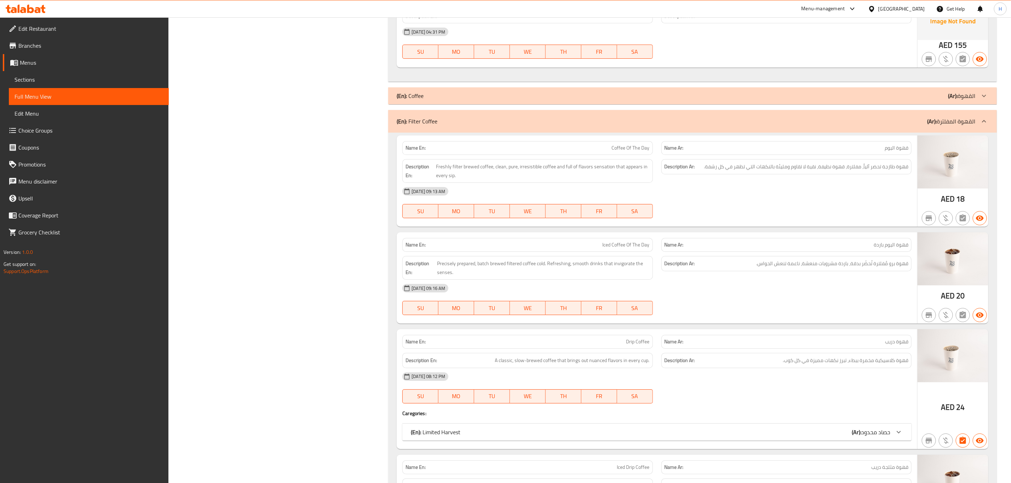
click at [835, 126] on div "(En): Filter Coffee (Ar): القهوة المفلترة" at bounding box center [686, 121] width 579 height 8
click at [802, 133] on div "(En): Filter Coffee (Ar): القهوة المفلترة" at bounding box center [692, 121] width 609 height 23
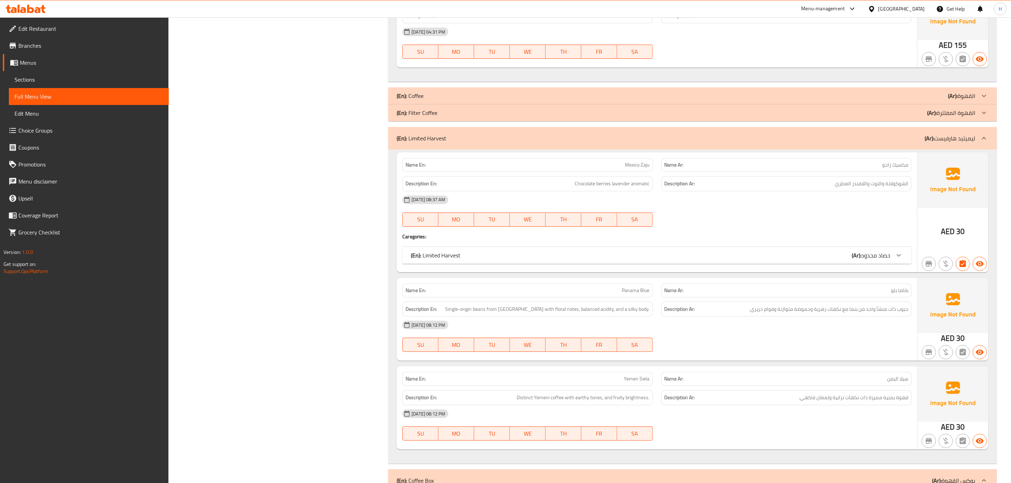
click at [795, 150] on div "(En): Limited Harvest (Ar): ليميتيد هارفيست" at bounding box center [692, 138] width 609 height 23
click at [801, 143] on div "(En): Limited Harvest (Ar): ليميتيد هارفيست" at bounding box center [686, 138] width 579 height 8
click at [799, 143] on div "(En): Limited Harvest (Ar): ليميتيد هارفيست" at bounding box center [686, 138] width 579 height 8
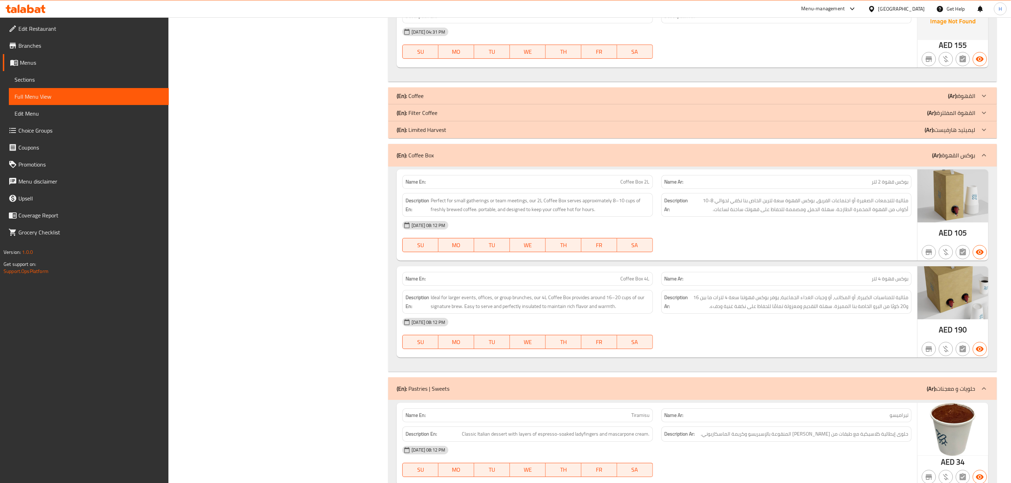
click at [740, 167] on div "(En): Coffee Box (Ar): بوكس القهوة" at bounding box center [692, 155] width 609 height 23
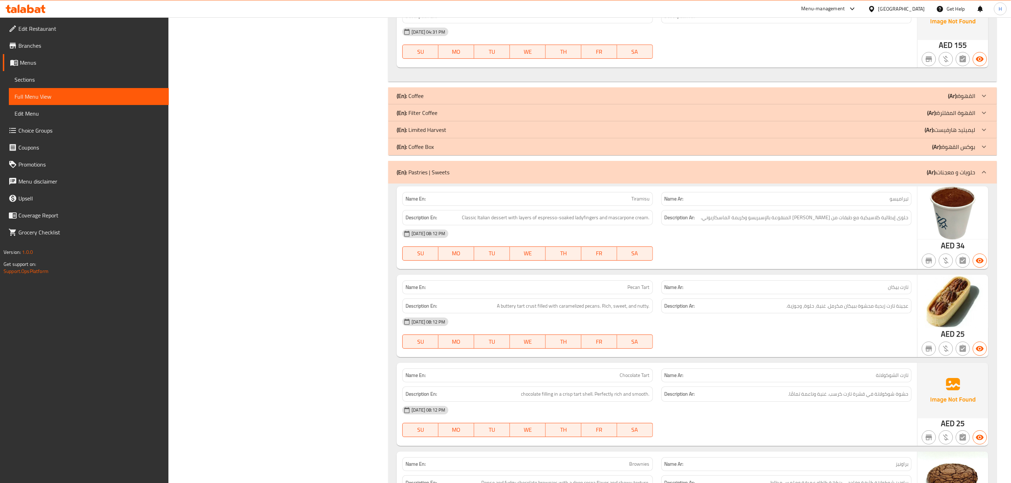
click at [750, 177] on div "(En): Pastries | Sweets (Ar): حلويات و معجنات" at bounding box center [686, 172] width 579 height 8
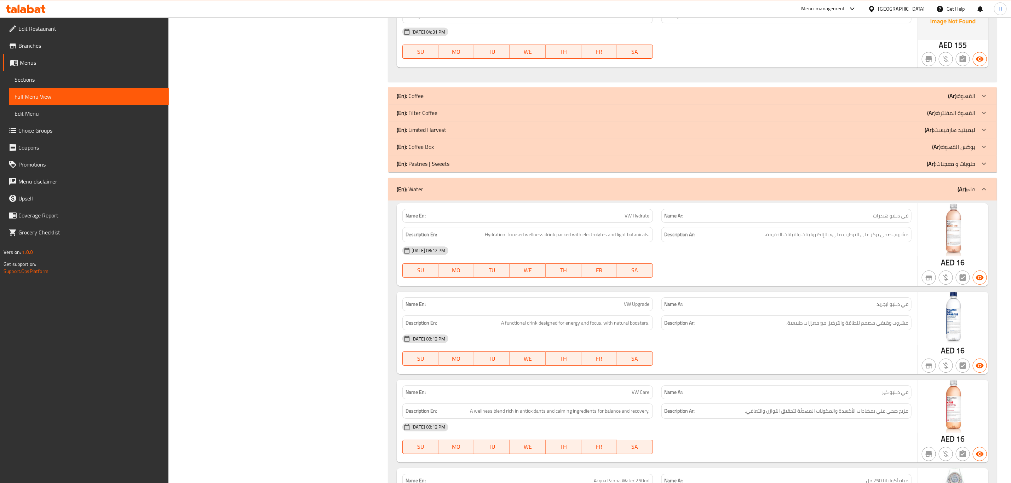
click at [743, 194] on div "(En): Water (Ar): ماء" at bounding box center [686, 189] width 579 height 8
click at [764, 117] on div "(En): Filter Coffee (Ar): القهوة المفلترة" at bounding box center [686, 113] width 579 height 8
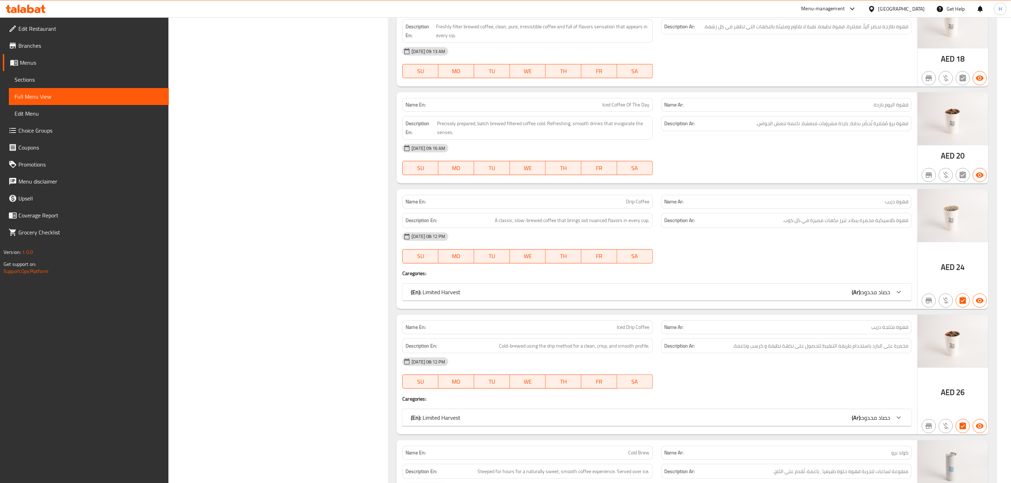
scroll to position [5946, 0]
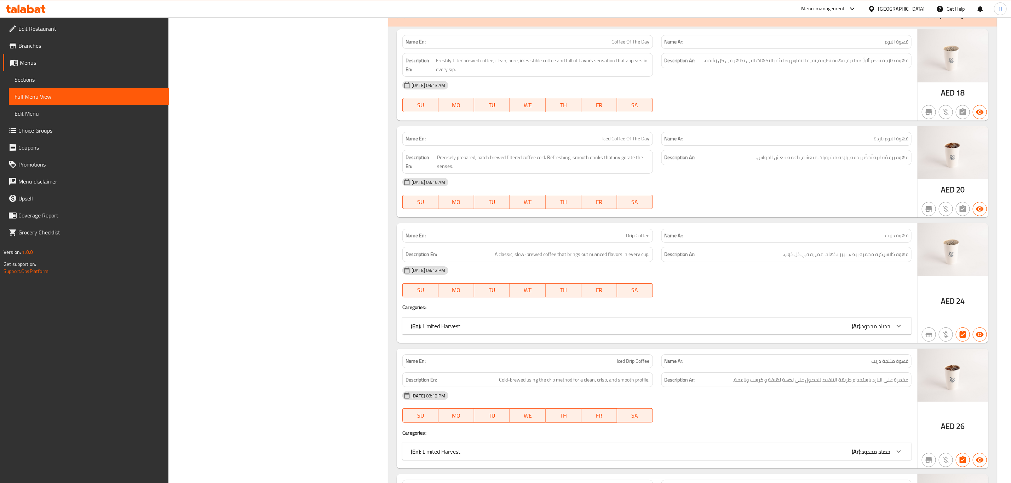
click at [819, 27] on div "(En): Filter Coffee (Ar): القهوة المفلترة" at bounding box center [692, 15] width 609 height 23
click at [813, 19] on div "(En): Filter Coffee (Ar): القهوة المفلترة" at bounding box center [686, 15] width 579 height 8
click at [788, 19] on div "(En): Filter Coffee (Ar): القهوة المفلترة" at bounding box center [686, 15] width 579 height 8
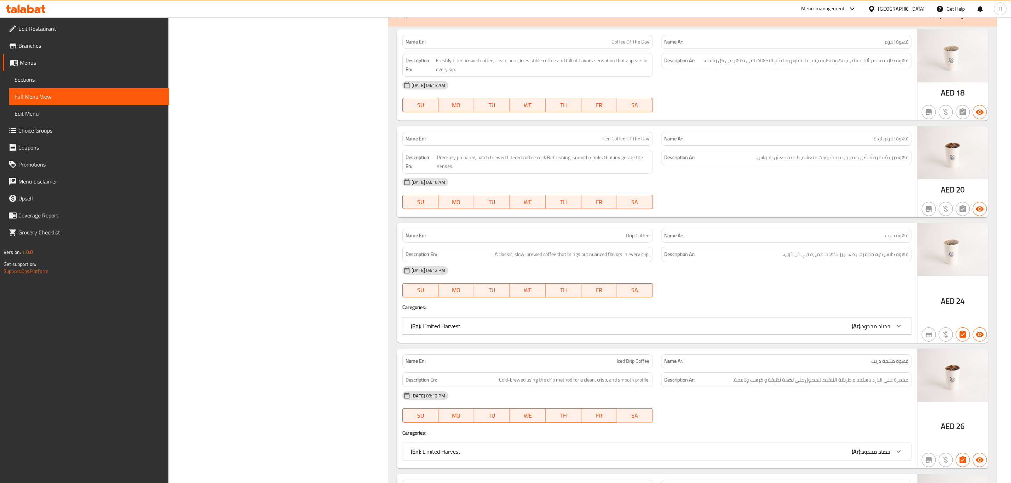
click at [788, 19] on div "(En): Filter Coffee (Ar): القهوة المفلترة" at bounding box center [686, 15] width 579 height 8
click at [957, 19] on p "(Ar): القهوة المفلترة" at bounding box center [951, 15] width 48 height 8
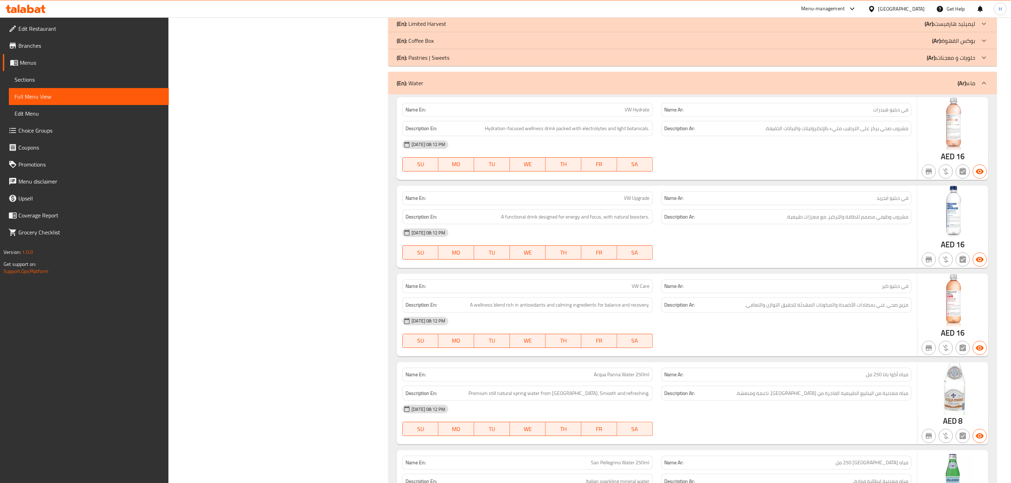
click at [871, 94] on div "(En): Water (Ar): ماء" at bounding box center [692, 83] width 609 height 23
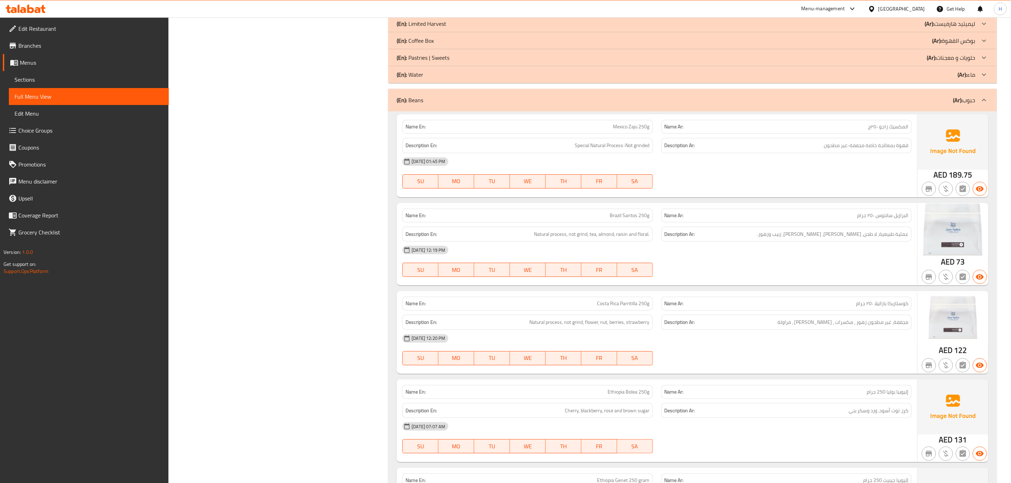
click at [837, 104] on div "(En): Beans (Ar): حبوب" at bounding box center [686, 100] width 579 height 8
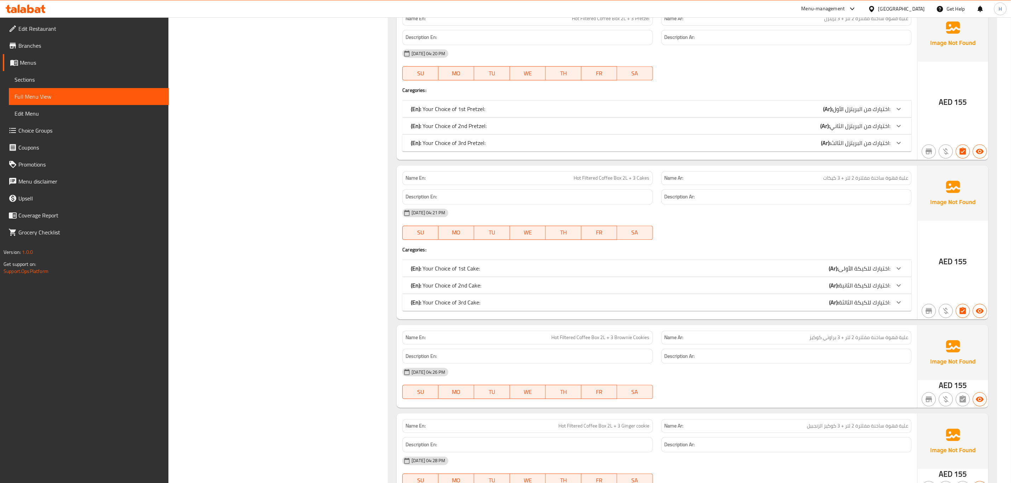
scroll to position [5232, 0]
click at [71, 31] on span "Edit Restaurant" at bounding box center [90, 28] width 145 height 8
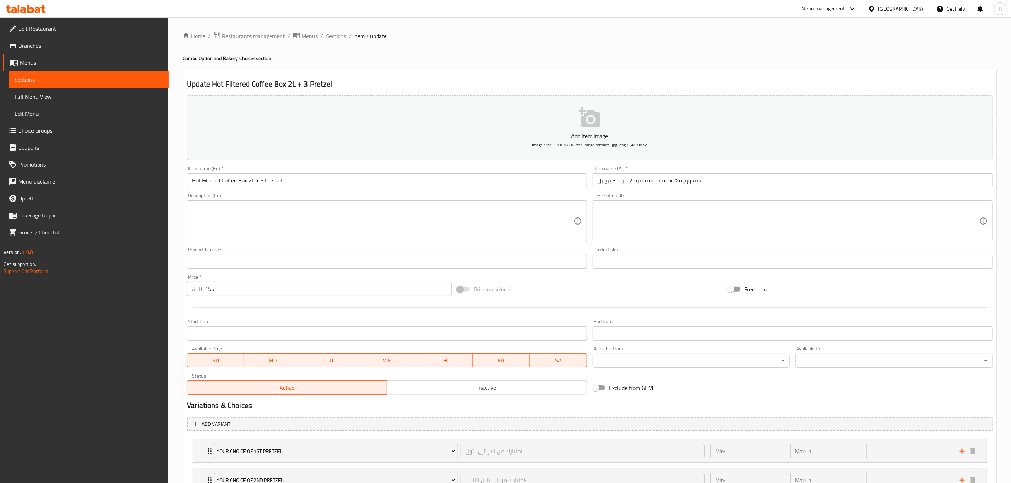
click at [697, 180] on input "صندوق قهوة ساخنة مفلترة 2 لتر + 3 بريتزل" at bounding box center [793, 180] width 400 height 14
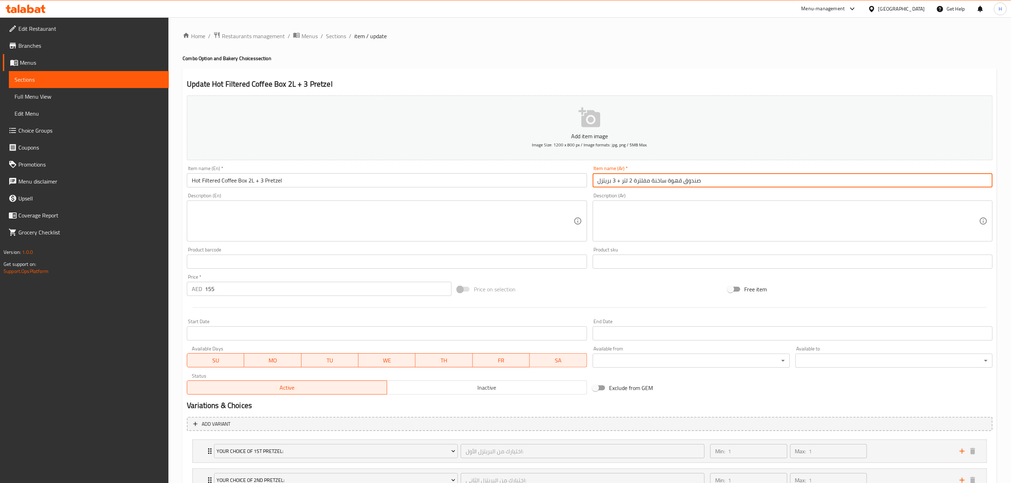
click at [697, 180] on input "صندوق قهوة ساخنة مفلترة 2 لتر + 3 بريتزل" at bounding box center [793, 180] width 400 height 14
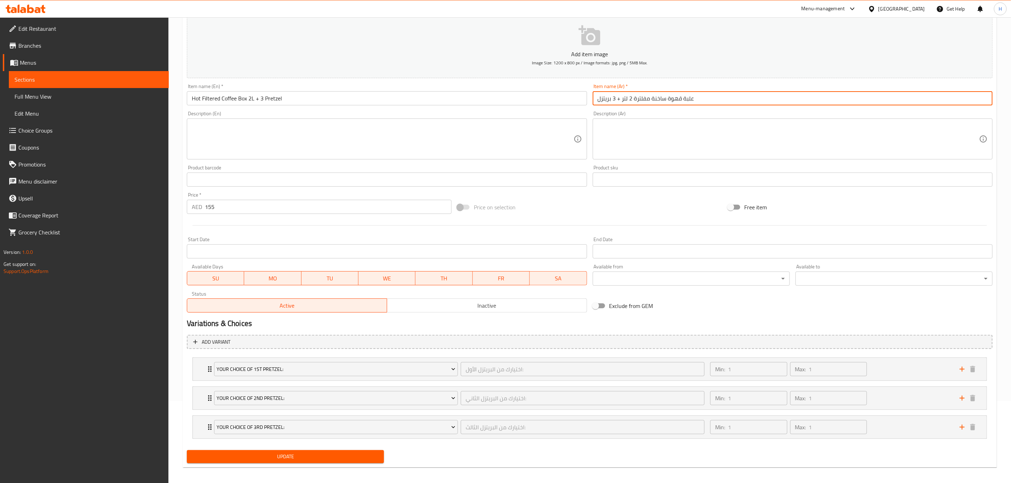
scroll to position [88, 0]
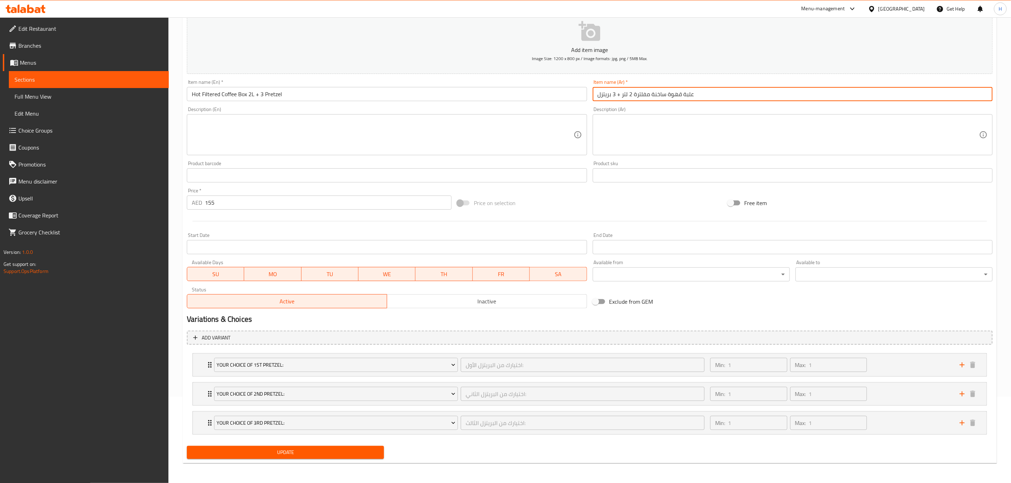
type input "علبة قهوة ساخنة مفلترة 2 لتر + 3 بريتزل"
click at [187, 446] on button "Update" at bounding box center [285, 452] width 197 height 13
click at [208, 362] on icon "Expand" at bounding box center [210, 365] width 8 height 8
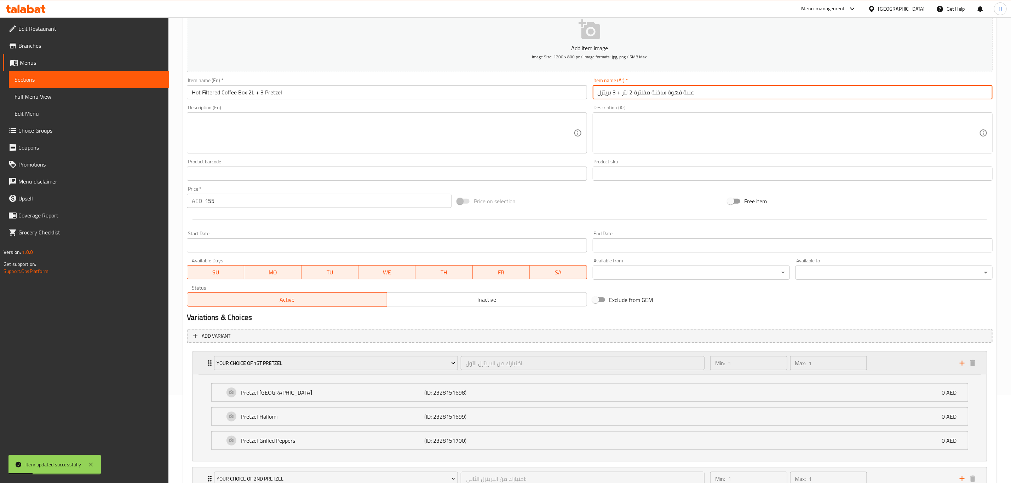
click at [209, 363] on icon "Expand" at bounding box center [210, 364] width 4 height 6
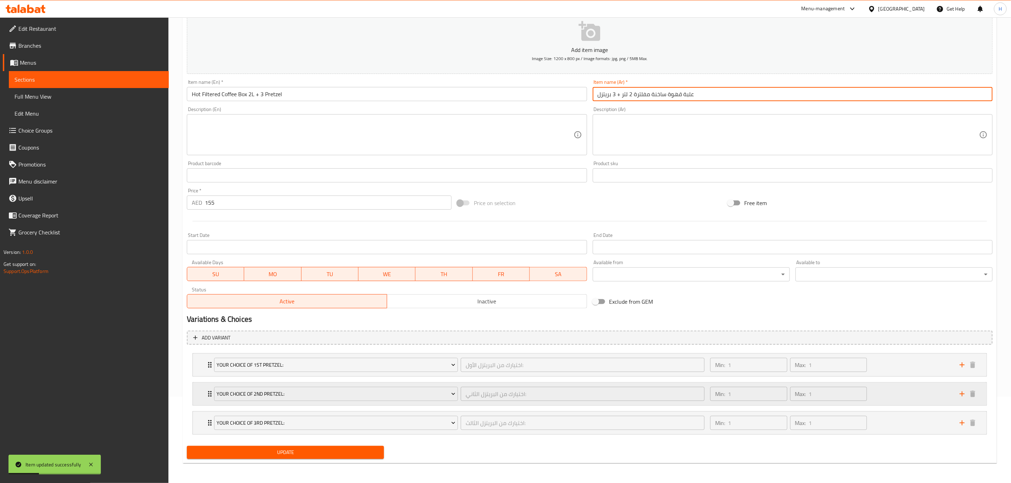
click at [204, 390] on div "Your Choice of 2nd Pretzel: اختيارك من البريتزل الثاني: ​ Min: 1 ​ Max: 1 ​" at bounding box center [590, 394] width 794 height 23
click at [207, 393] on icon "Expand" at bounding box center [210, 394] width 8 height 8
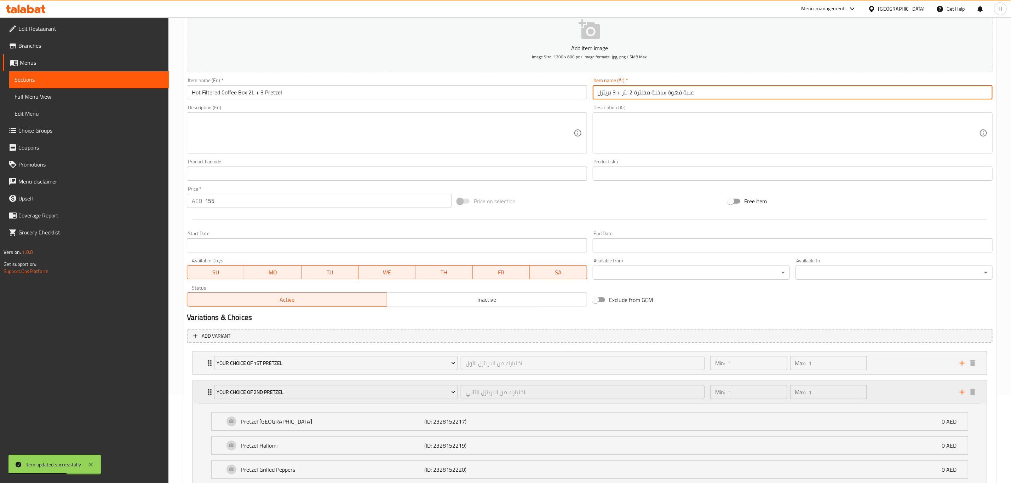
click at [207, 393] on icon "Expand" at bounding box center [210, 392] width 8 height 8
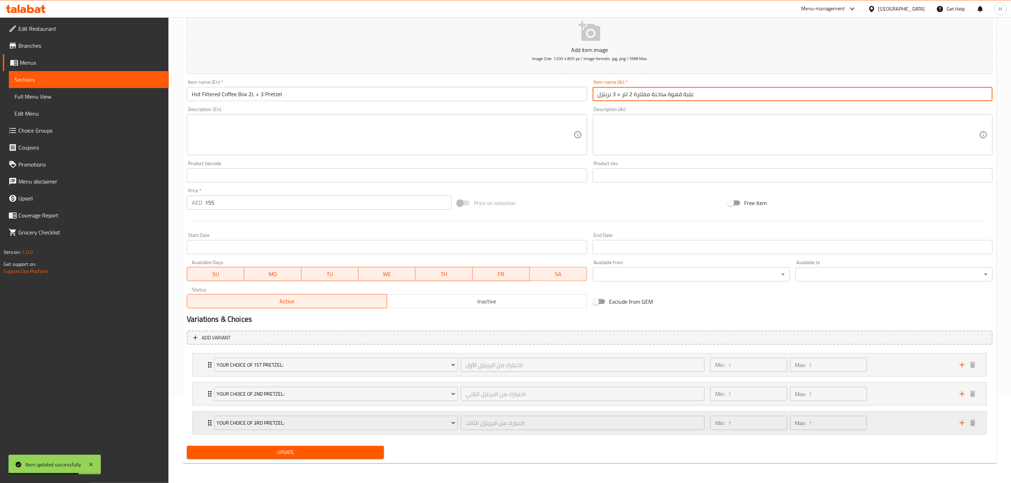
click at [204, 420] on div "Your Choice of 3rd Pretzel: اختيارك من البريتزل الثالث: ​ Min: 1 ​ Max: 1 ​" at bounding box center [590, 423] width 794 height 23
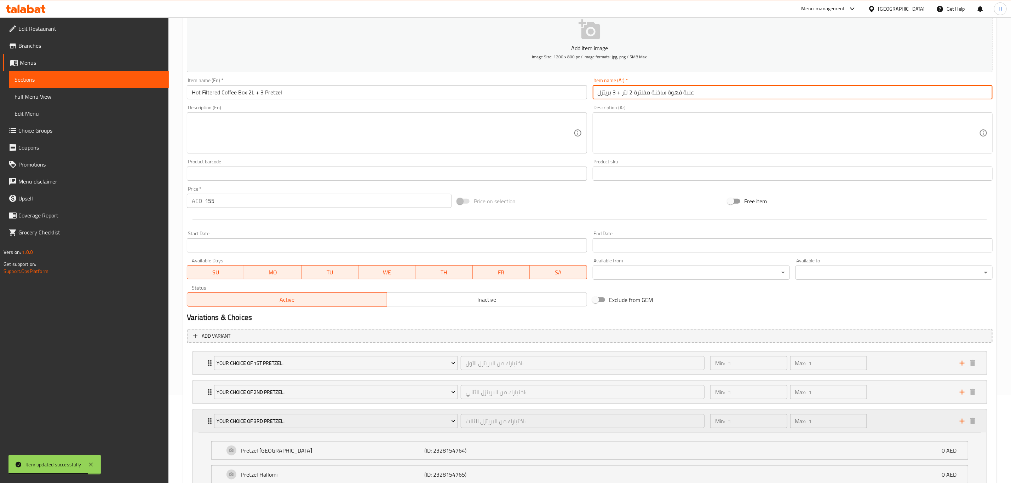
scroll to position [176, 0]
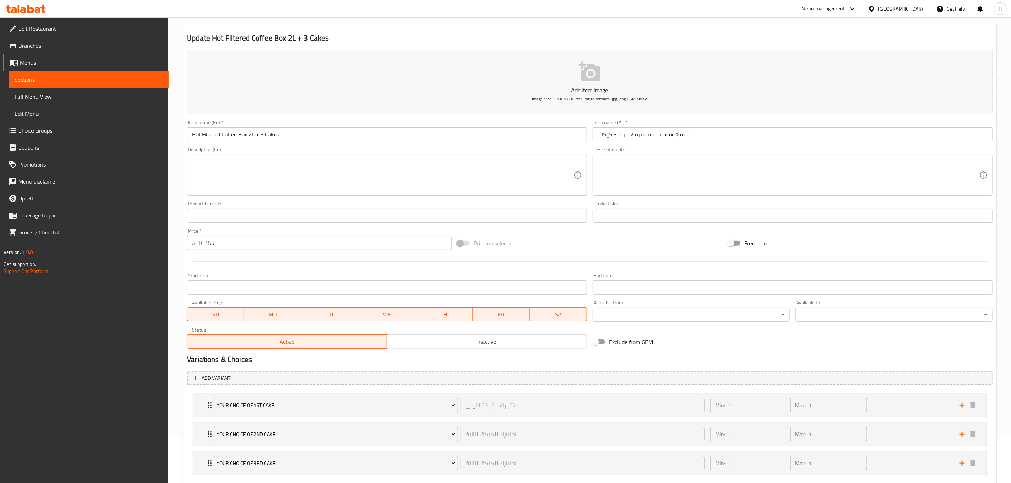
scroll to position [88, 0]
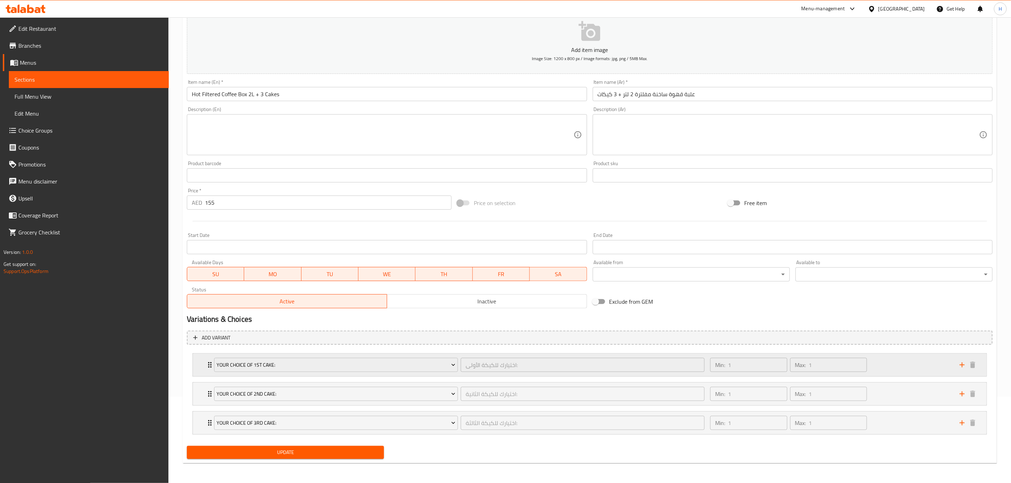
click at [205, 363] on div "Your Choice of 1st Cake: اختيارك للكيكة الأولى: ​ Min: 1 ​ Max: 1 ​" at bounding box center [590, 365] width 794 height 23
click at [205, 365] on div "Your Choice of 1st Cake: اختيارك للكيكة الأولى: ​ Min: 1 ​ Max: 1 ​" at bounding box center [590, 365] width 794 height 23
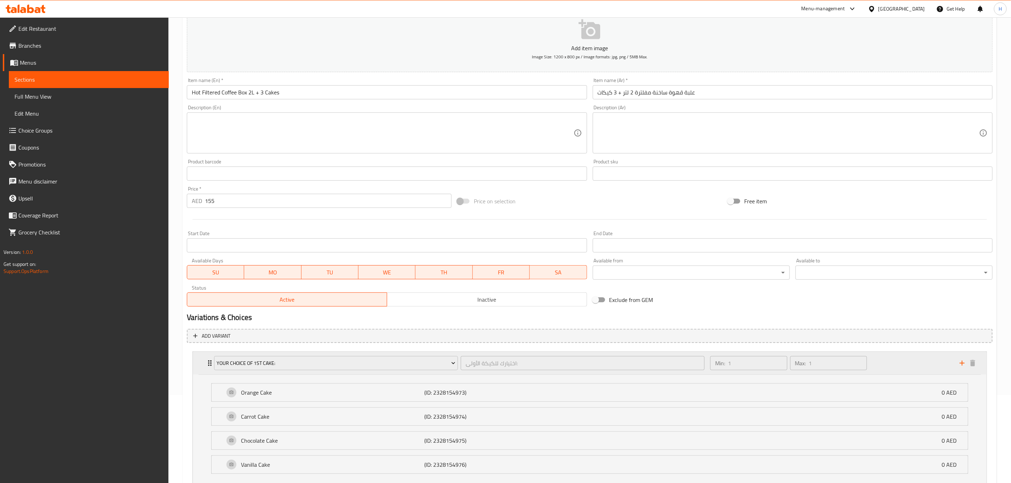
click at [206, 365] on icon "Expand" at bounding box center [210, 363] width 8 height 8
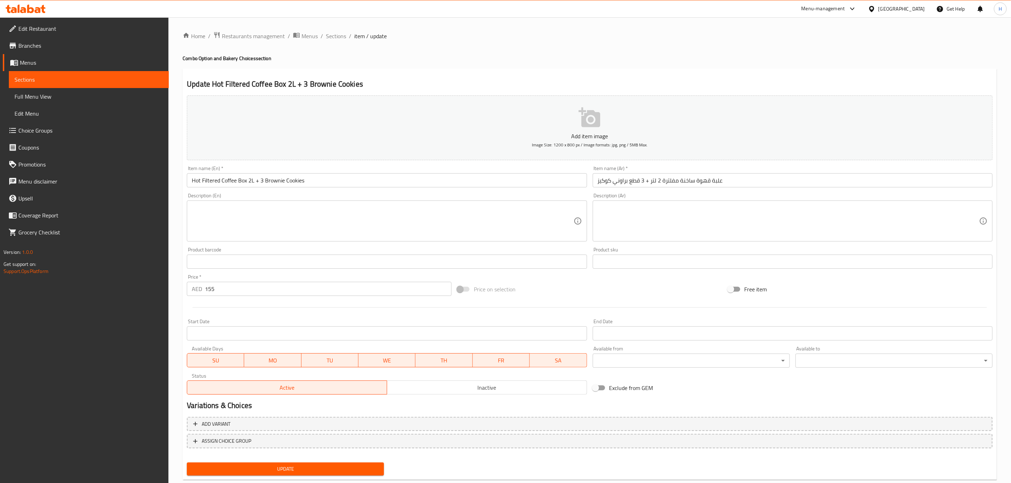
click at [636, 182] on input "علبة قهوة ساخنة مفلترة 2 لتر + 3 قطع براوني كوكيز" at bounding box center [793, 180] width 400 height 14
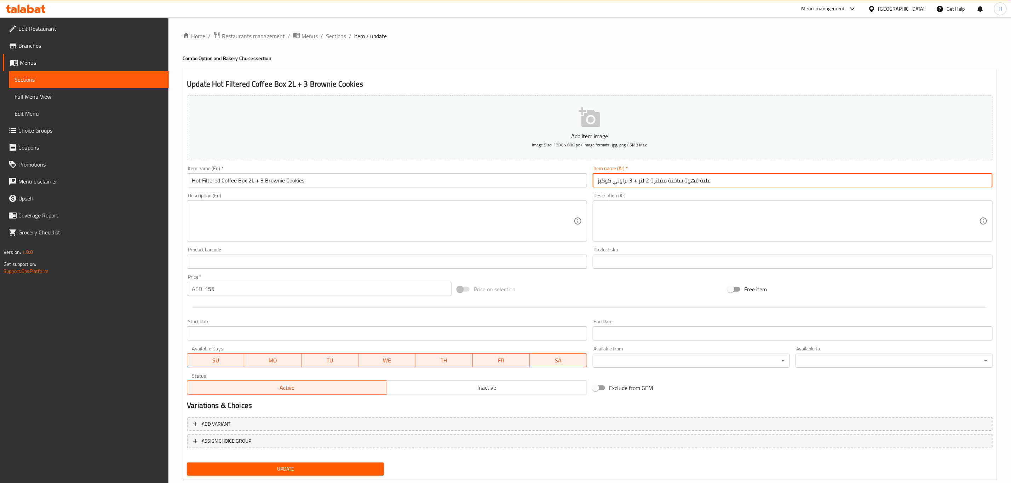
type input "علبة قهوة ساخنة مفلترة 2 لتر + 3 براوني كوكيز"
click at [187, 463] on button "Update" at bounding box center [285, 469] width 197 height 13
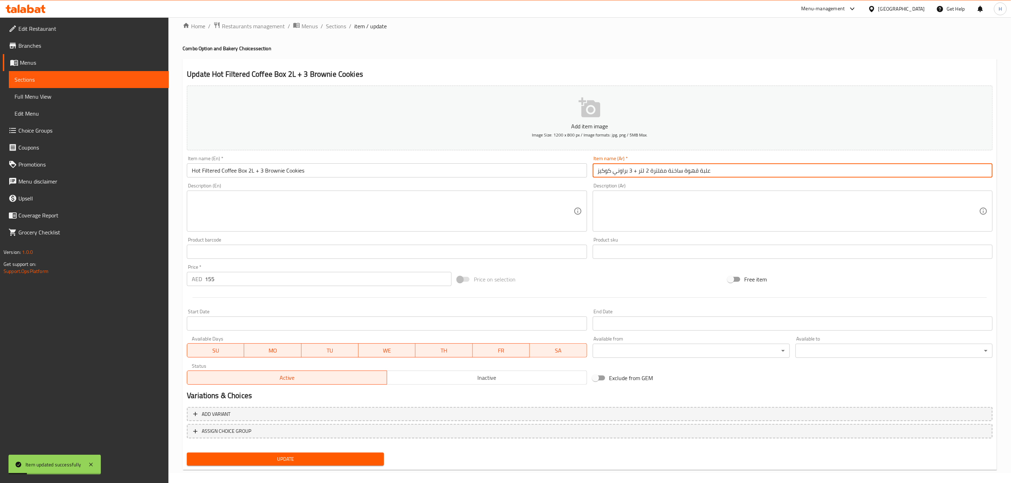
scroll to position [16, 0]
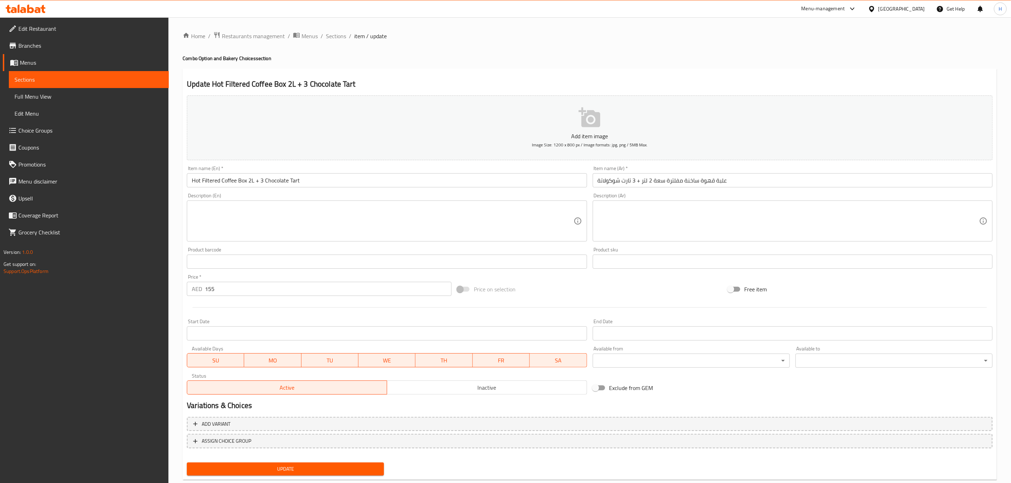
click at [657, 180] on input "علبة قهوة ساخنة مفلترة سعة 2 لتر + 3 تارت شوكولاتة" at bounding box center [793, 180] width 400 height 14
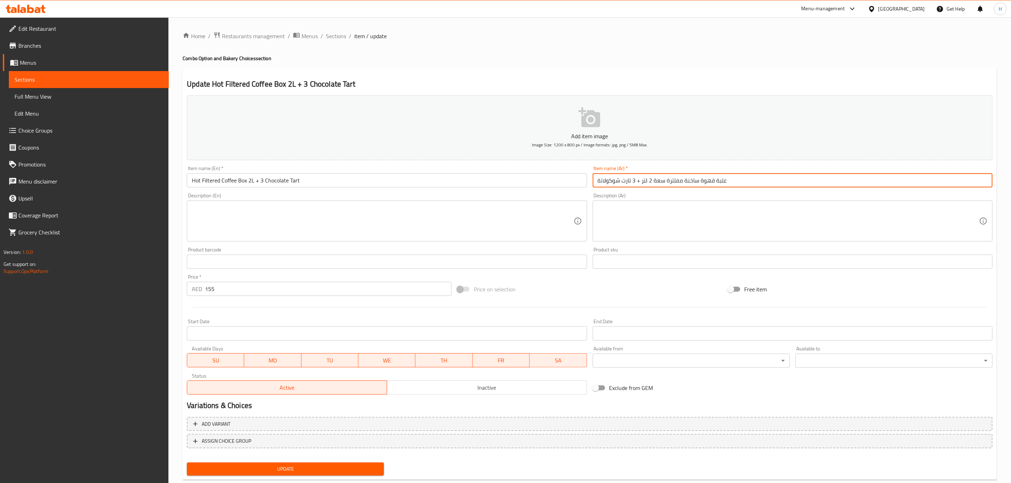
click at [657, 180] on input "علبة قهوة ساخنة مفلترة سعة 2 لتر + 3 تارت شوكولاتة" at bounding box center [793, 180] width 400 height 14
click at [666, 182] on input "علبة قهوة ساخنة مفلترة سعة 2 لتر + 3 تارت شوكولاتة" at bounding box center [793, 180] width 400 height 14
click at [662, 183] on input "علبة قهوة ساخنة مفلترة سعة 2 لتر + 3 تارت شوكولاتة" at bounding box center [793, 180] width 400 height 14
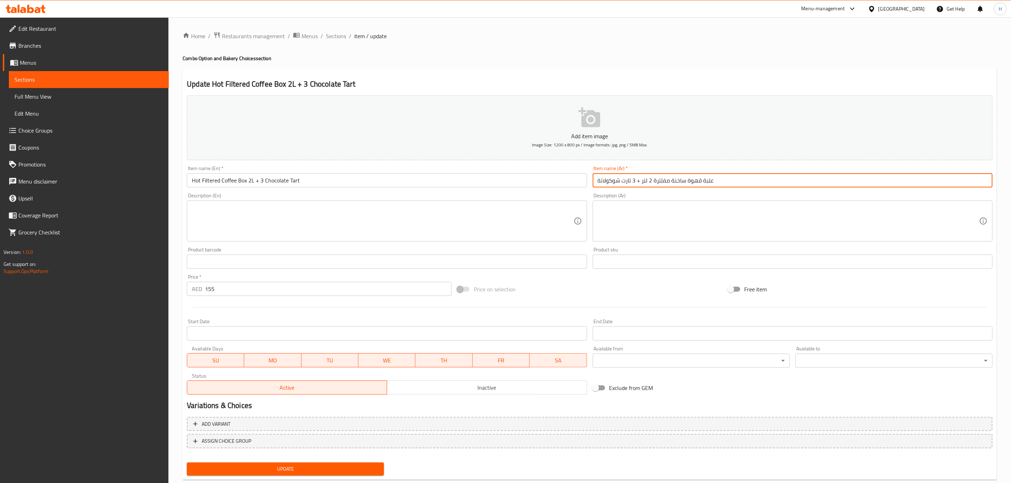
type input "علبة قهوة ساخنة مفلترة 2 لتر + 3 تارت شوكولاتة"
click at [400, 181] on input "Hot Filtered Coffee Box 2L + 3 Chocolate Tart" at bounding box center [387, 180] width 400 height 14
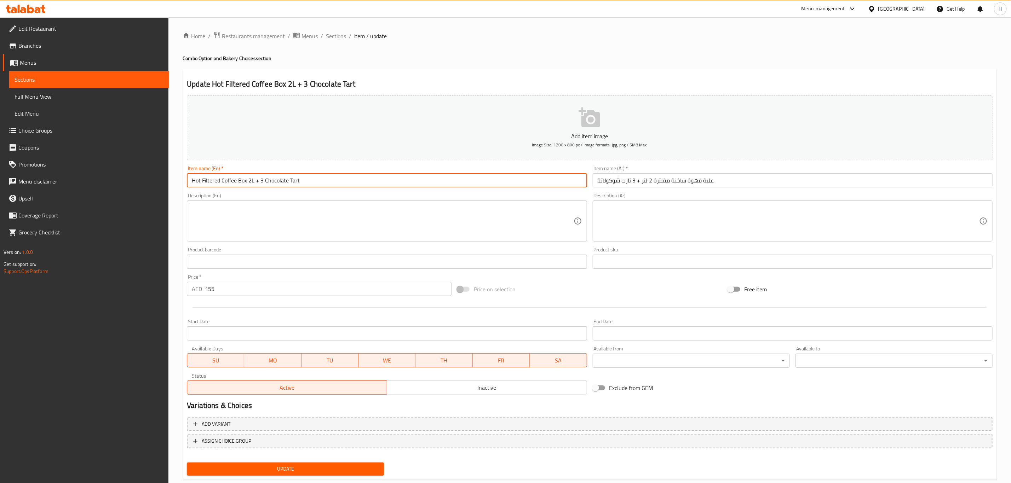
click at [187, 463] on button "Update" at bounding box center [285, 469] width 197 height 13
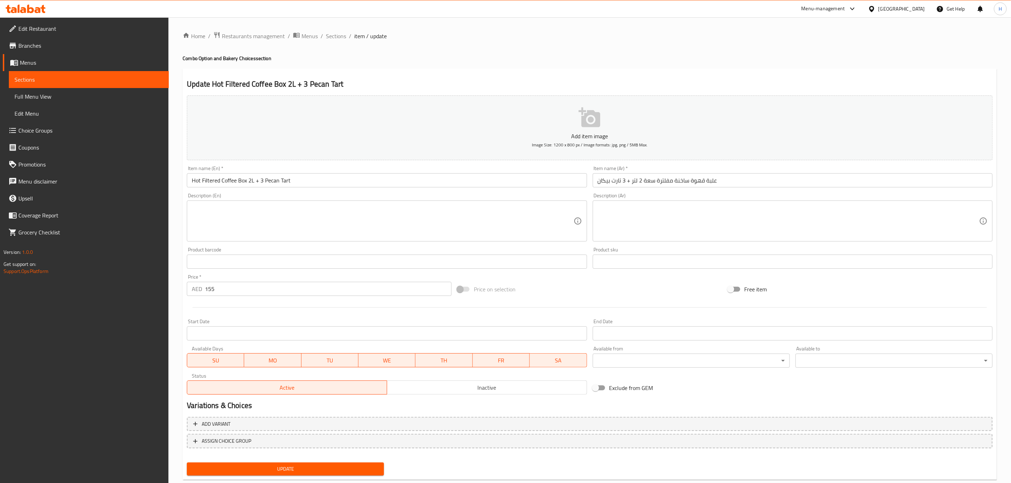
click at [649, 181] on input "علبة قهوة ساخنة مفلترة سعة 2 لتر + 3 تارت بيكان" at bounding box center [793, 180] width 400 height 14
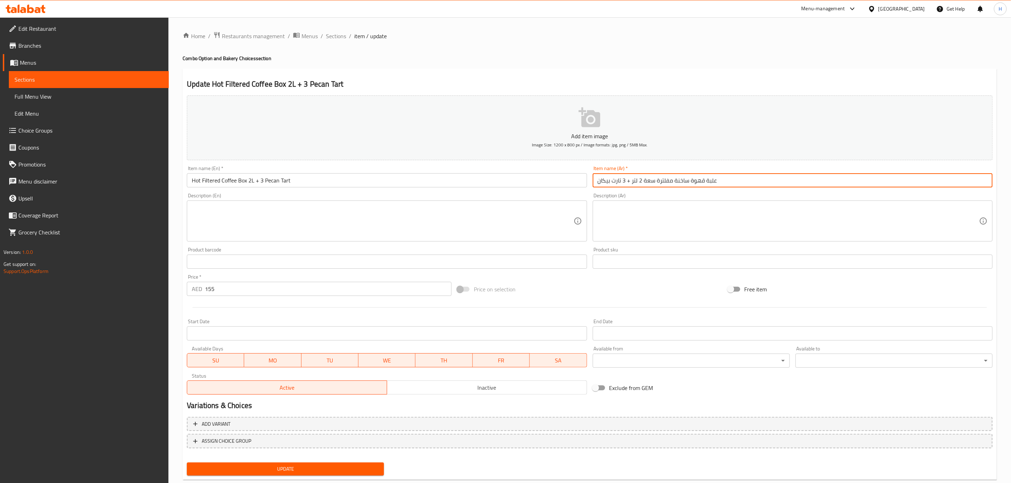
click at [649, 181] on input "علبة قهوة ساخنة مفلترة سعة 2 لتر + 3 تارت بيكان" at bounding box center [793, 180] width 400 height 14
click at [653, 182] on input "علبة قهوة ساخنة مفلترة سعة 2 لتر + 3 تارت بيكان" at bounding box center [793, 180] width 400 height 14
type input "علبة قهوة ساخنة مفلترة 2 لتر + 3 تارت بيكان"
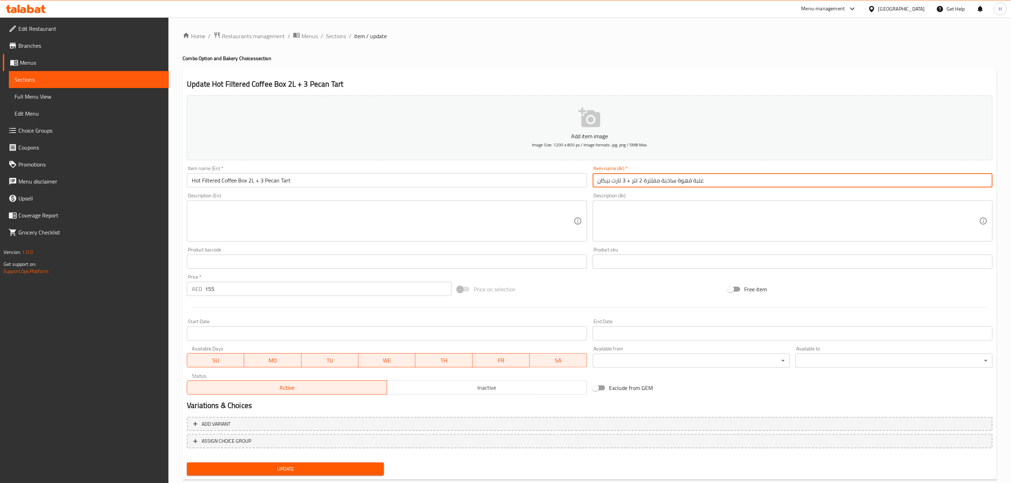
click at [187, 463] on button "Update" at bounding box center [285, 469] width 197 height 13
